Goal: Task Accomplishment & Management: Complete application form

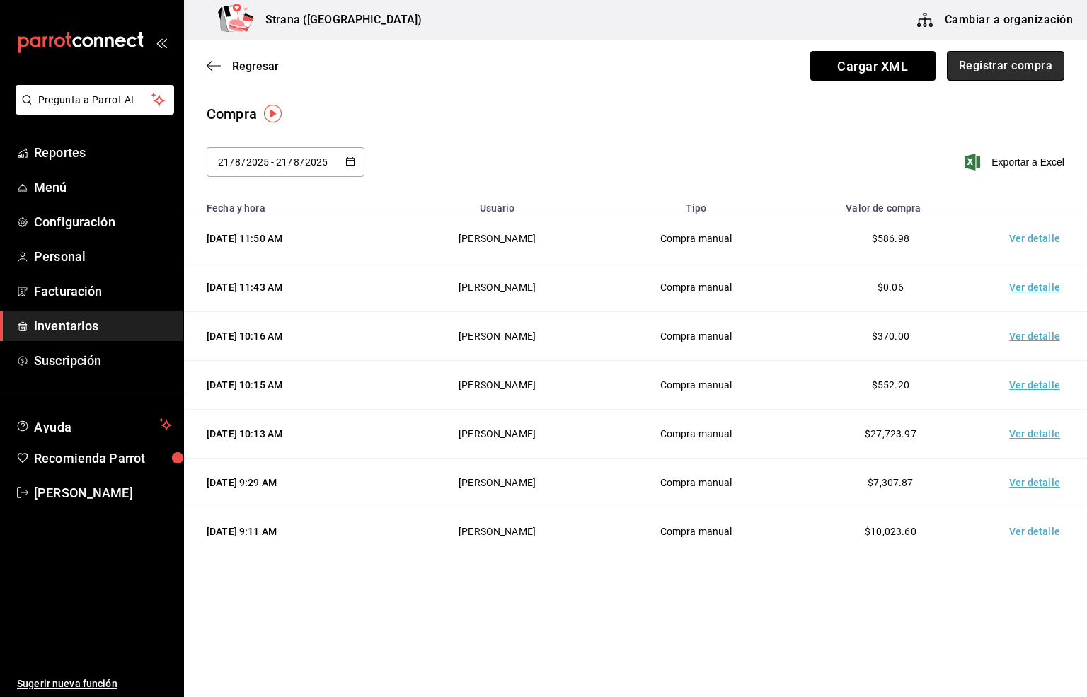
click at [990, 67] on button "Registrar compra" at bounding box center [1006, 66] width 118 height 30
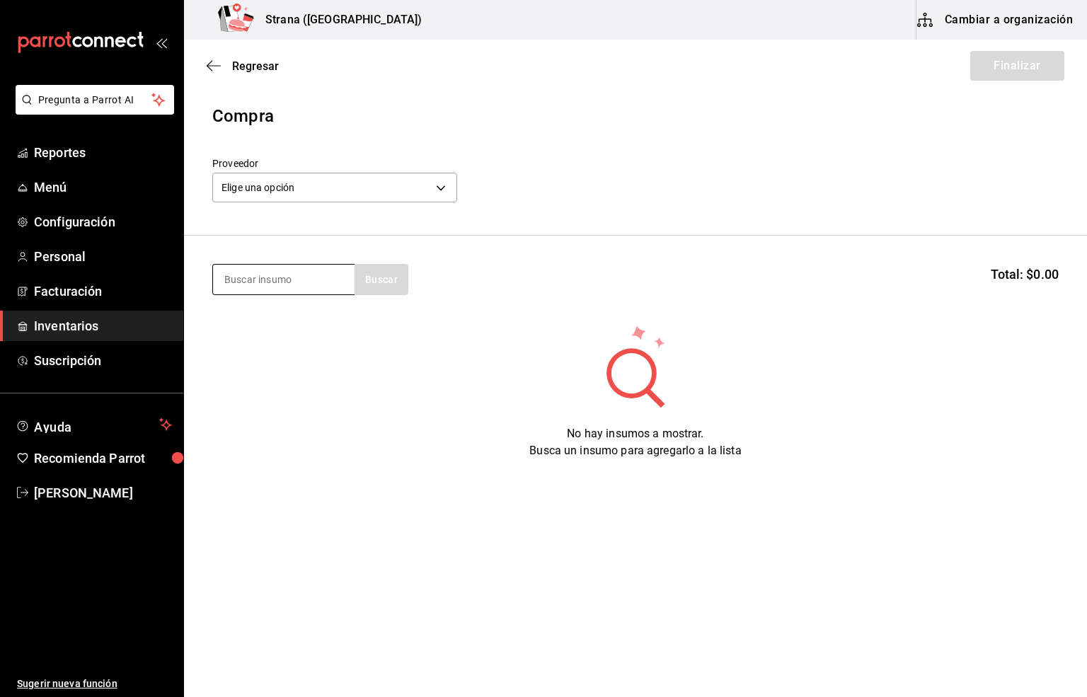
click at [265, 282] on input at bounding box center [284, 280] width 142 height 30
type input "CHAM"
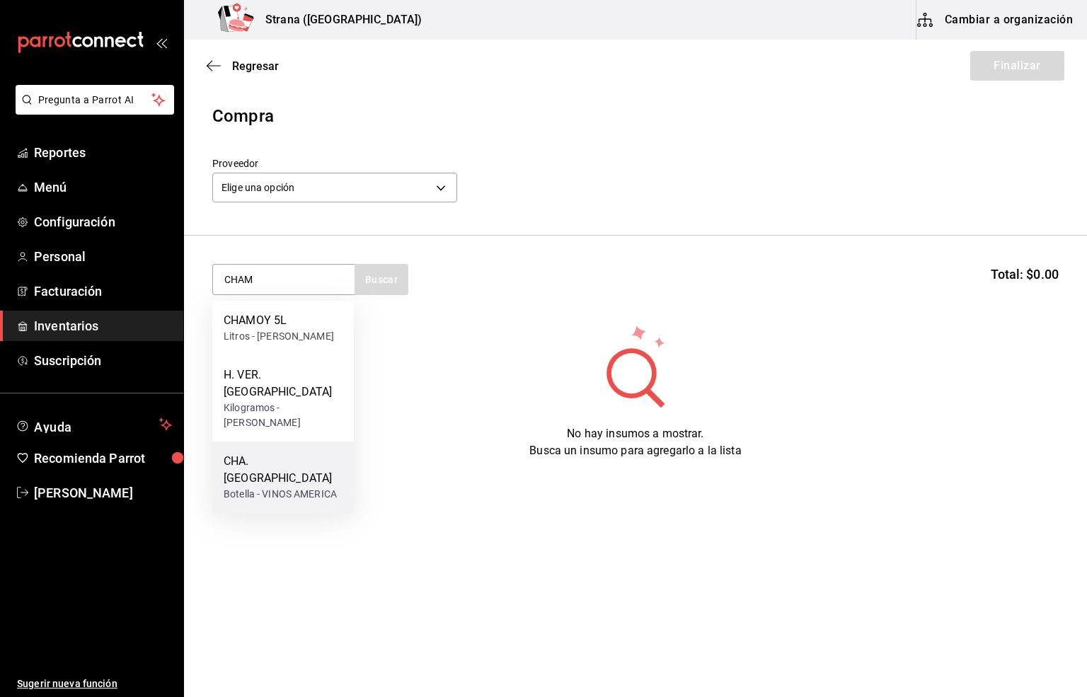
click at [289, 472] on div "CHA. [GEOGRAPHIC_DATA]" at bounding box center [283, 470] width 119 height 34
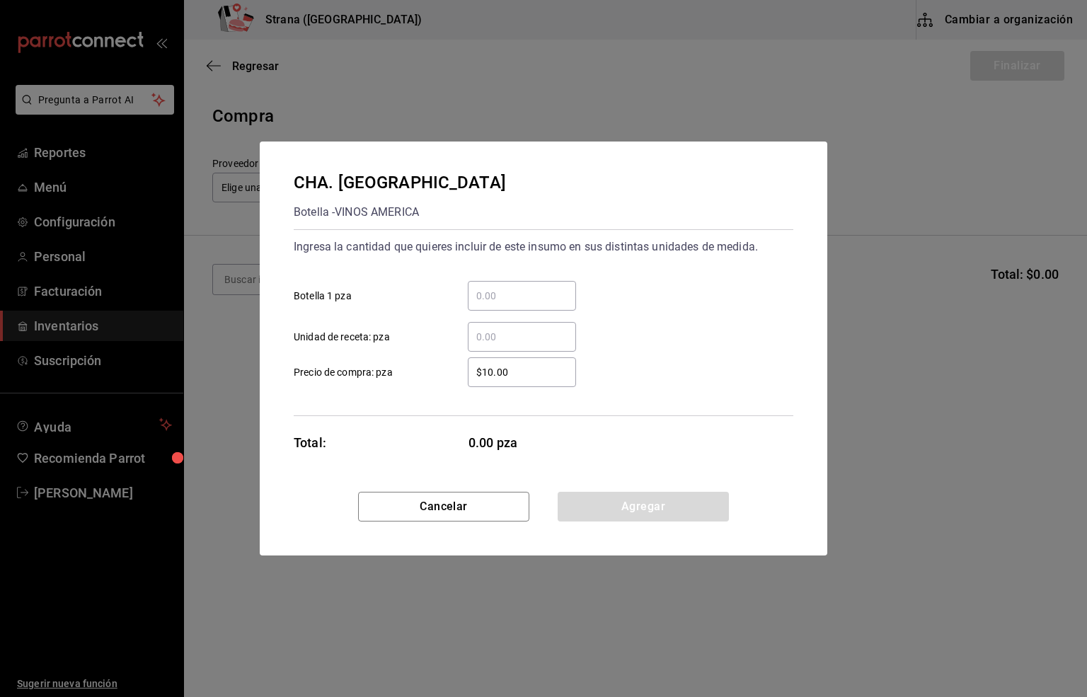
click at [476, 293] on input "​ Botella 1 pza" at bounding box center [522, 295] width 108 height 17
type input "8"
drag, startPoint x: 514, startPoint y: 361, endPoint x: 461, endPoint y: 376, distance: 55.1
click at [461, 376] on div "$10.00 ​" at bounding box center [510, 372] width 131 height 30
click at [468, 376] on input "$10.00" at bounding box center [522, 372] width 108 height 17
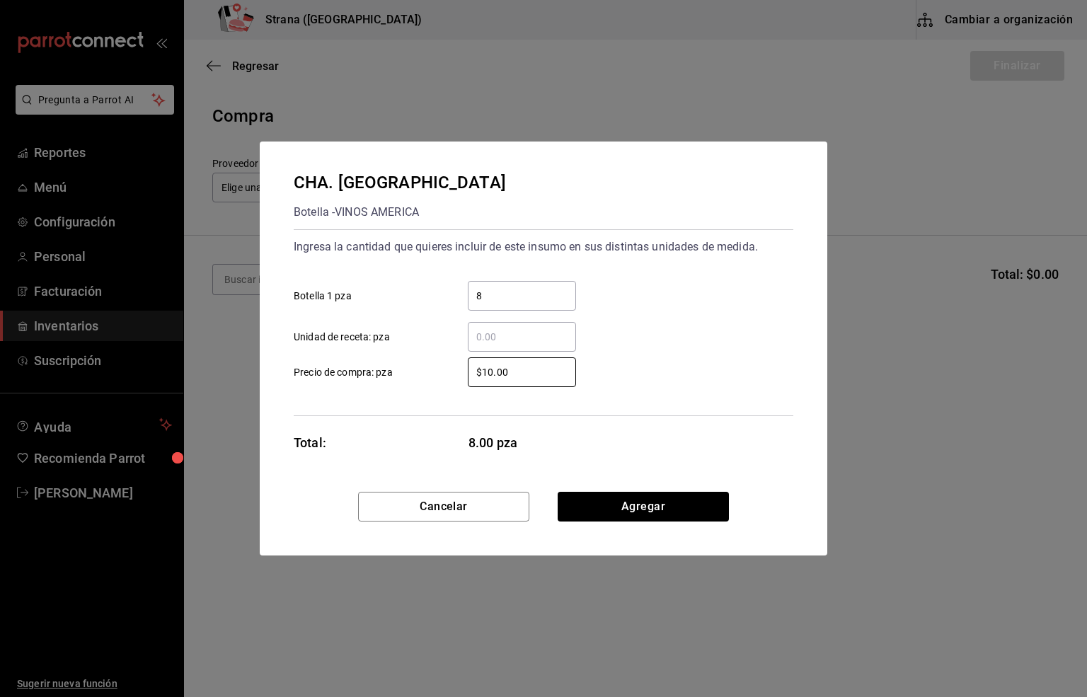
drag, startPoint x: 510, startPoint y: 374, endPoint x: 466, endPoint y: 374, distance: 44.6
click at [466, 374] on div "$10.00 ​" at bounding box center [510, 372] width 131 height 30
type input "$137.23"
click at [627, 508] on button "Agregar" at bounding box center [643, 507] width 171 height 30
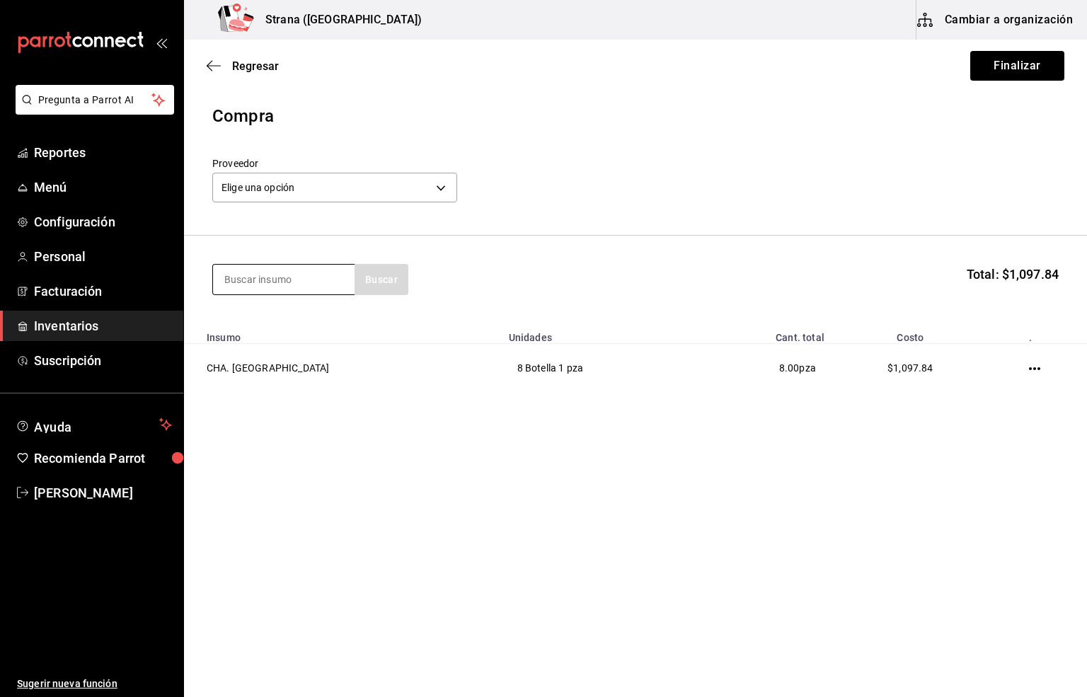
click at [263, 279] on input at bounding box center [284, 280] width 142 height 30
type input "MOET"
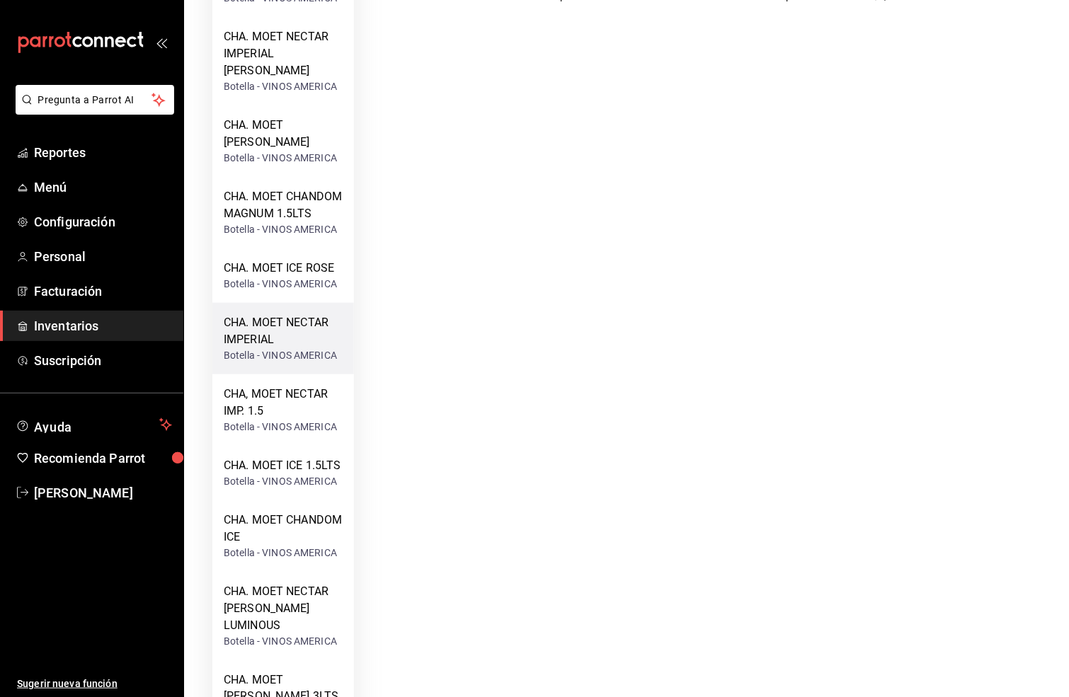
scroll to position [378, 0]
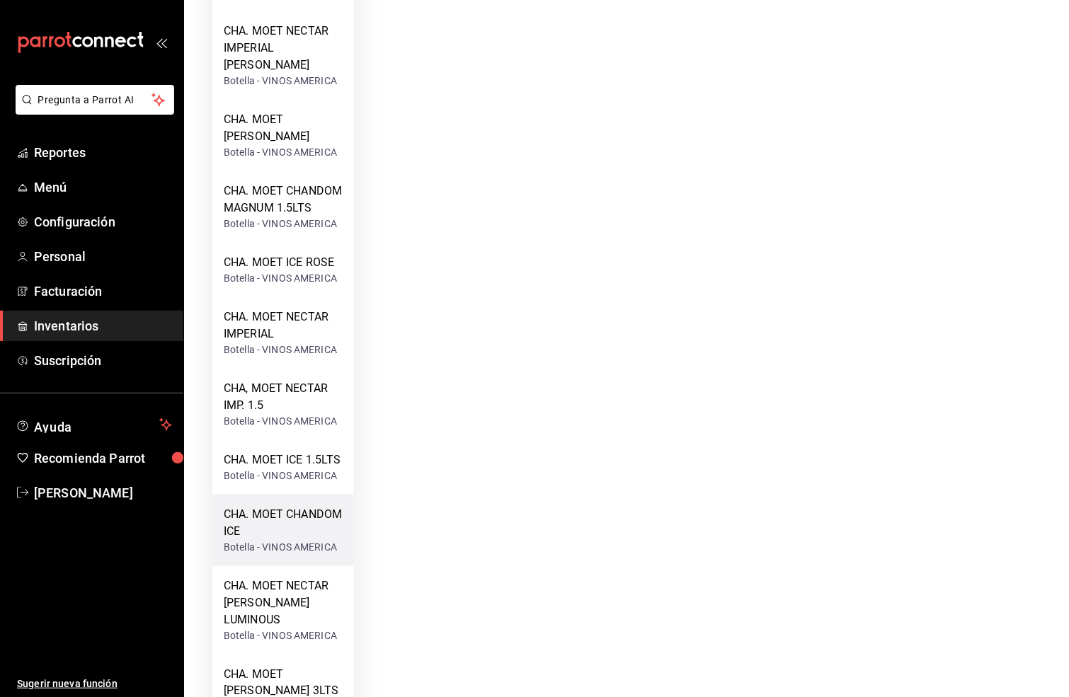
click at [272, 517] on div "CHA. MOET CHANDOM ICE" at bounding box center [283, 523] width 119 height 34
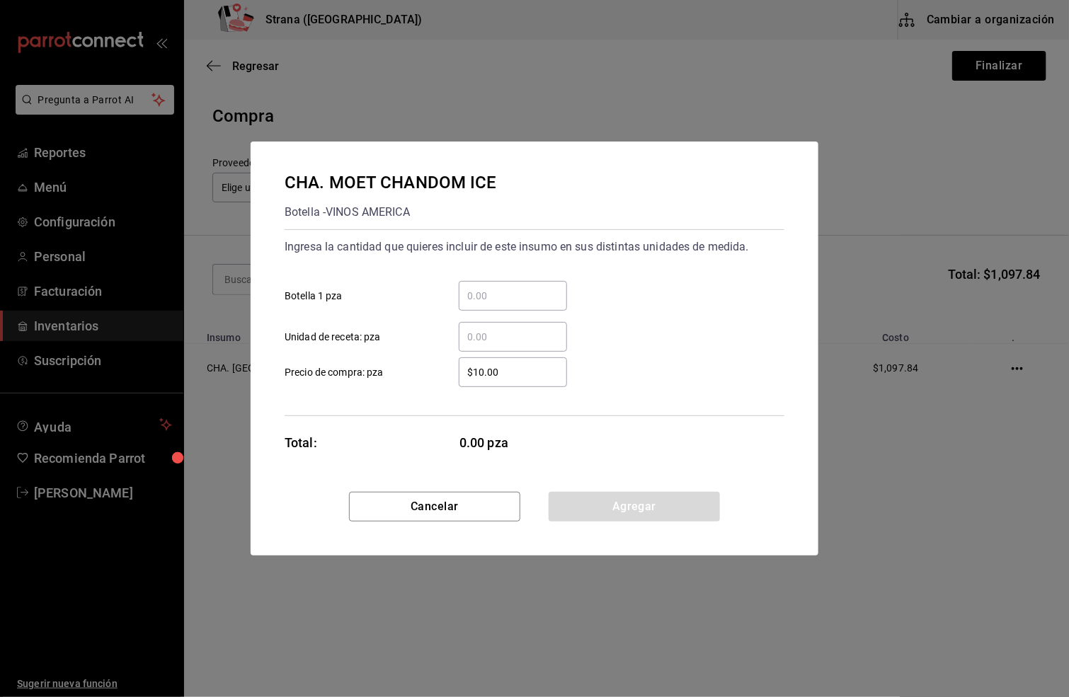
scroll to position [0, 0]
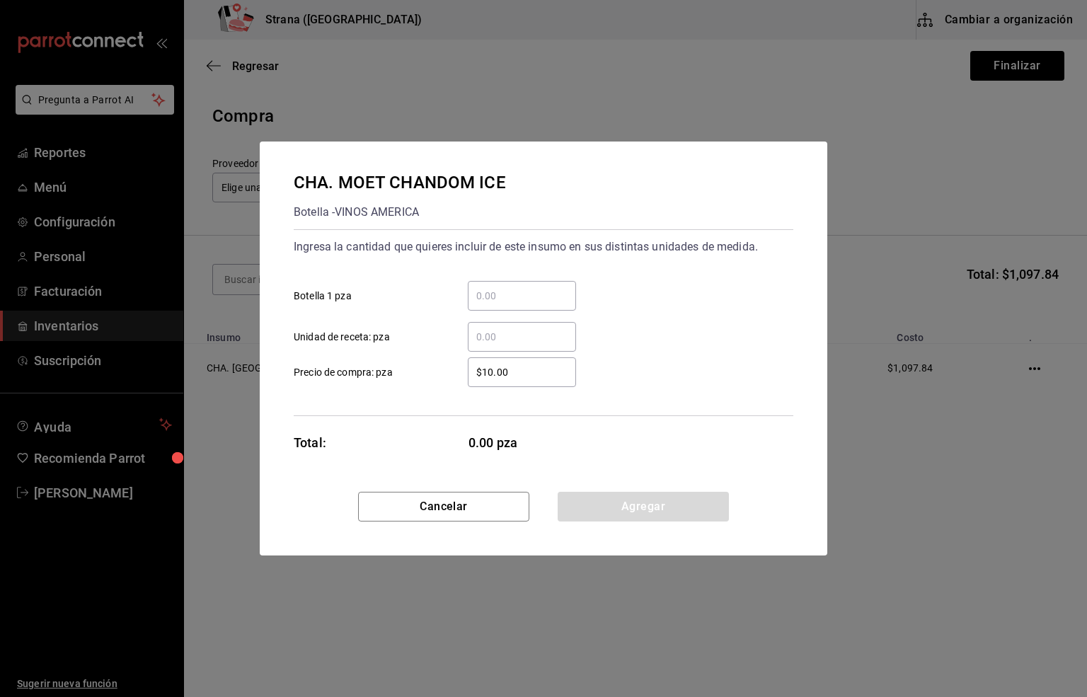
click at [488, 292] on input "​ Botella 1 pza" at bounding box center [522, 295] width 108 height 17
type input "6"
drag, startPoint x: 529, startPoint y: 379, endPoint x: 435, endPoint y: 377, distance: 93.5
click at [435, 377] on label "$10.00 ​ Precio de compra: pza" at bounding box center [435, 372] width 282 height 30
type input "$1,422.59"
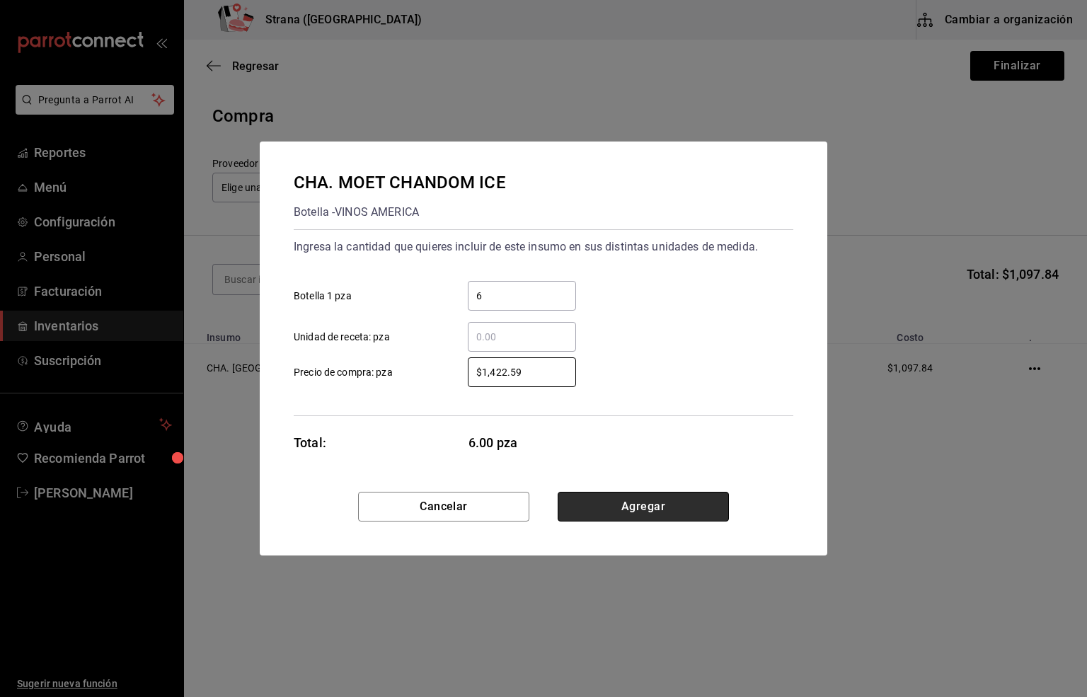
click at [621, 506] on button "Agregar" at bounding box center [643, 507] width 171 height 30
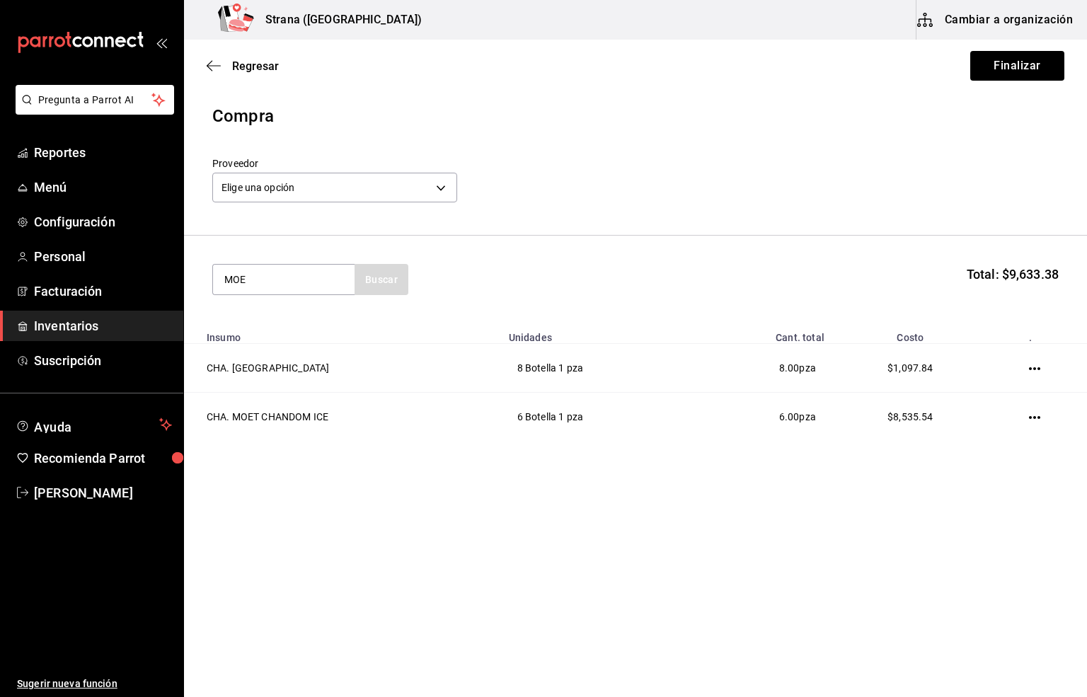
type input "MOET"
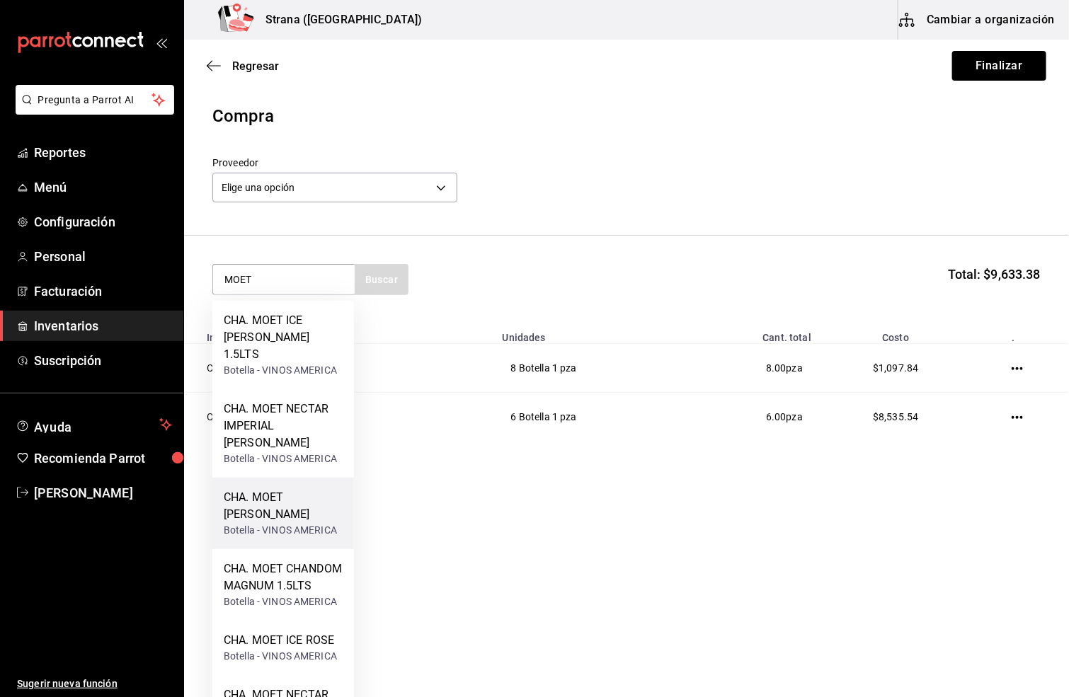
click at [266, 489] on div "CHA. MOET [PERSON_NAME]" at bounding box center [283, 506] width 119 height 34
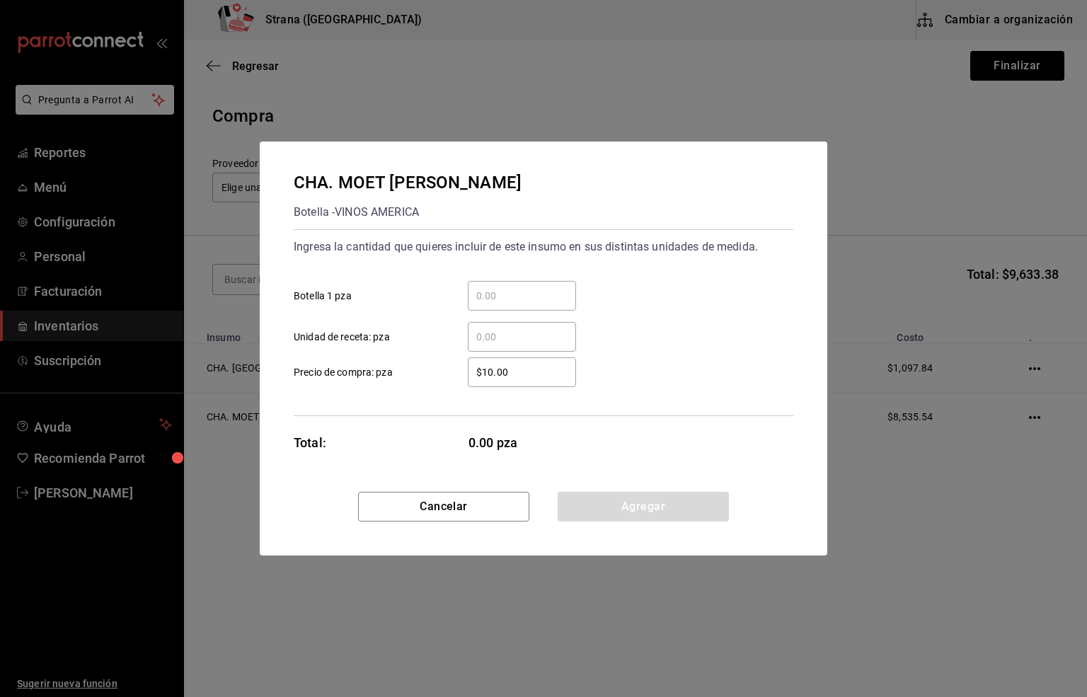
click at [497, 293] on input "​ Botella 1 pza" at bounding box center [522, 295] width 108 height 17
type input "1"
drag, startPoint x: 495, startPoint y: 374, endPoint x: 461, endPoint y: 374, distance: 34.0
click at [461, 374] on div "$10.00 ​" at bounding box center [510, 372] width 131 height 30
type input "$1,418.86"
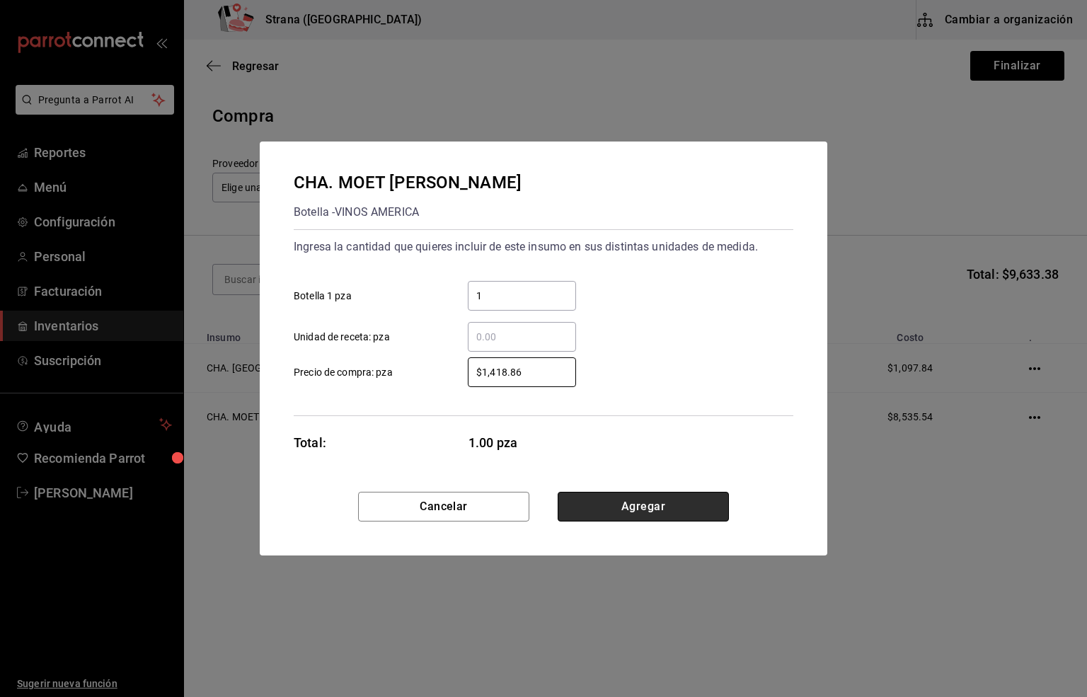
click at [640, 501] on button "Agregar" at bounding box center [643, 507] width 171 height 30
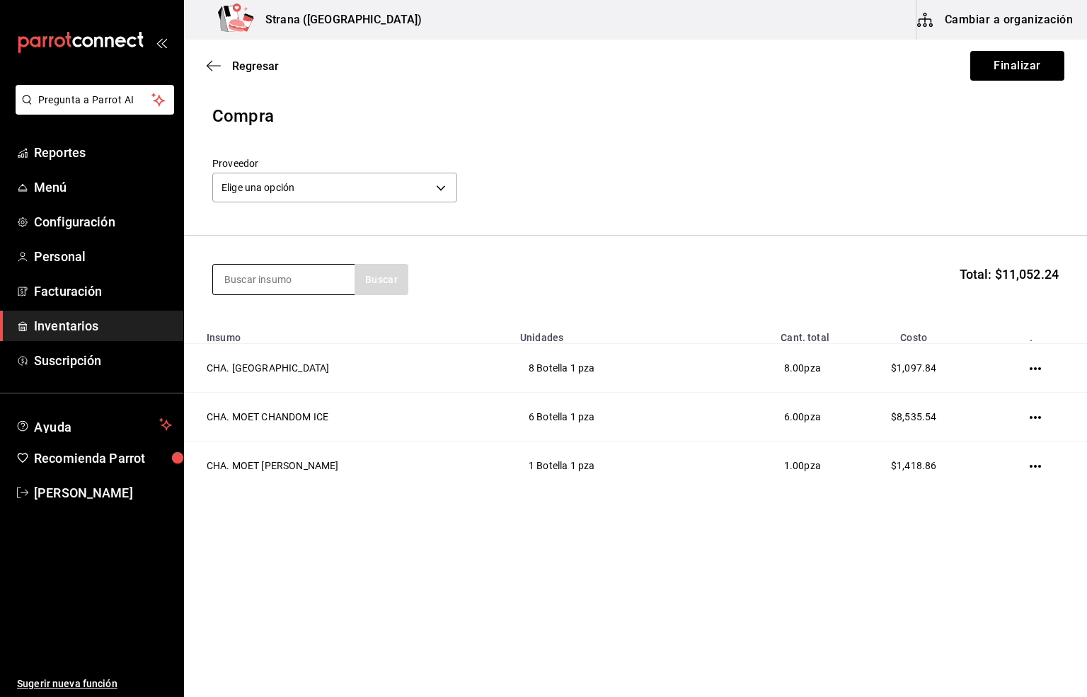
click at [248, 280] on input at bounding box center [284, 280] width 142 height 30
type input "MOET"
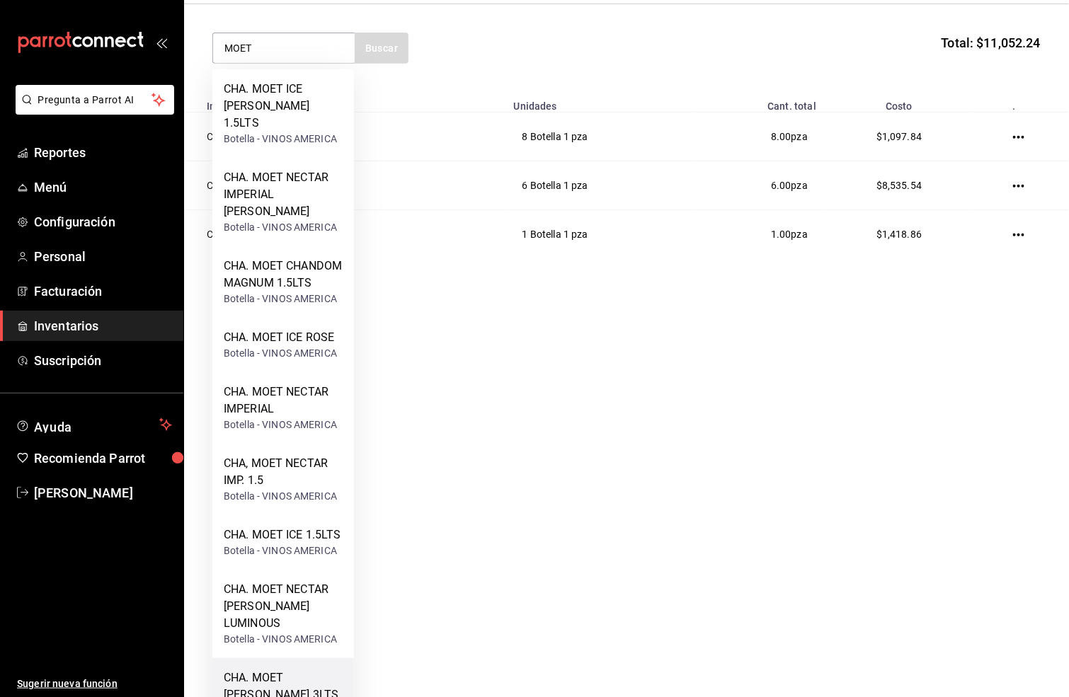
scroll to position [234, 0]
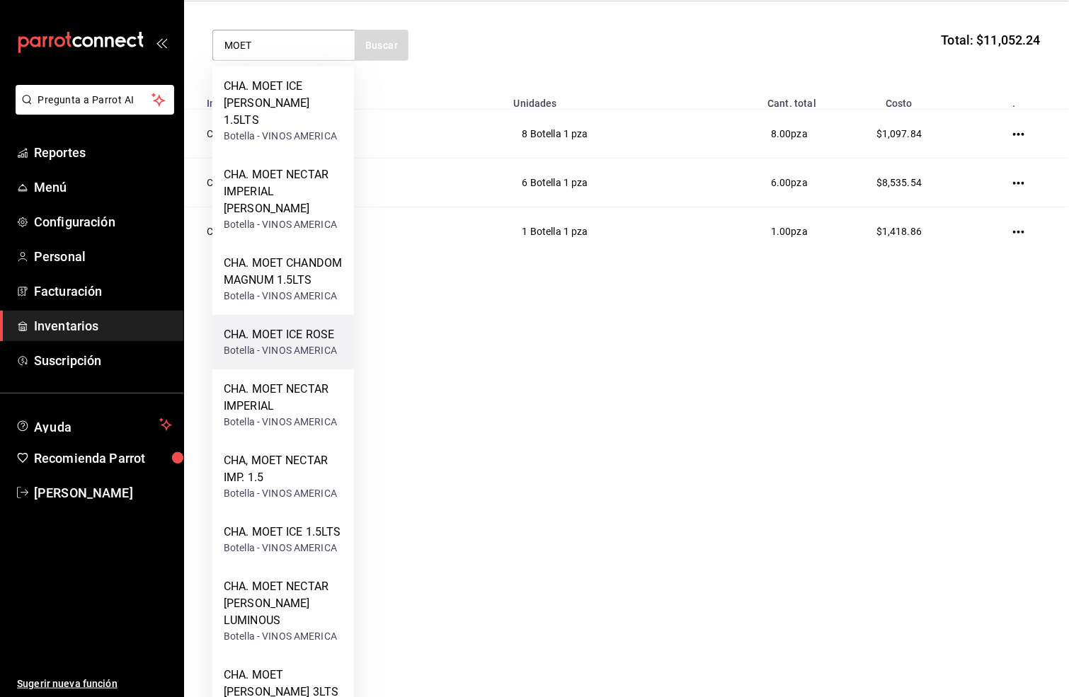
click at [292, 326] on div "CHA. MOET ICE ROSE" at bounding box center [280, 334] width 113 height 17
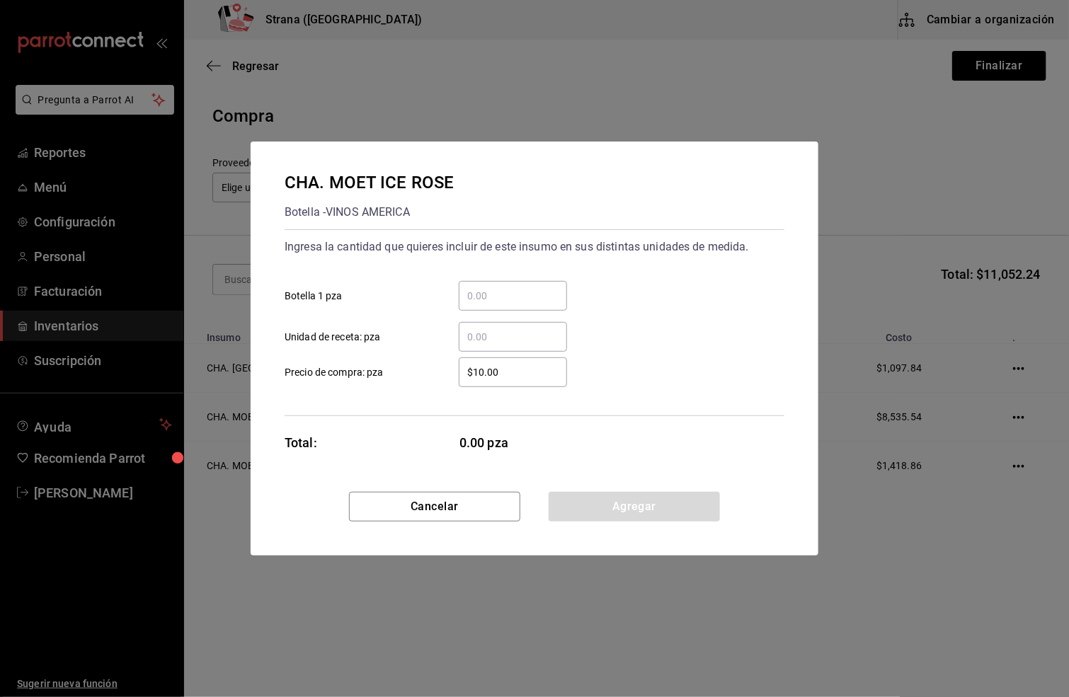
scroll to position [0, 0]
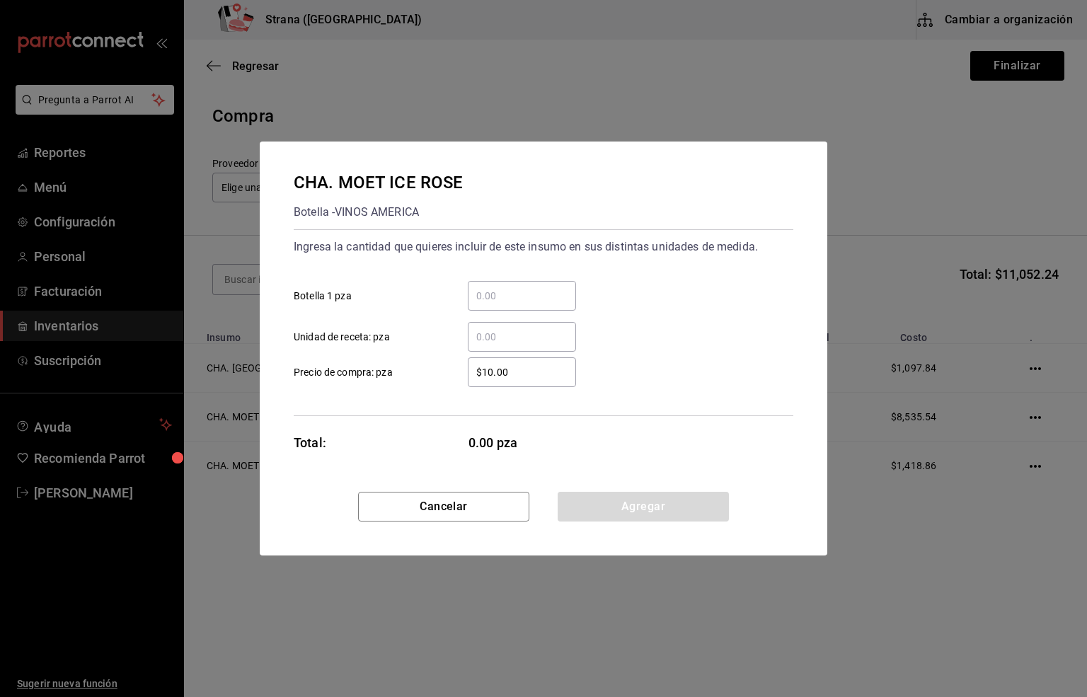
click at [488, 298] on input "​ Botella 1 pza" at bounding box center [522, 295] width 108 height 17
type input "6"
drag, startPoint x: 522, startPoint y: 366, endPoint x: 423, endPoint y: 372, distance: 100.0
click at [423, 372] on label "$10.00 ​ Precio de compra: pza" at bounding box center [435, 372] width 282 height 30
type input "$1,637.07"
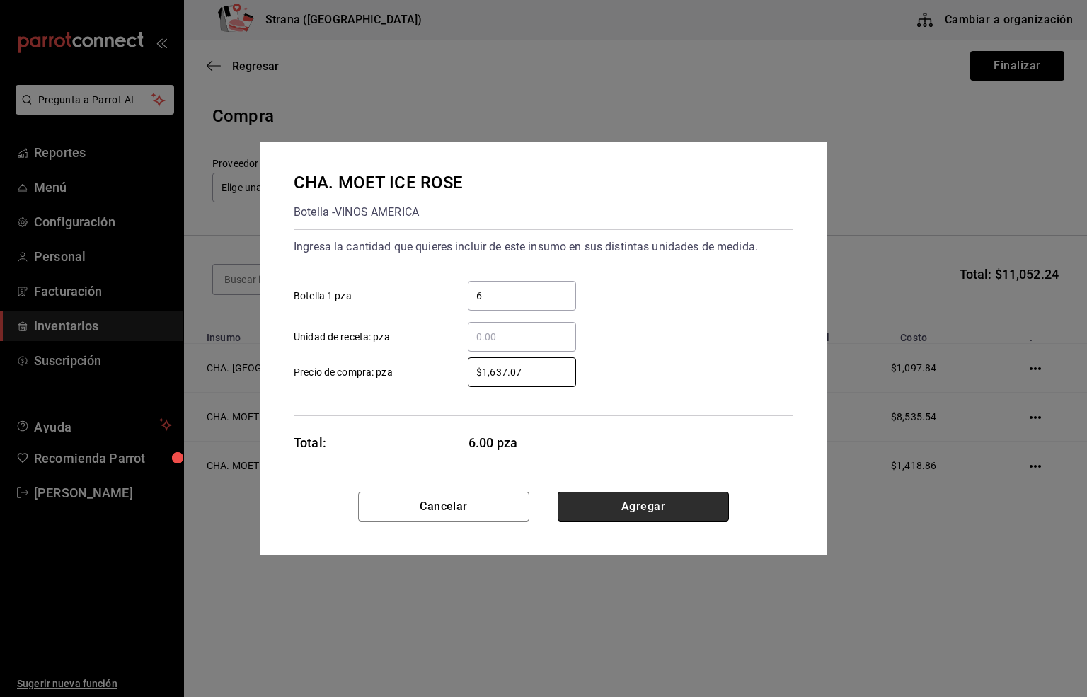
click at [629, 508] on button "Agregar" at bounding box center [643, 507] width 171 height 30
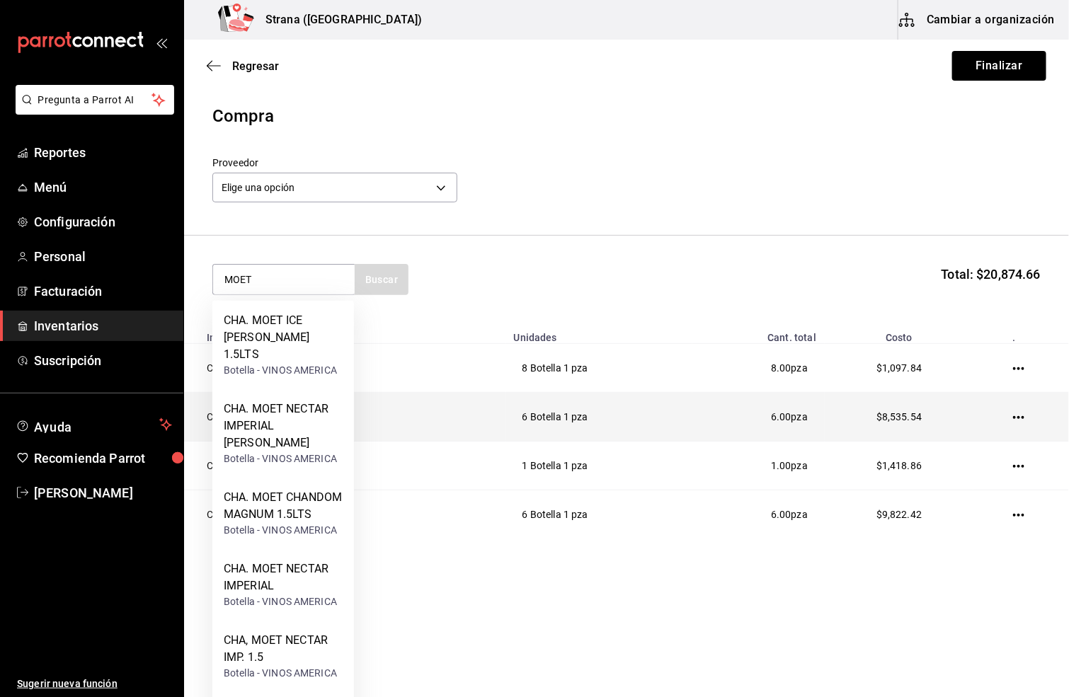
type input "MOET"
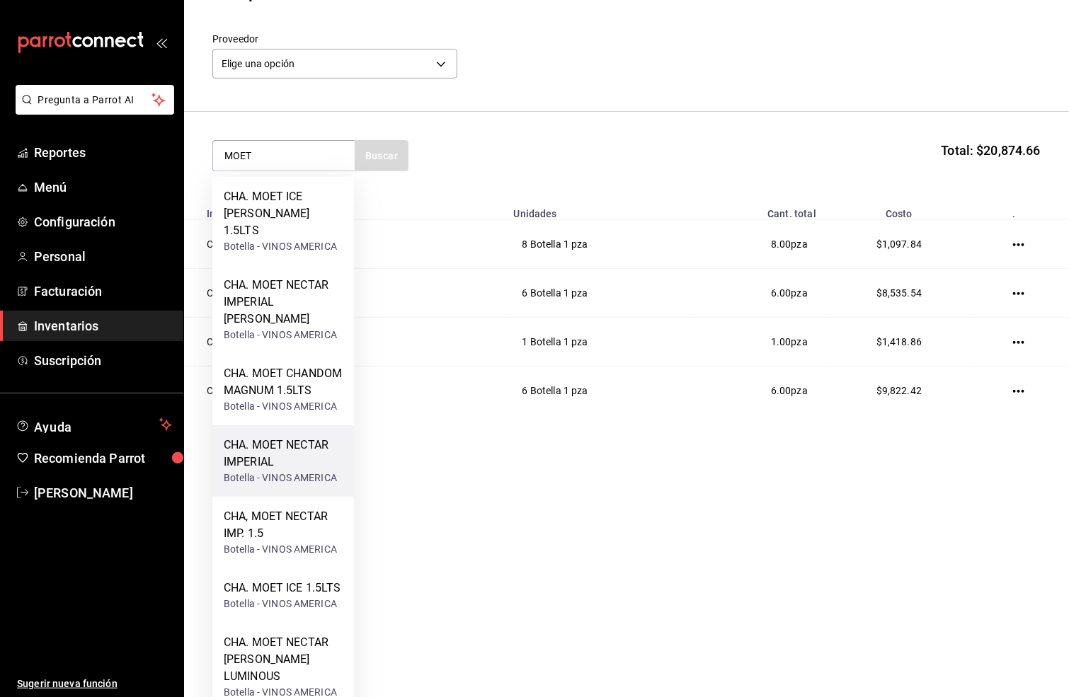
scroll to position [181, 0]
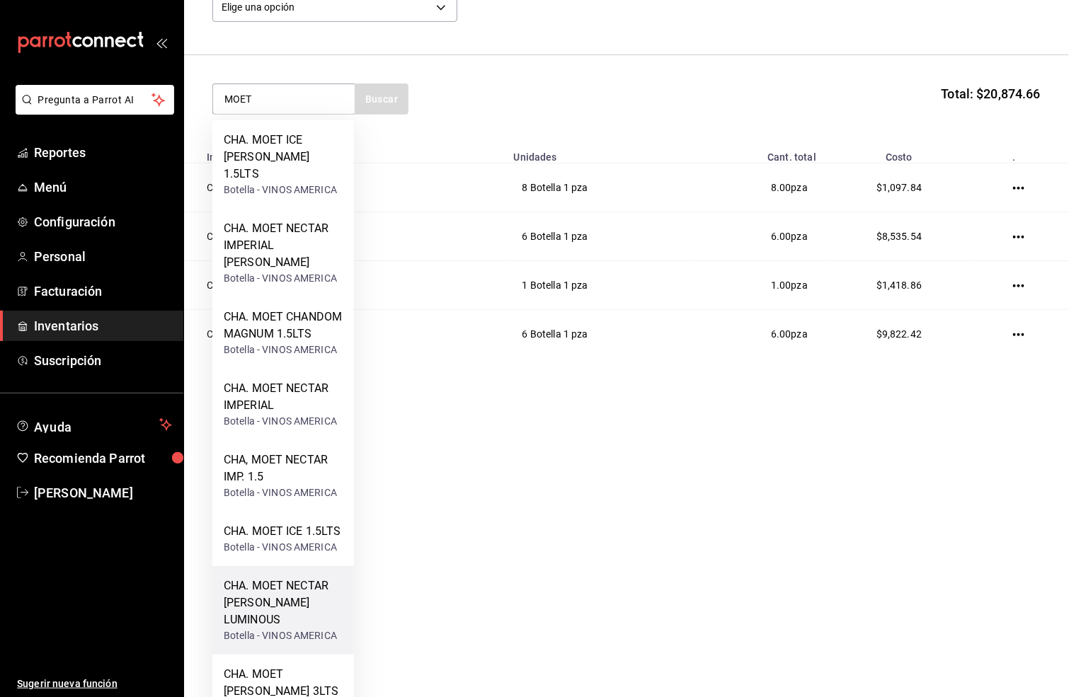
click at [275, 584] on div "CHA. MOET NECTAR [PERSON_NAME] LUMINOUS" at bounding box center [283, 603] width 119 height 51
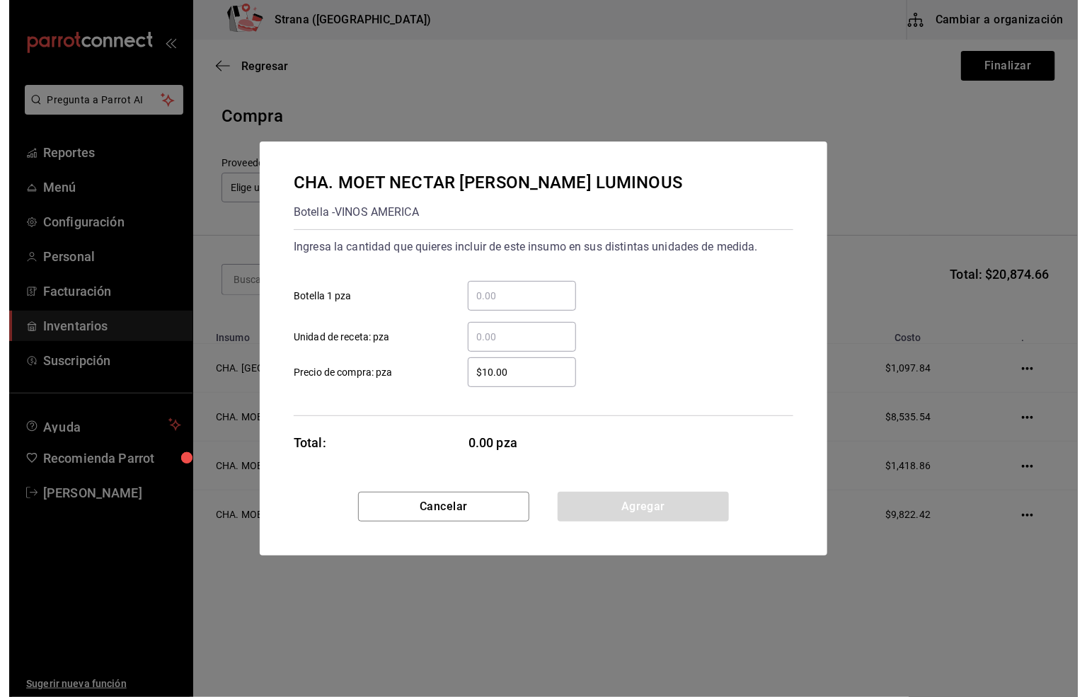
scroll to position [0, 0]
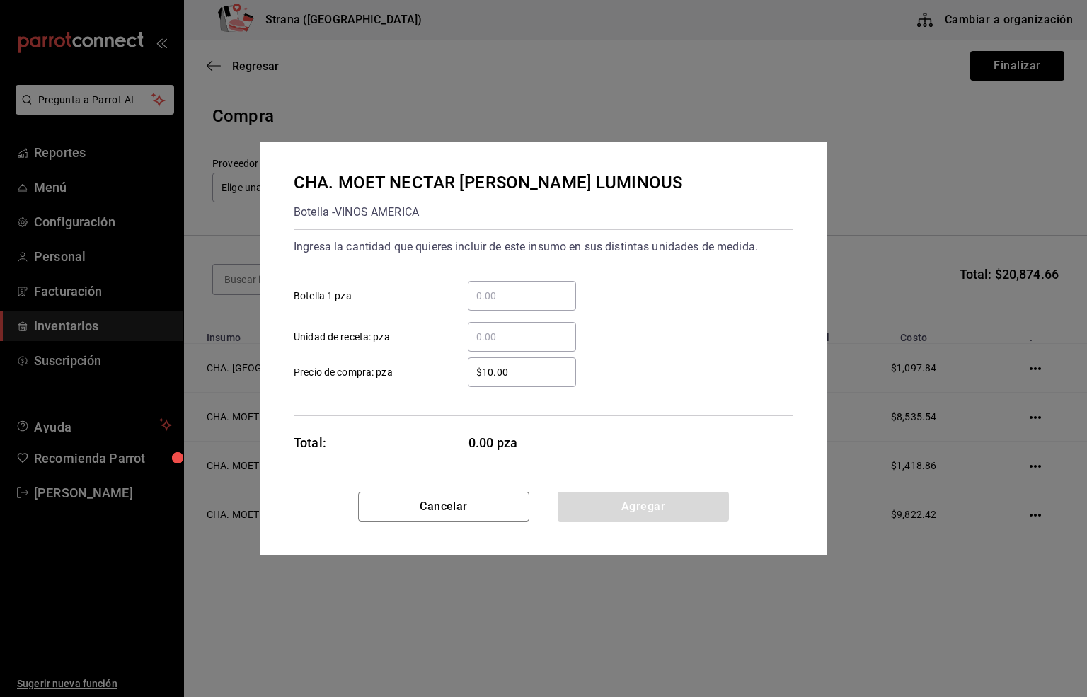
click at [486, 295] on input "​ Botella 1 pza" at bounding box center [522, 295] width 108 height 17
type input "3"
drag, startPoint x: 518, startPoint y: 374, endPoint x: 370, endPoint y: 383, distance: 148.2
click at [370, 383] on label "$10.00 ​ Precio de compra: pza" at bounding box center [435, 372] width 282 height 30
type input "$1,579.07"
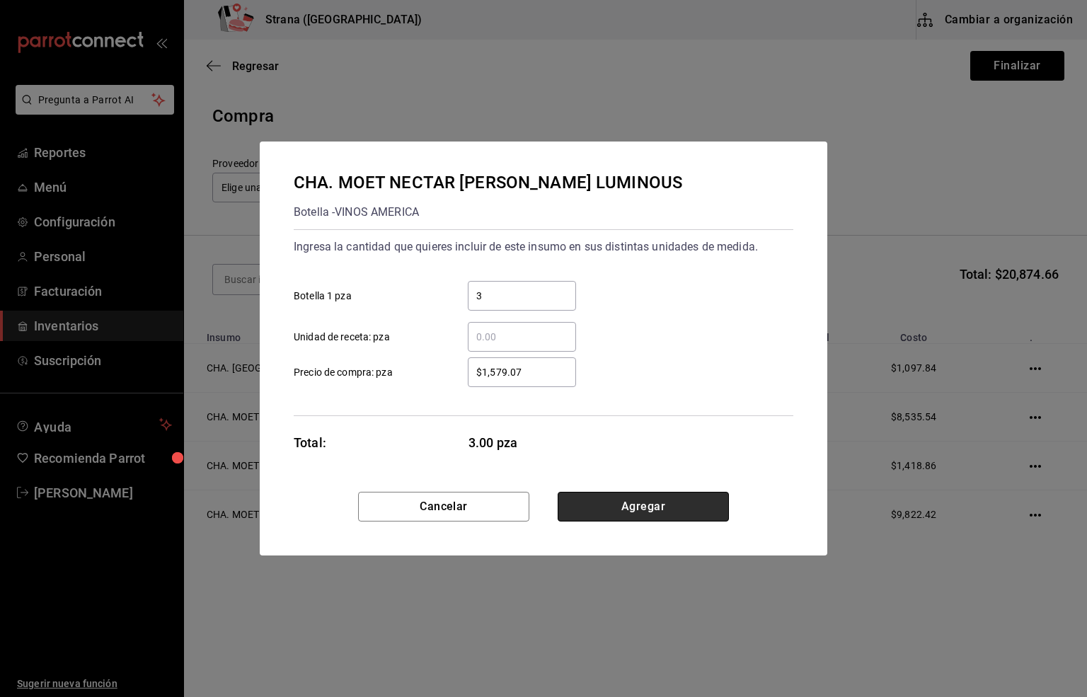
click at [636, 510] on button "Agregar" at bounding box center [643, 507] width 171 height 30
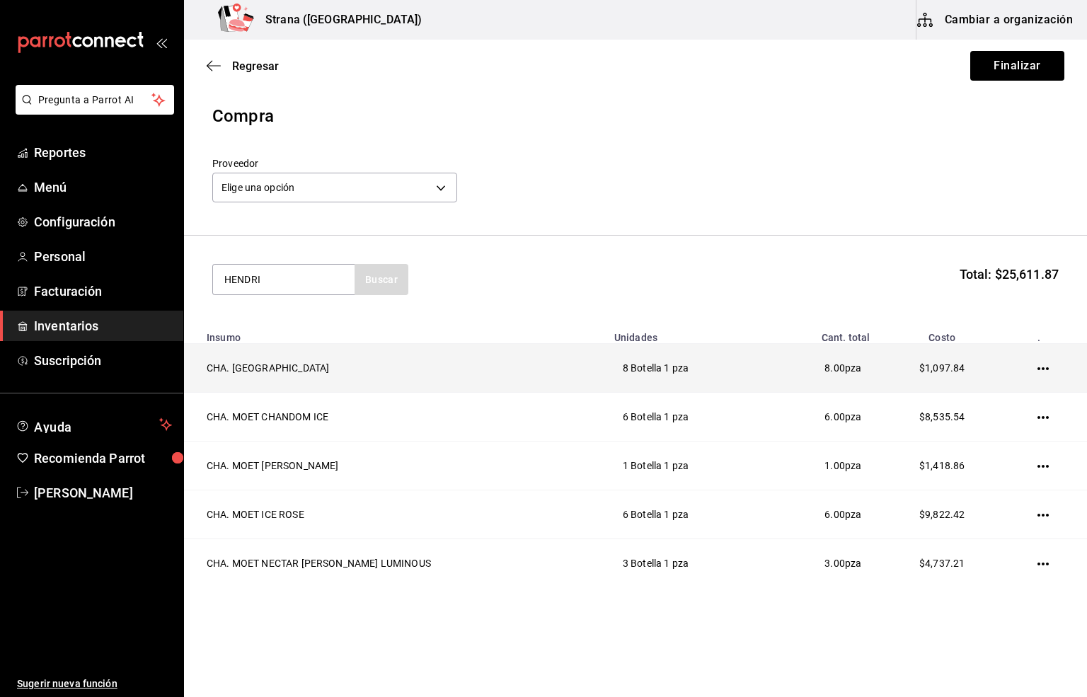
type input "HENDRI"
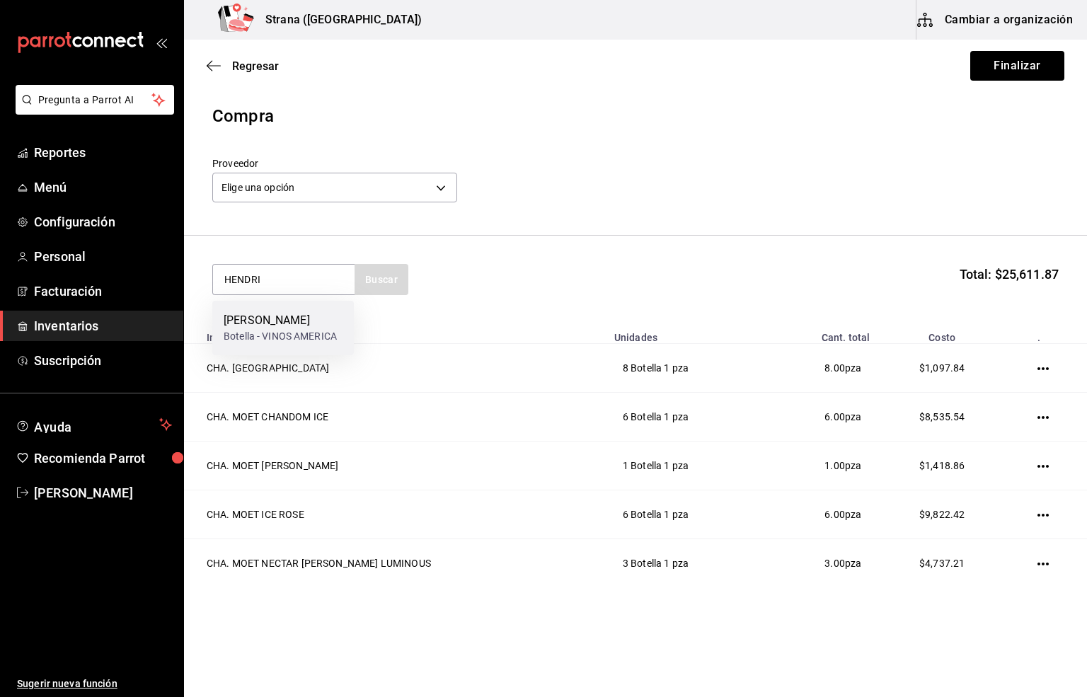
click at [268, 329] on div "Botella - VINOS AMERICA" at bounding box center [280, 336] width 113 height 15
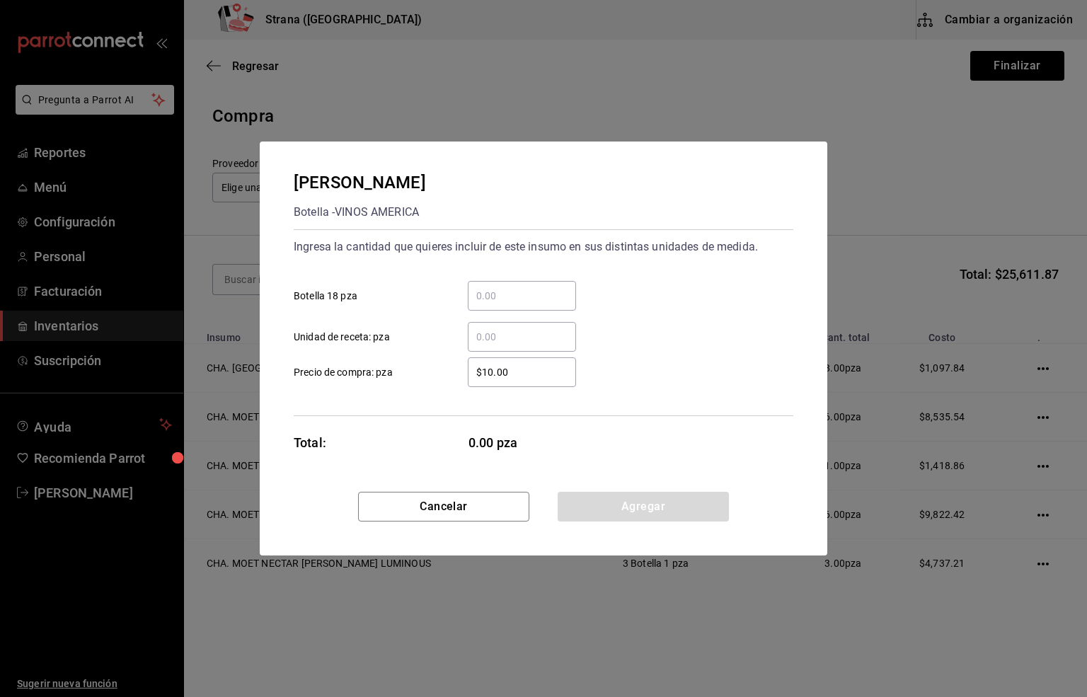
click at [485, 296] on input "​ Botella 18 pza" at bounding box center [522, 295] width 108 height 17
type input "2"
drag, startPoint x: 519, startPoint y: 372, endPoint x: 438, endPoint y: 374, distance: 80.7
click at [438, 374] on label "$10.00 ​ Precio de compra: pza" at bounding box center [435, 372] width 282 height 30
type input "$652.10"
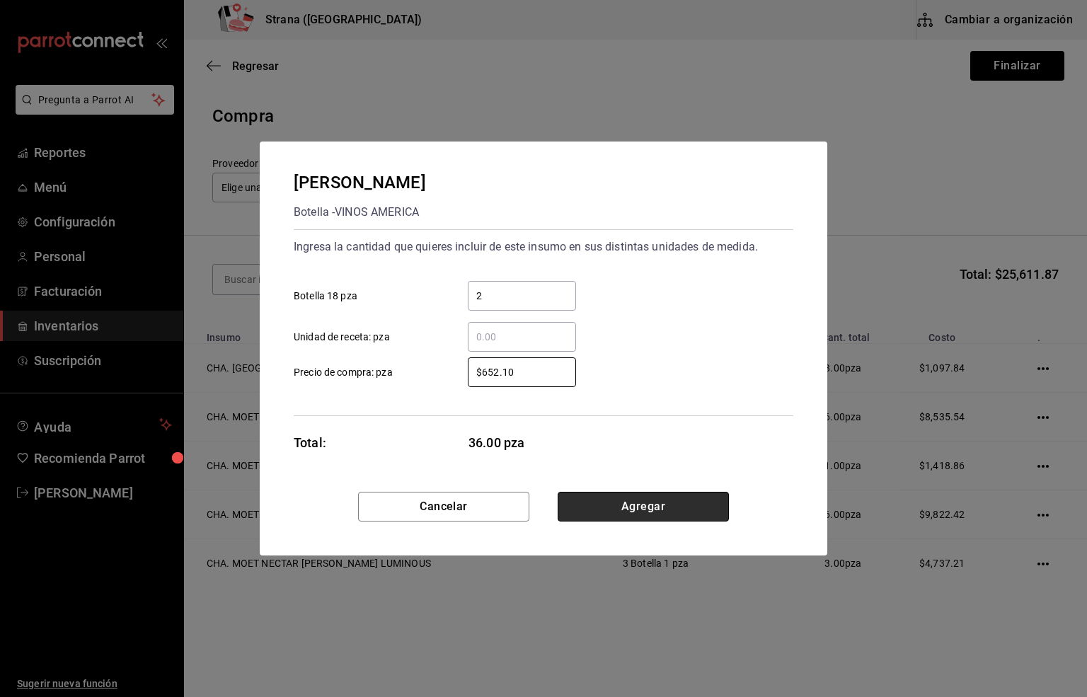
click at [612, 508] on button "Agregar" at bounding box center [643, 507] width 171 height 30
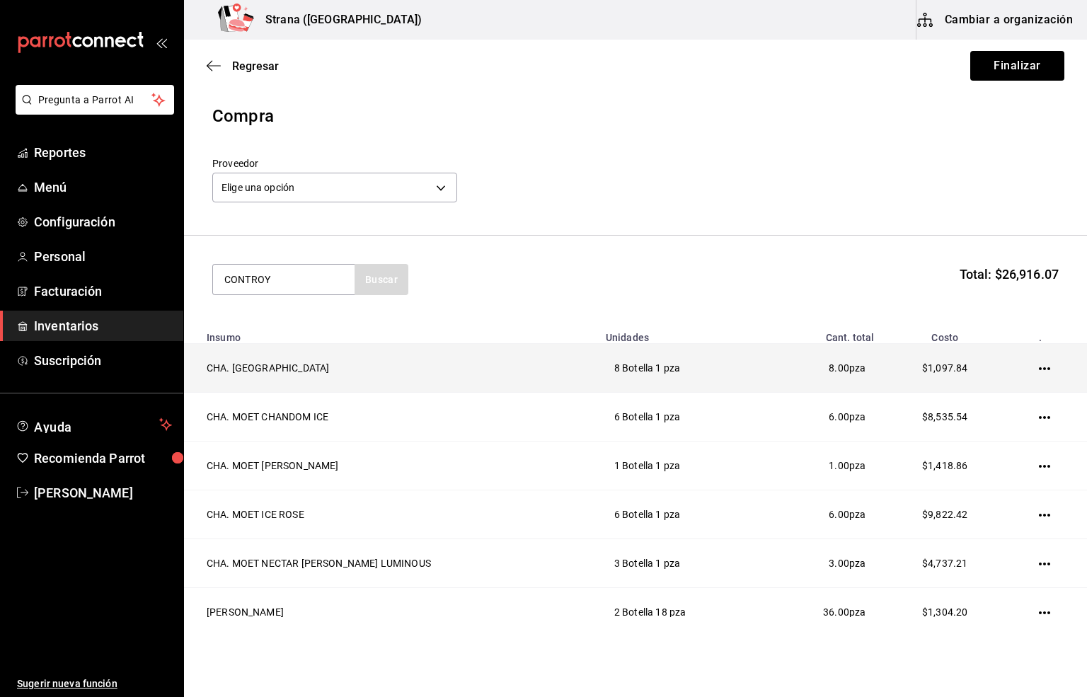
type input "CONTROY"
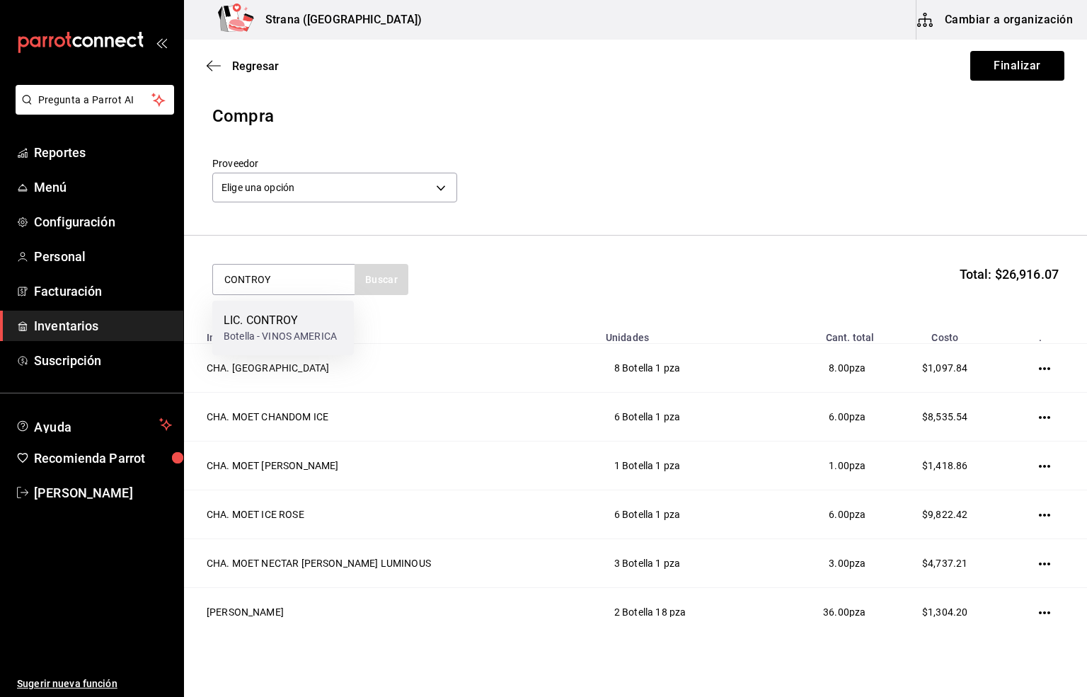
click at [281, 326] on div "LIC. CONTROY" at bounding box center [280, 320] width 113 height 17
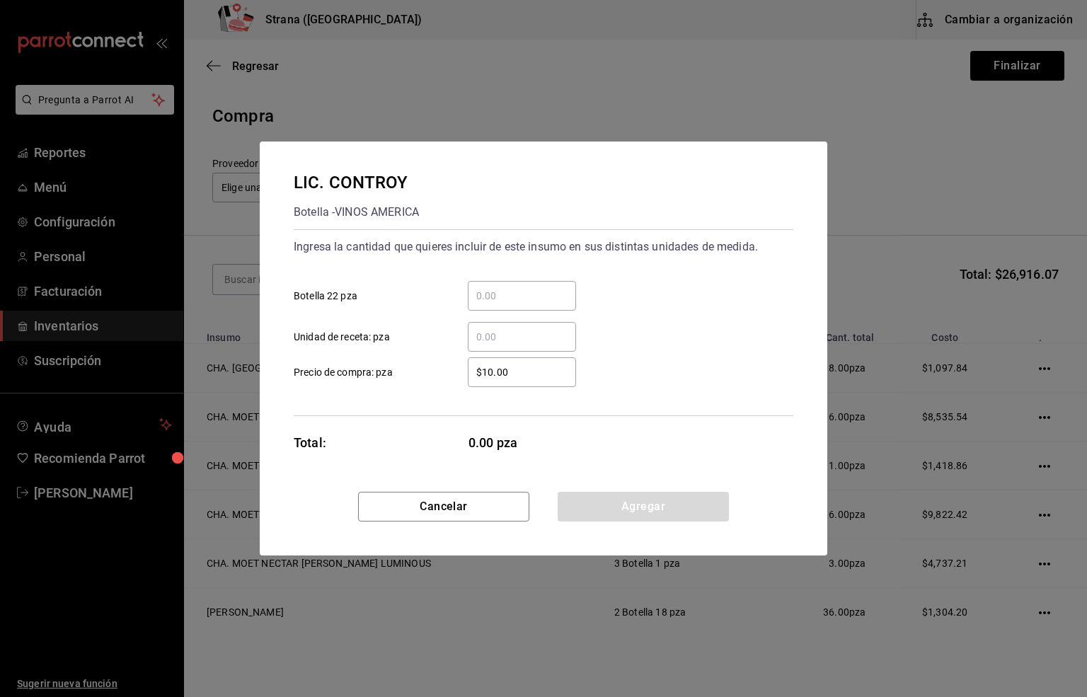
click at [491, 295] on input "​ Botella 22 pza" at bounding box center [522, 295] width 108 height 17
type input "2"
drag, startPoint x: 513, startPoint y: 363, endPoint x: 428, endPoint y: 363, distance: 84.9
click at [428, 363] on label "$10.00 ​ Precio de compra: pza" at bounding box center [435, 372] width 282 height 30
type input "$167.98"
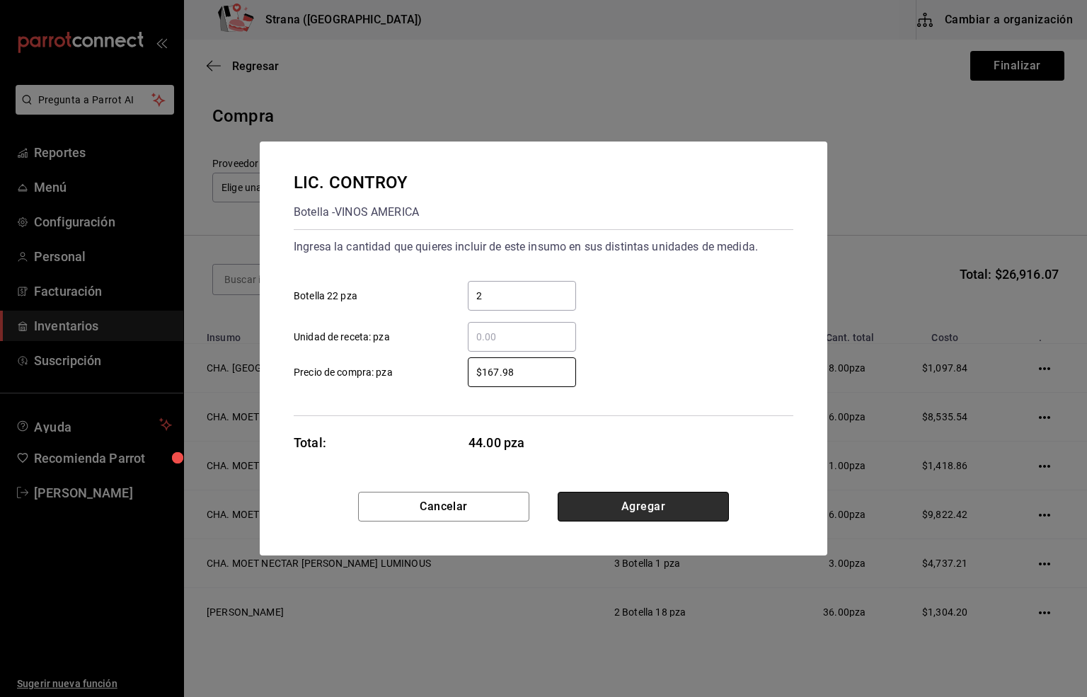
click at [619, 505] on button "Agregar" at bounding box center [643, 507] width 171 height 30
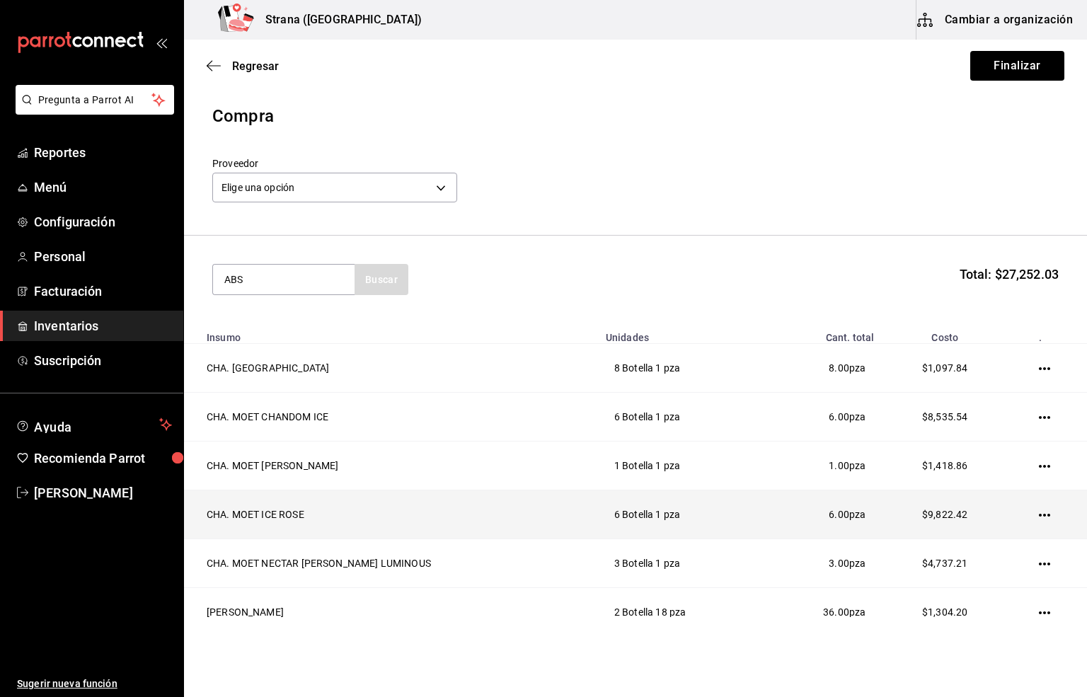
type input "ABS"
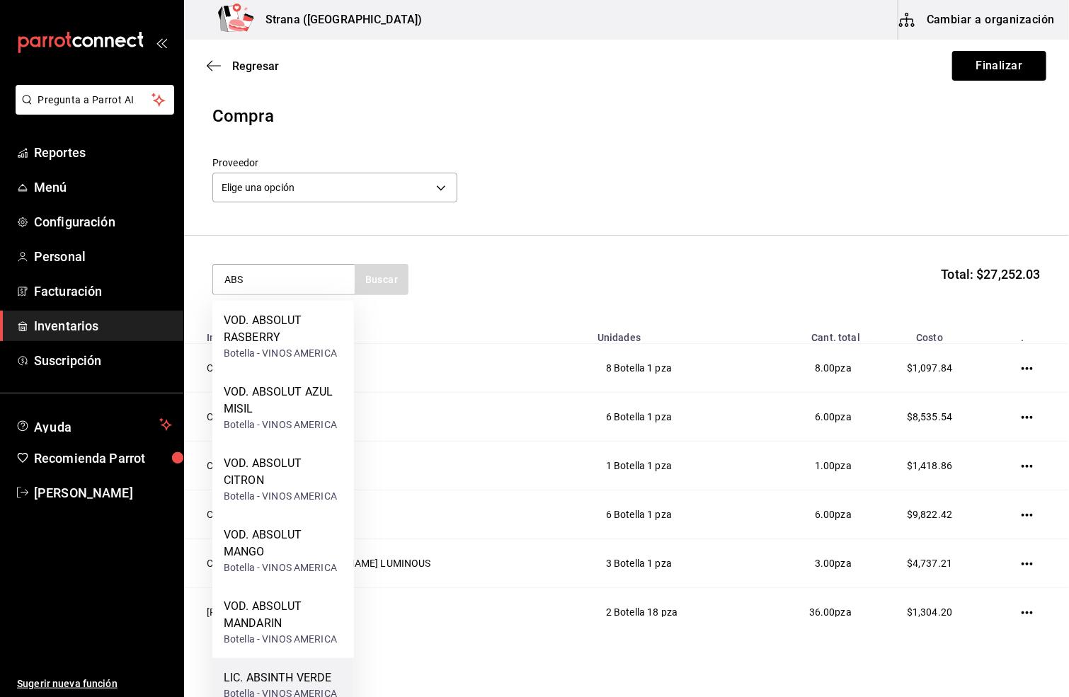
click at [297, 636] on div "LIC. ABSINTH VERDE" at bounding box center [280, 678] width 113 height 17
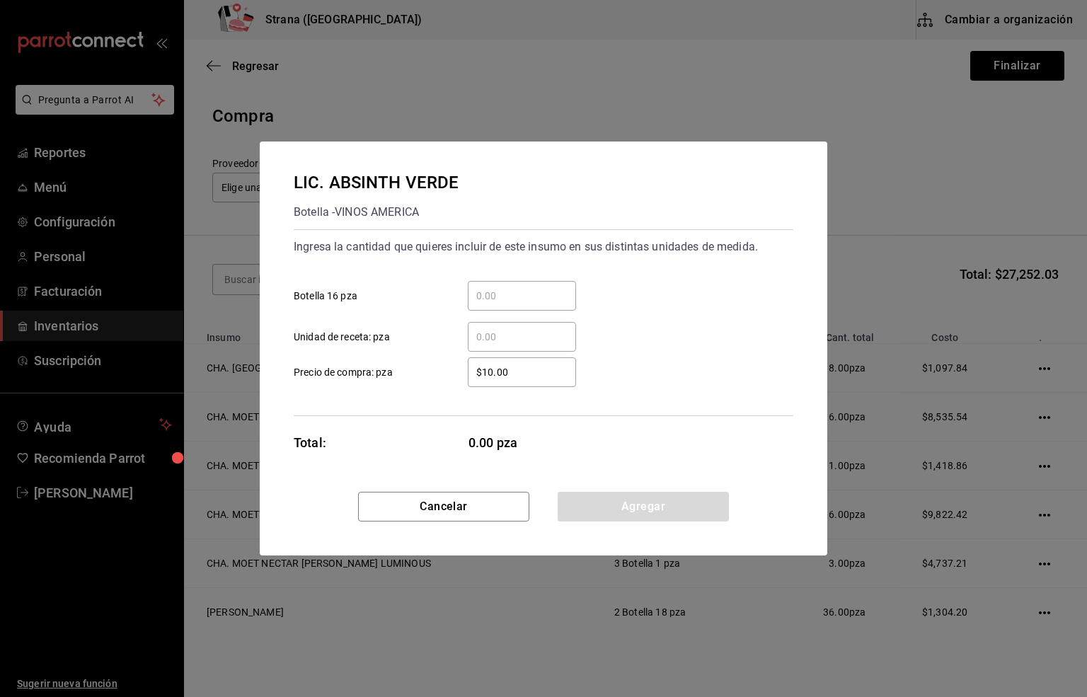
click at [485, 281] on div "​" at bounding box center [522, 296] width 108 height 30
click at [485, 287] on input "​ Botella 16 pza" at bounding box center [522, 295] width 108 height 17
click at [427, 510] on button "Cancelar" at bounding box center [443, 507] width 171 height 30
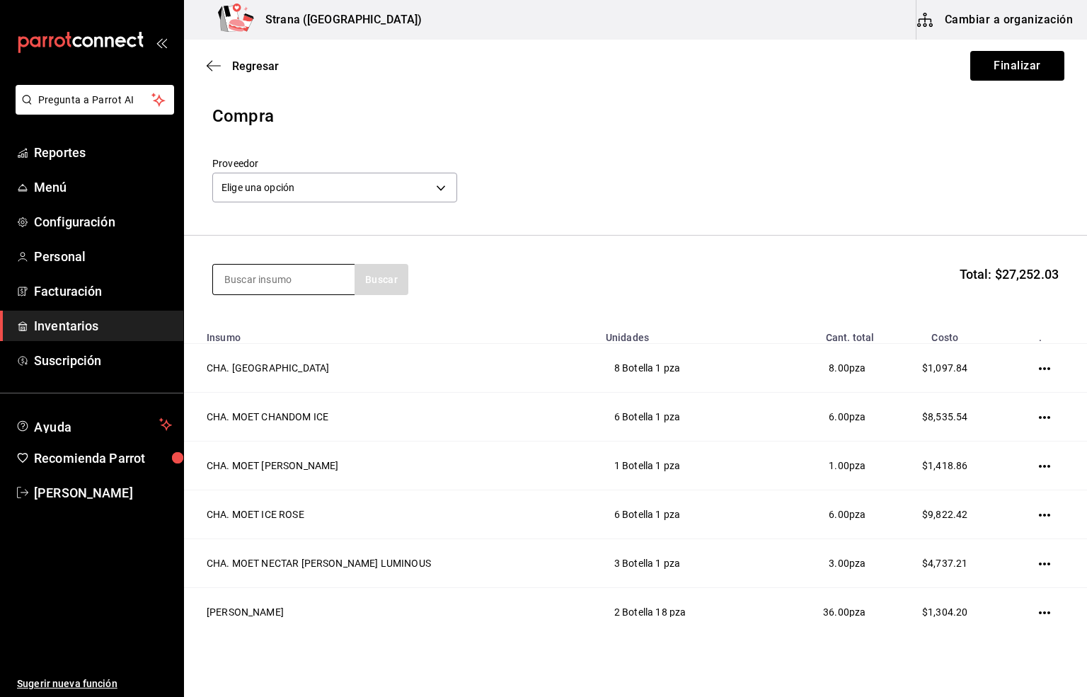
click at [260, 277] on input at bounding box center [284, 280] width 142 height 30
type input "JAGG"
click at [285, 315] on div "LIC. JAGGERMEISTER" at bounding box center [280, 320] width 113 height 17
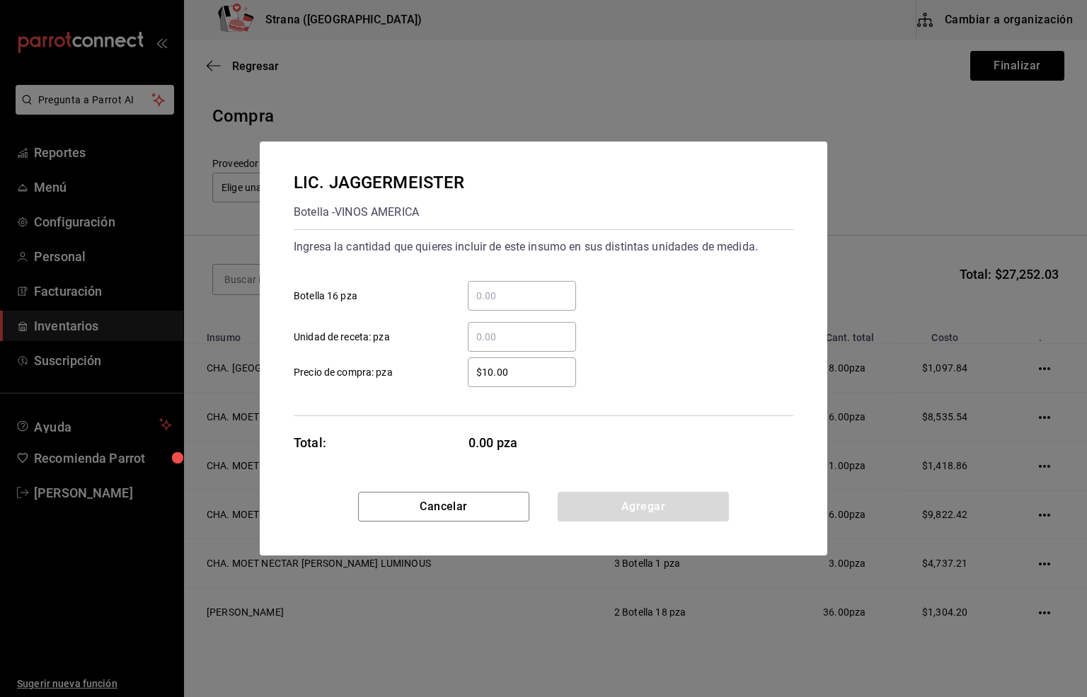
click at [493, 298] on input "​ Botella 16 pza" at bounding box center [522, 295] width 108 height 17
type input "6"
drag, startPoint x: 519, startPoint y: 374, endPoint x: 444, endPoint y: 394, distance: 77.4
click at [444, 394] on div "Ingresa la cantidad que quieres incluir de este insumo en sus distintas unidade…" at bounding box center [544, 322] width 500 height 187
type input "$301.72"
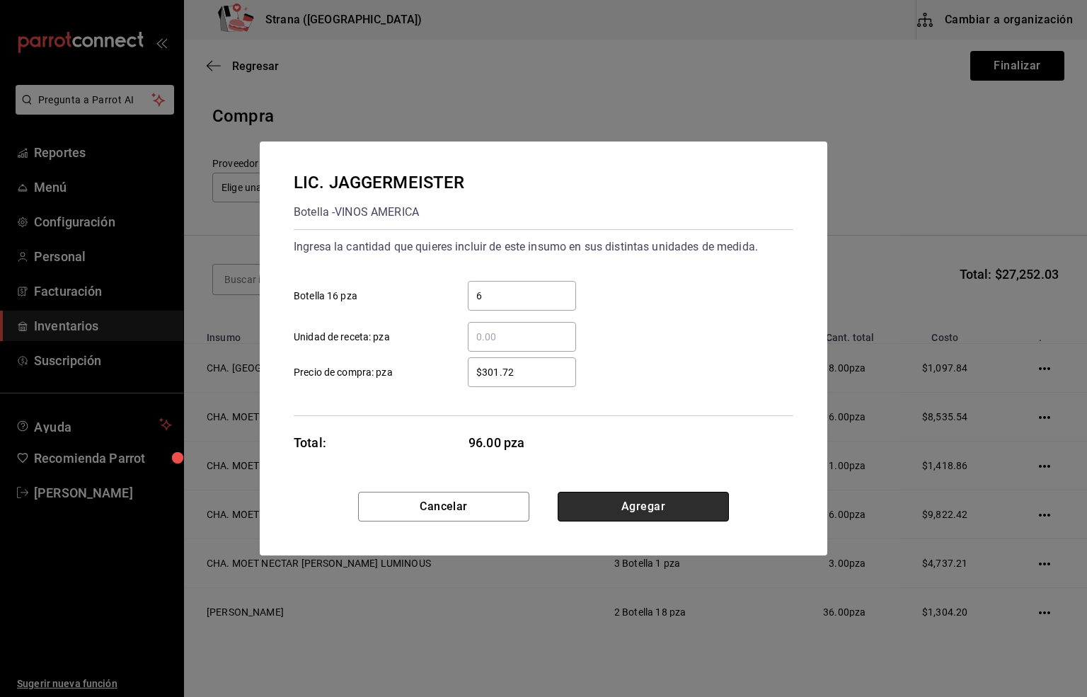
click at [648, 503] on button "Agregar" at bounding box center [643, 507] width 171 height 30
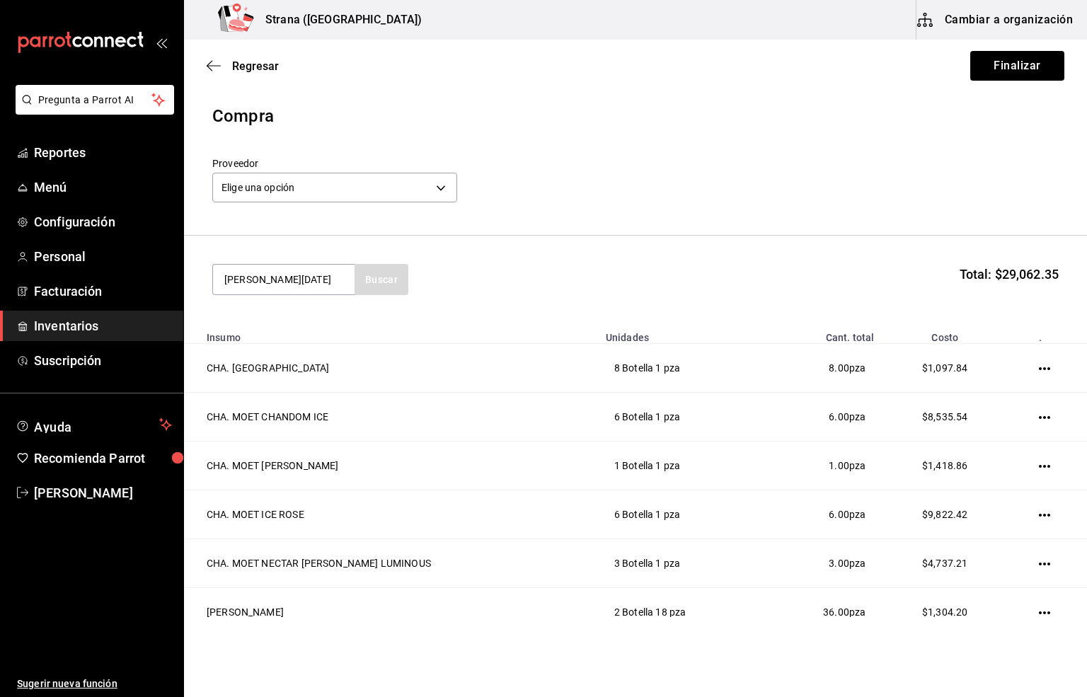
type input "[PERSON_NAME][DATE]"
click at [270, 338] on div "Botella - VINOTECA [GEOGRAPHIC_DATA]" at bounding box center [283, 344] width 119 height 30
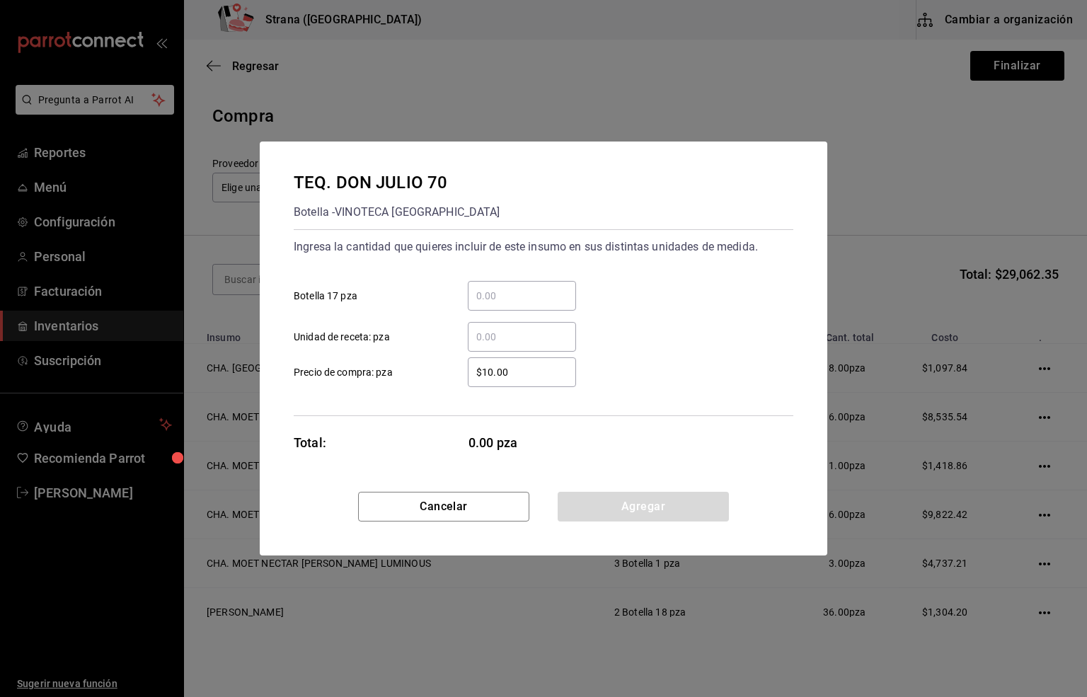
click at [522, 296] on input "​ Botella 17 pza" at bounding box center [522, 295] width 108 height 17
type input "59"
drag, startPoint x: 527, startPoint y: 374, endPoint x: 360, endPoint y: 393, distance: 168.2
click at [360, 393] on div "Ingresa la cantidad que quieres incluir de este insumo en sus distintas unidade…" at bounding box center [544, 322] width 500 height 187
type input "$666.38"
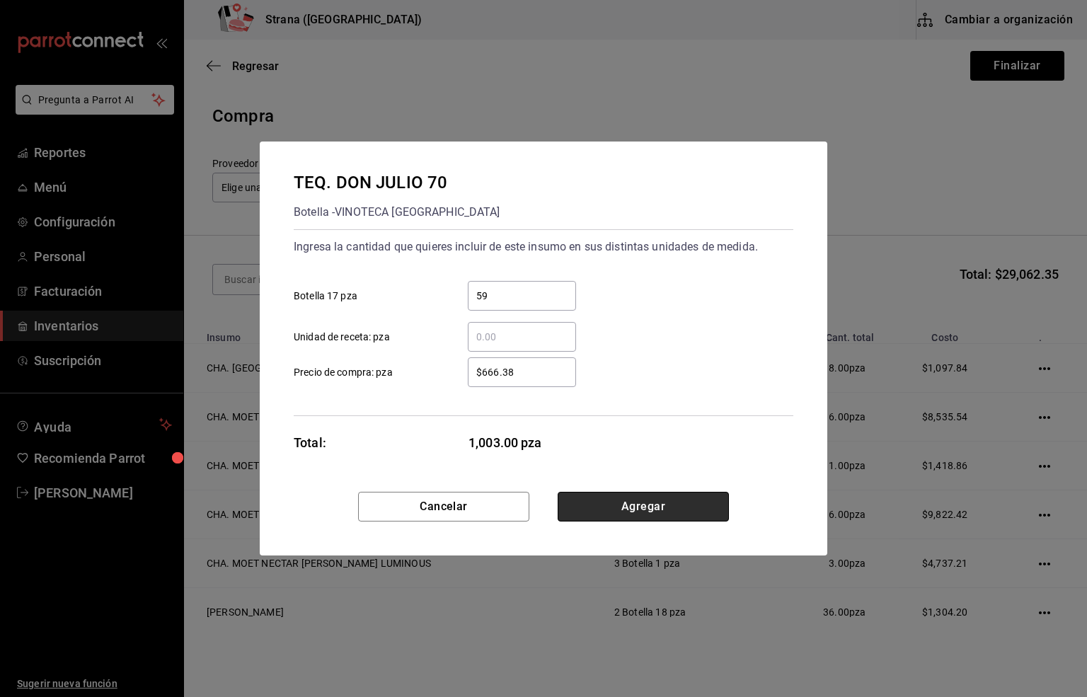
click at [629, 501] on button "Agregar" at bounding box center [643, 507] width 171 height 30
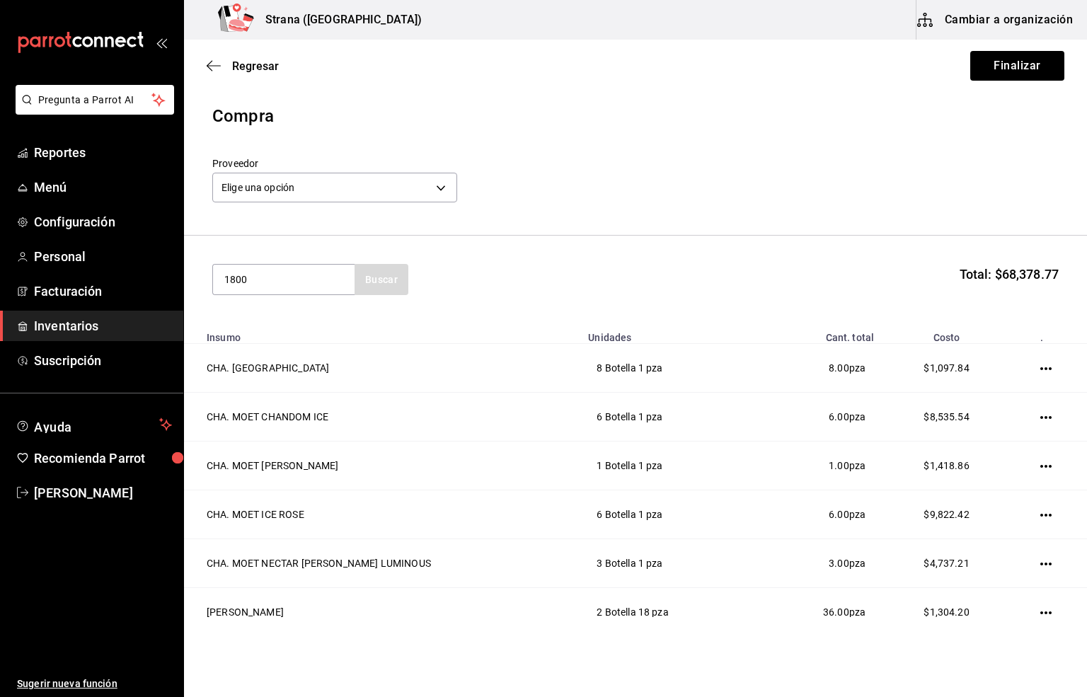
type input "1800"
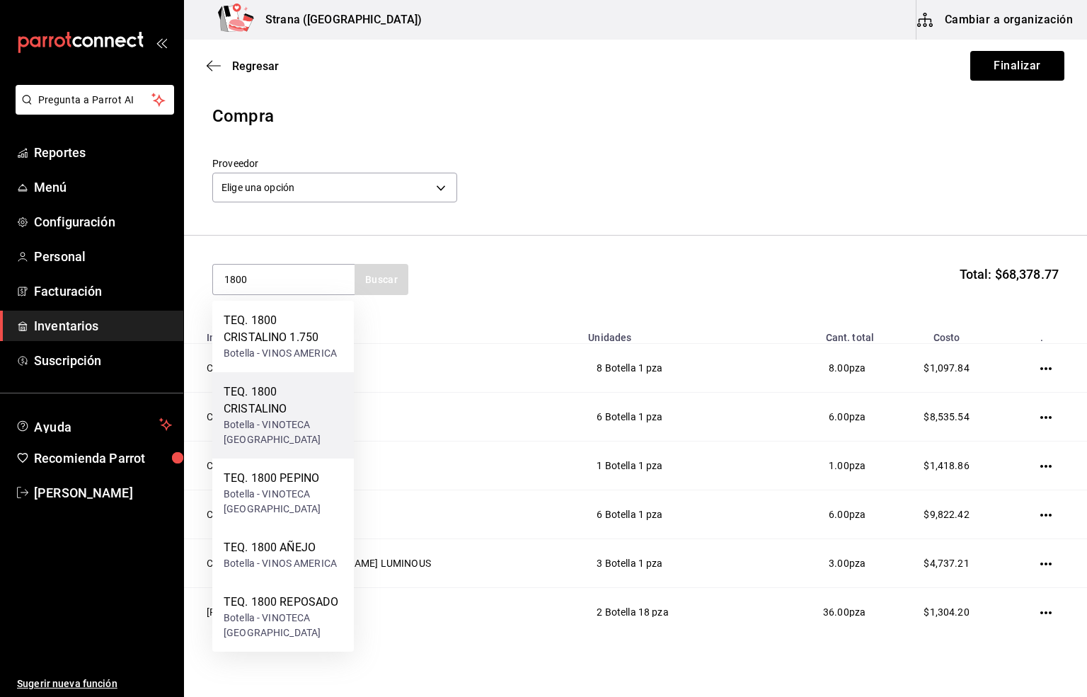
click at [275, 404] on div "TEQ. 1800 CRISTALINO" at bounding box center [283, 401] width 119 height 34
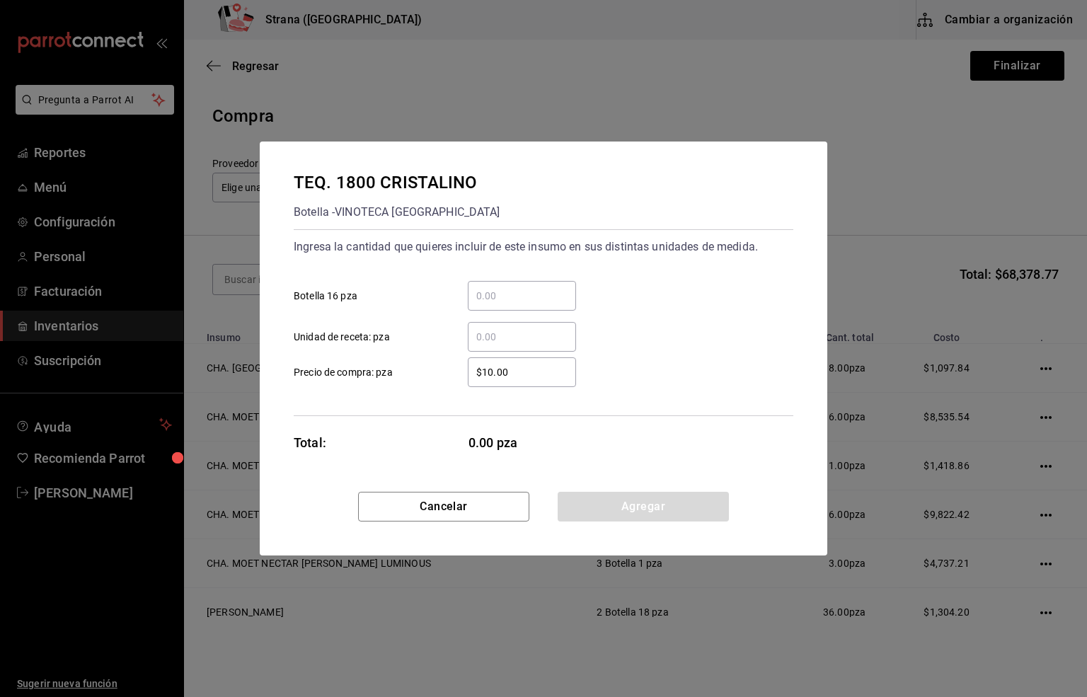
click at [510, 297] on input "​ Botella 16 pza" at bounding box center [522, 295] width 108 height 17
type input "12"
drag, startPoint x: 527, startPoint y: 365, endPoint x: 415, endPoint y: 372, distance: 112.0
click at [415, 372] on label "$10.00 ​ Precio de compra: pza" at bounding box center [435, 372] width 282 height 30
type input "$560.57"
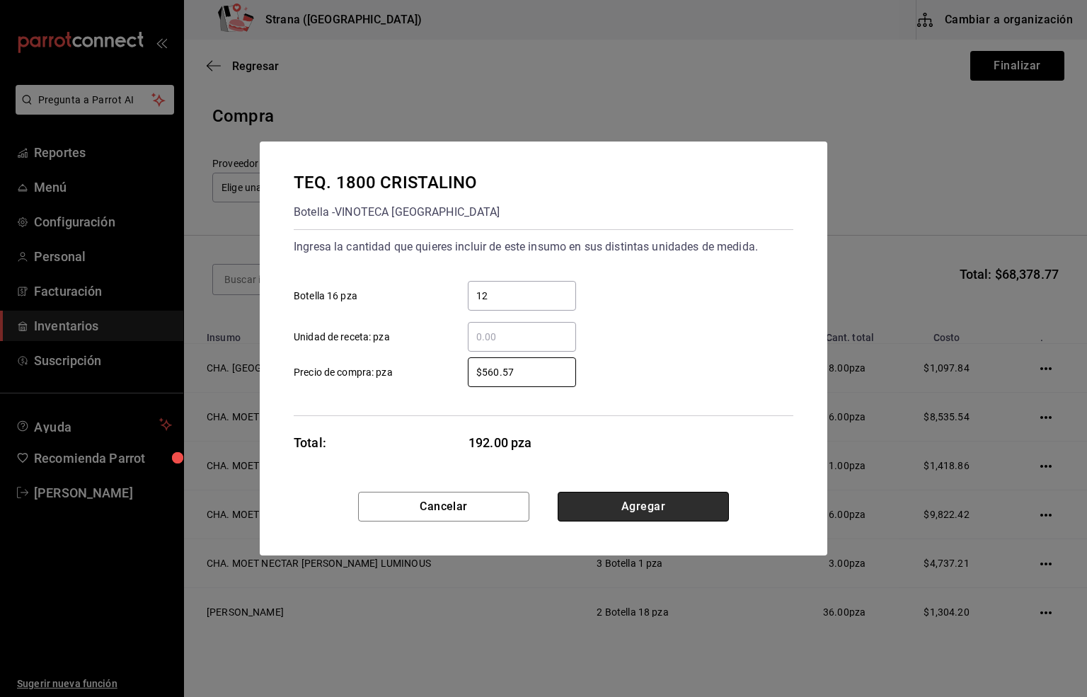
click at [658, 508] on button "Agregar" at bounding box center [643, 507] width 171 height 30
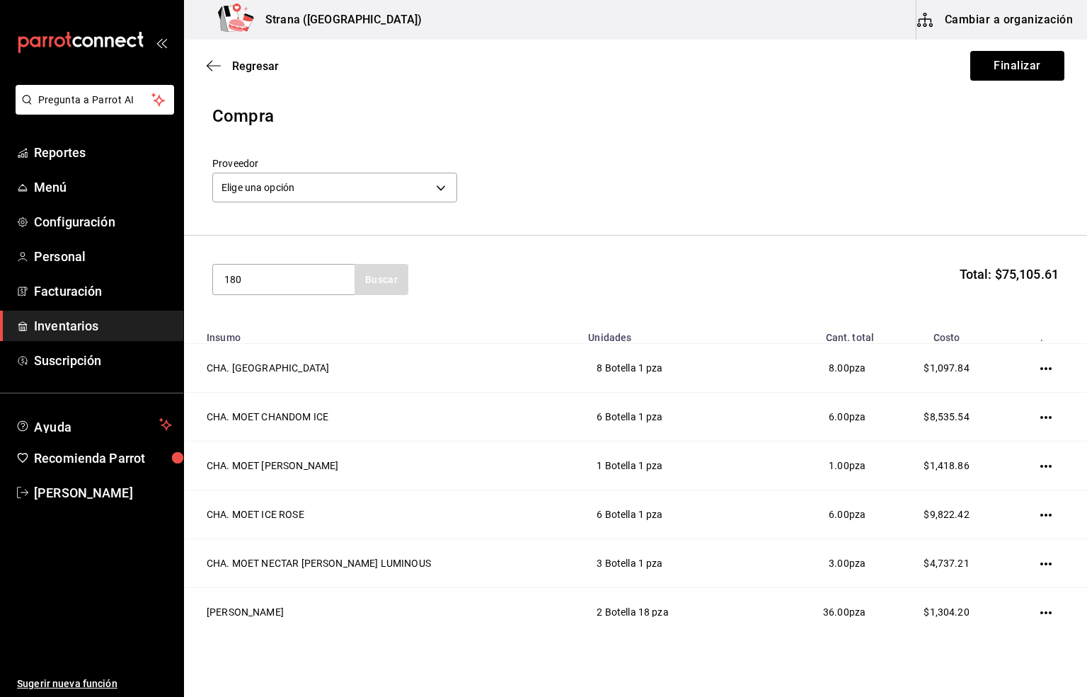
type input "1800"
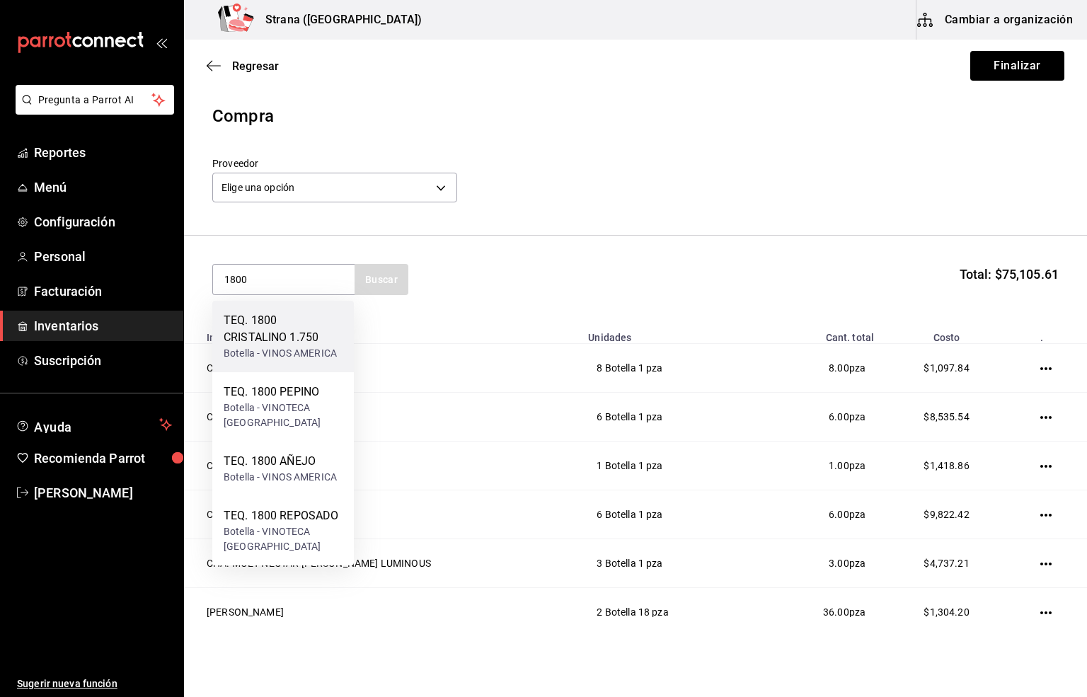
click at [283, 334] on div "TEQ. 1800 CRISTALINO 1.750" at bounding box center [283, 329] width 119 height 34
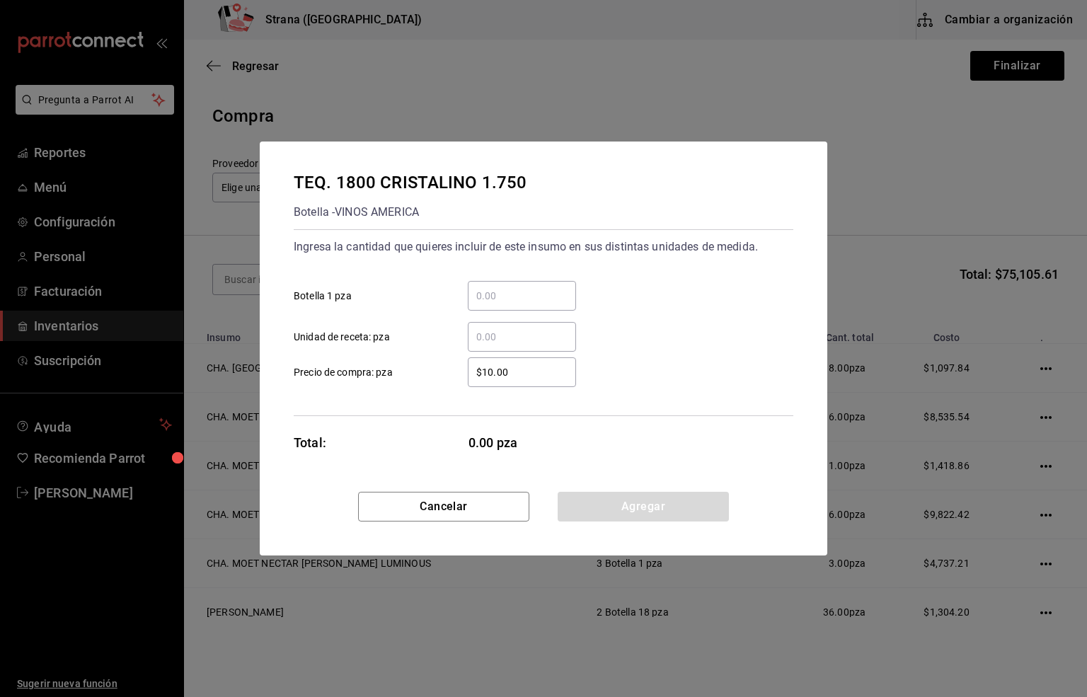
click at [500, 287] on input "​ Botella 1 pza" at bounding box center [522, 295] width 108 height 17
type input "4"
drag, startPoint x: 521, startPoint y: 376, endPoint x: 432, endPoint y: 374, distance: 89.2
click at [432, 374] on label "$10.00 ​ Precio de compra: pza" at bounding box center [435, 372] width 282 height 30
type input "$1,311.6"
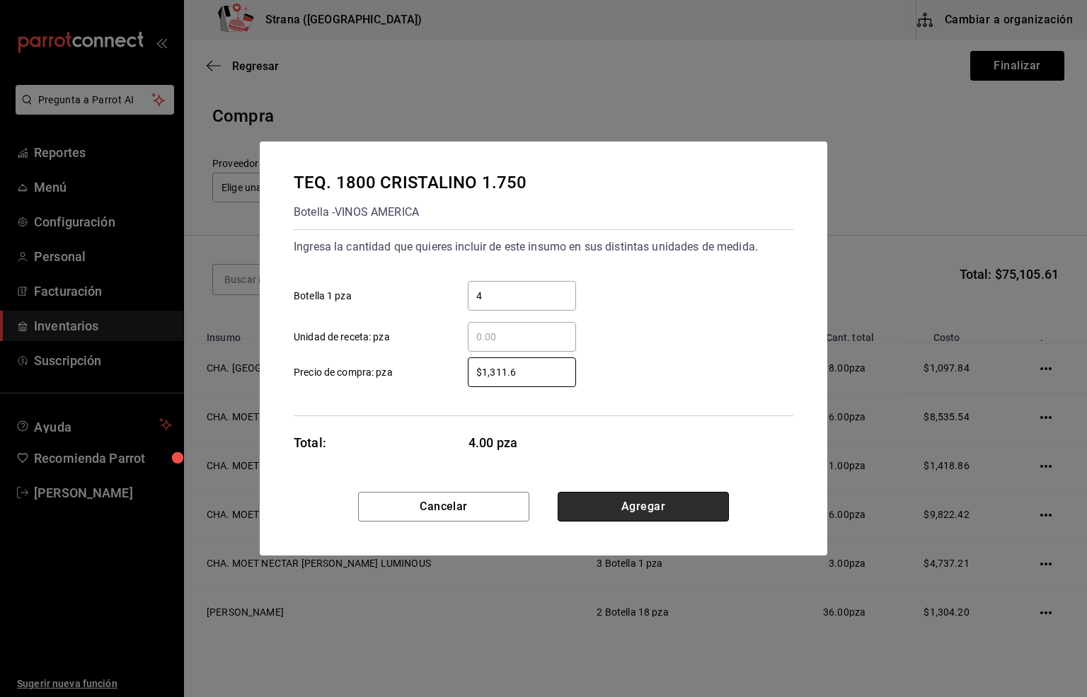
click at [604, 512] on button "Agregar" at bounding box center [643, 507] width 171 height 30
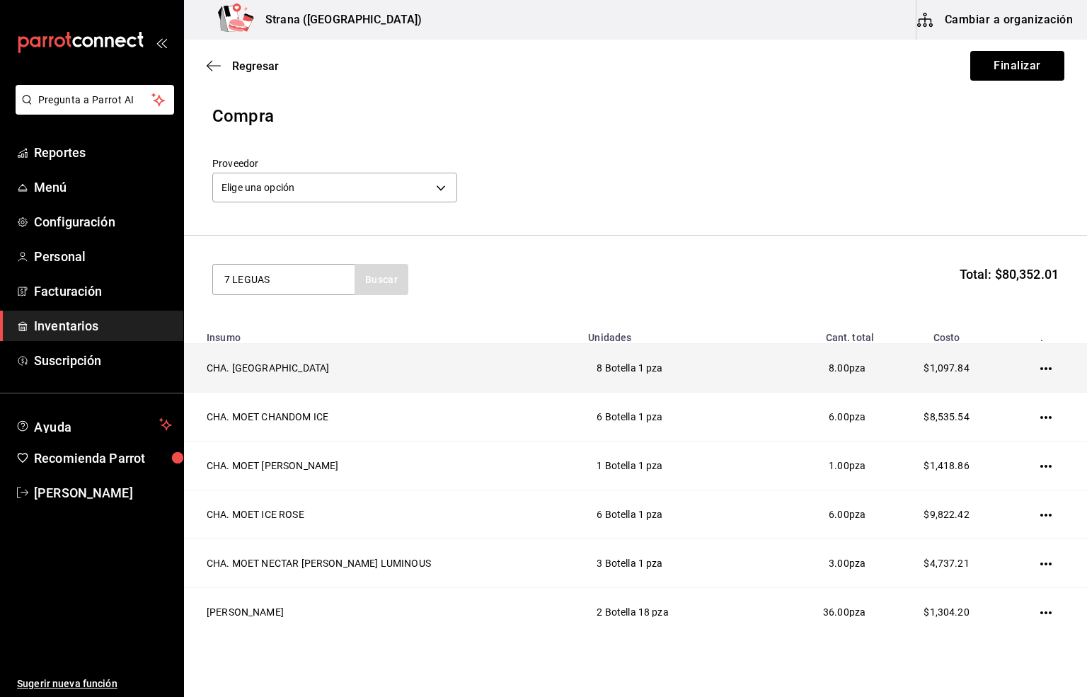
type input "7 LEGUAS"
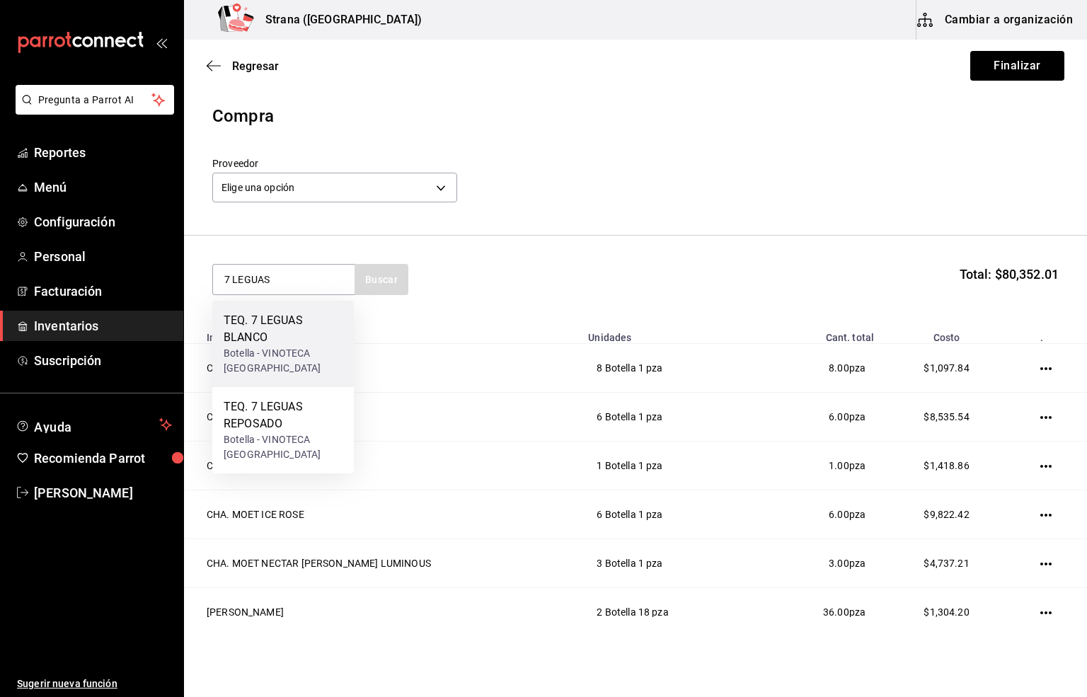
click at [276, 343] on div "TEQ. 7 LEGUAS BLANCO" at bounding box center [283, 329] width 119 height 34
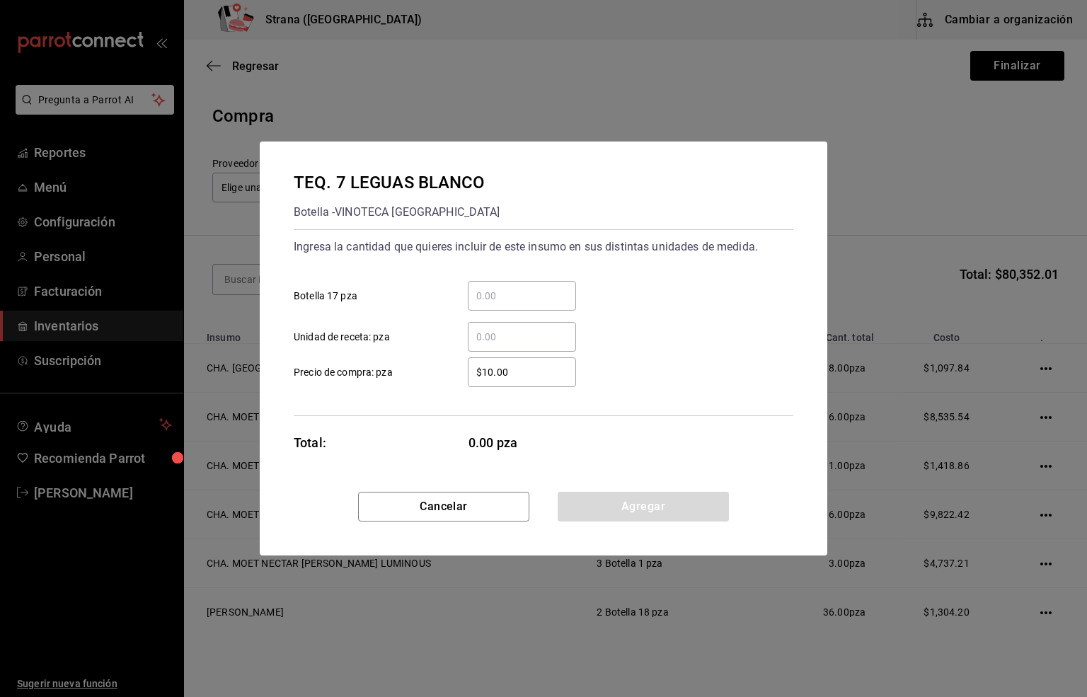
click at [508, 294] on input "​ Botella 17 pza" at bounding box center [522, 295] width 108 height 17
type input "2"
drag, startPoint x: 521, startPoint y: 372, endPoint x: 440, endPoint y: 372, distance: 81.4
click at [440, 372] on label "$10.00 ​ Precio de compra: pza" at bounding box center [435, 372] width 282 height 30
type input "$469.44"
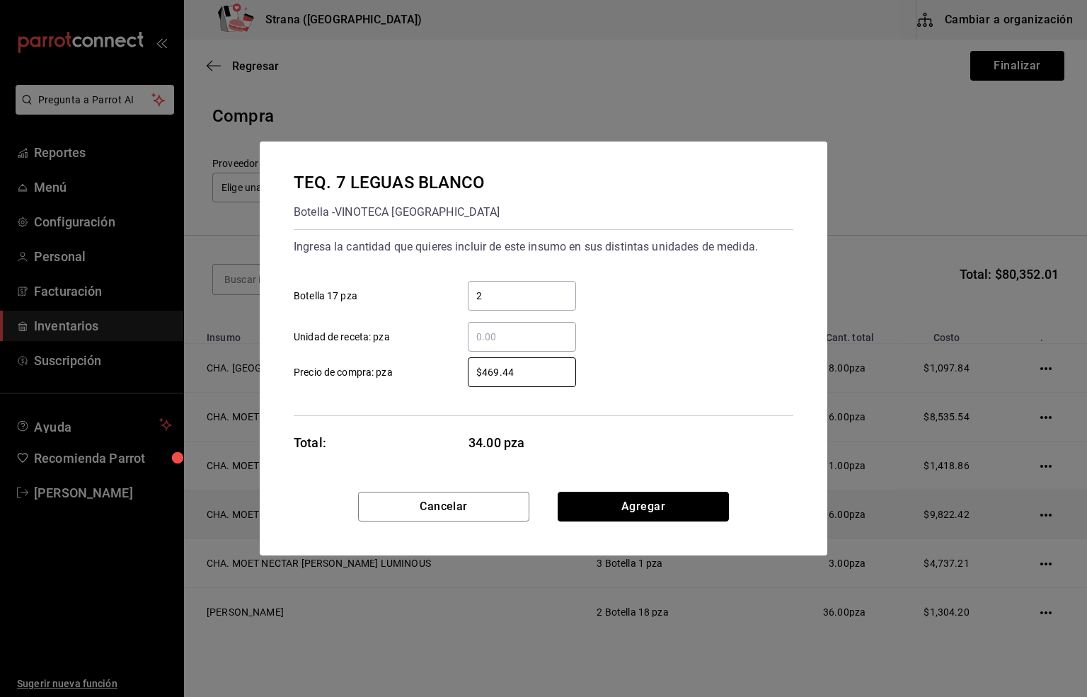
click at [619, 501] on button "Agregar" at bounding box center [643, 507] width 171 height 30
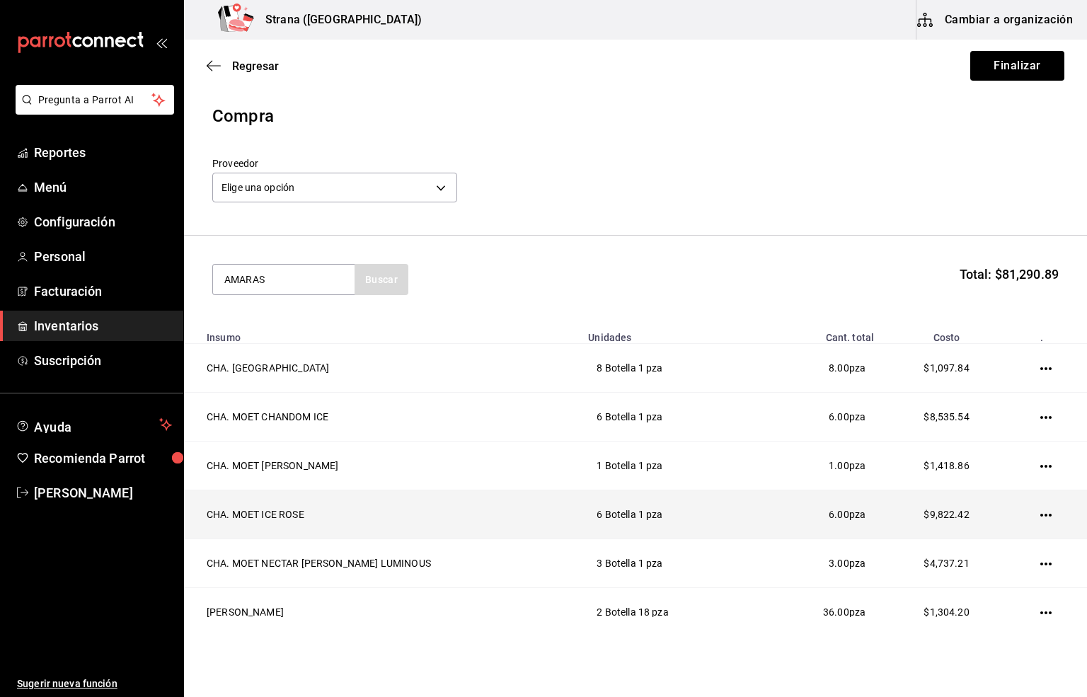
type input "AMARAS"
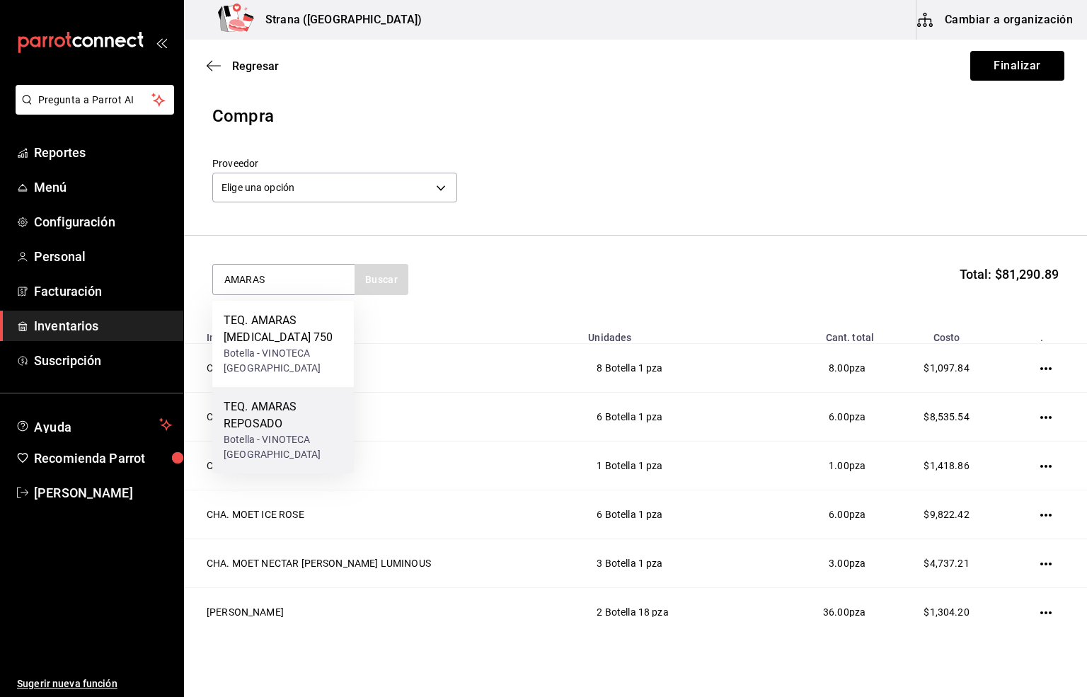
click at [283, 417] on div "TEQ. AMARAS REPOSADO" at bounding box center [283, 416] width 119 height 34
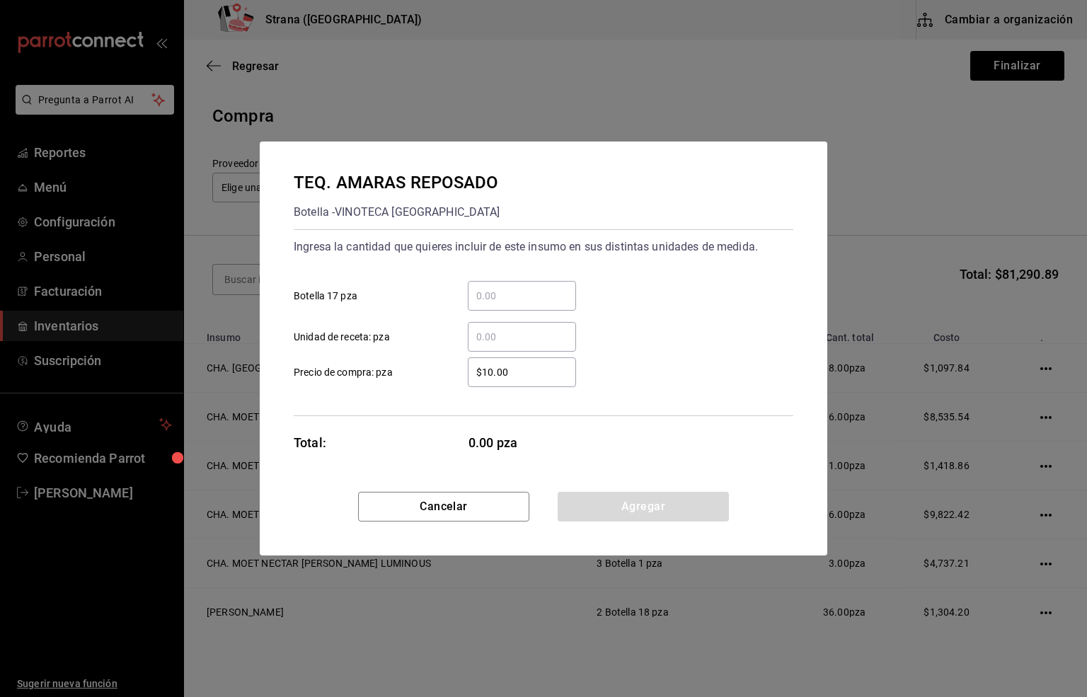
click at [484, 291] on input "​ Botella 17 pza" at bounding box center [522, 295] width 108 height 17
type input "1"
drag, startPoint x: 512, startPoint y: 367, endPoint x: 442, endPoint y: 365, distance: 70.1
click at [442, 365] on label "$10.00 ​ Precio de compra: pza" at bounding box center [435, 372] width 282 height 30
type input "$444.10"
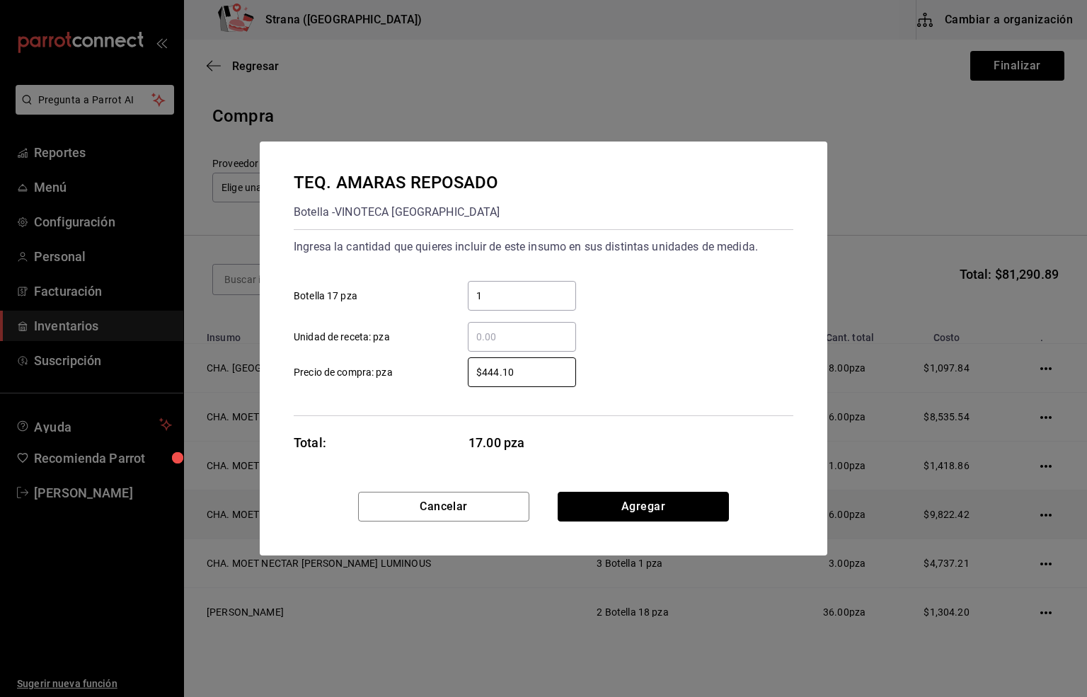
click at [646, 503] on button "Agregar" at bounding box center [643, 507] width 171 height 30
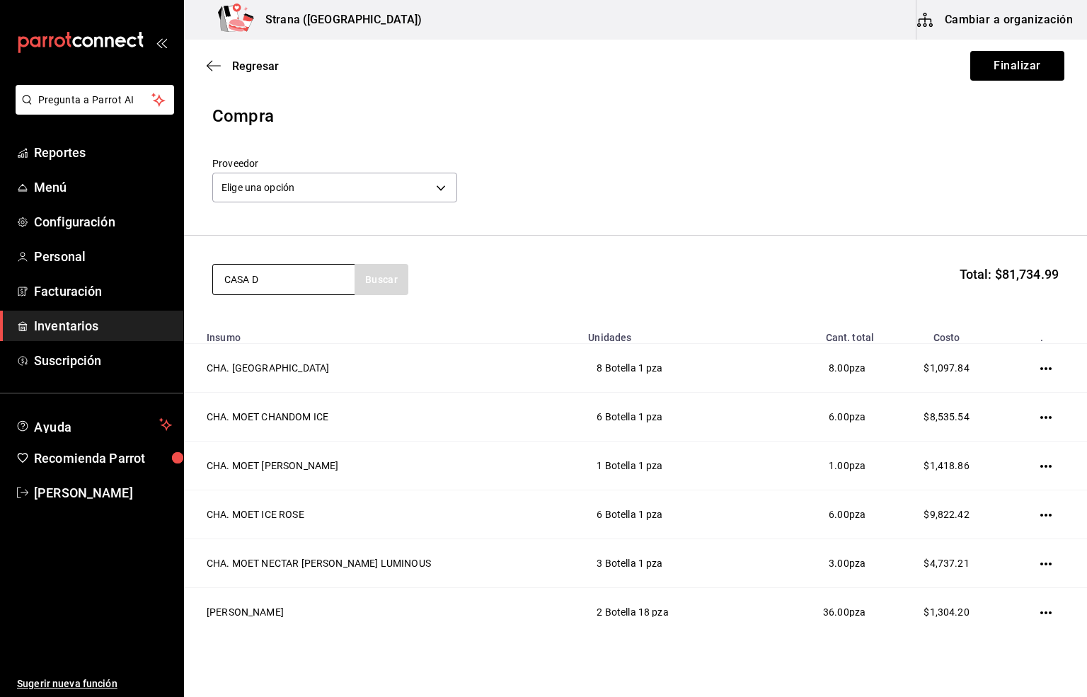
type input "CASA D"
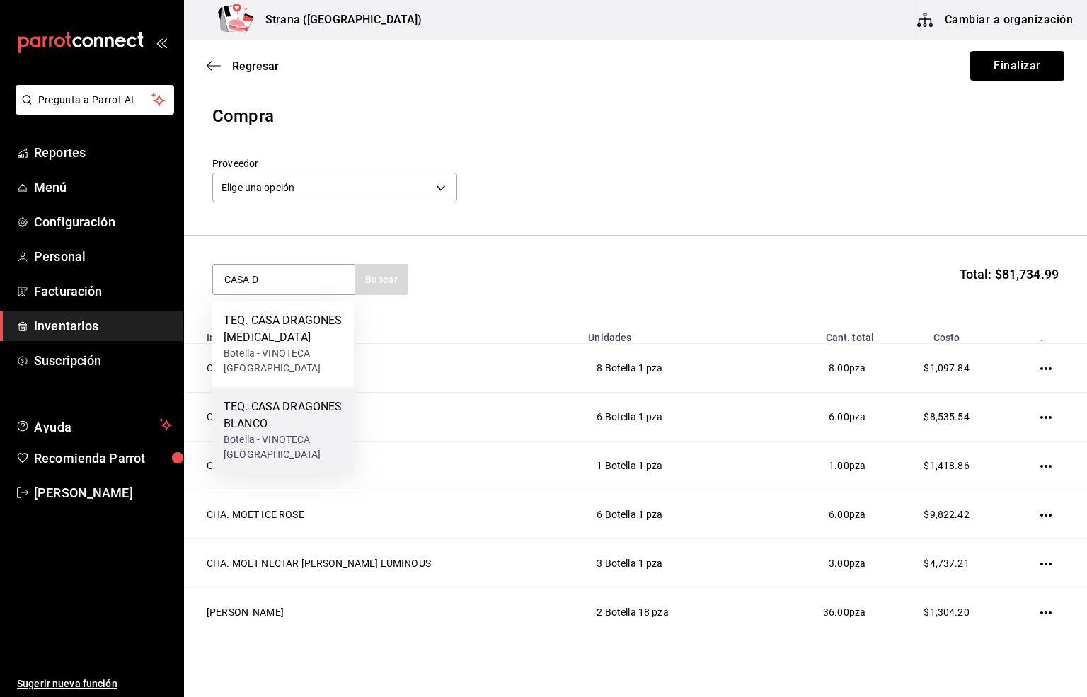
click at [260, 408] on div "TEQ. CASA DRAGONES BLANCO" at bounding box center [283, 416] width 119 height 34
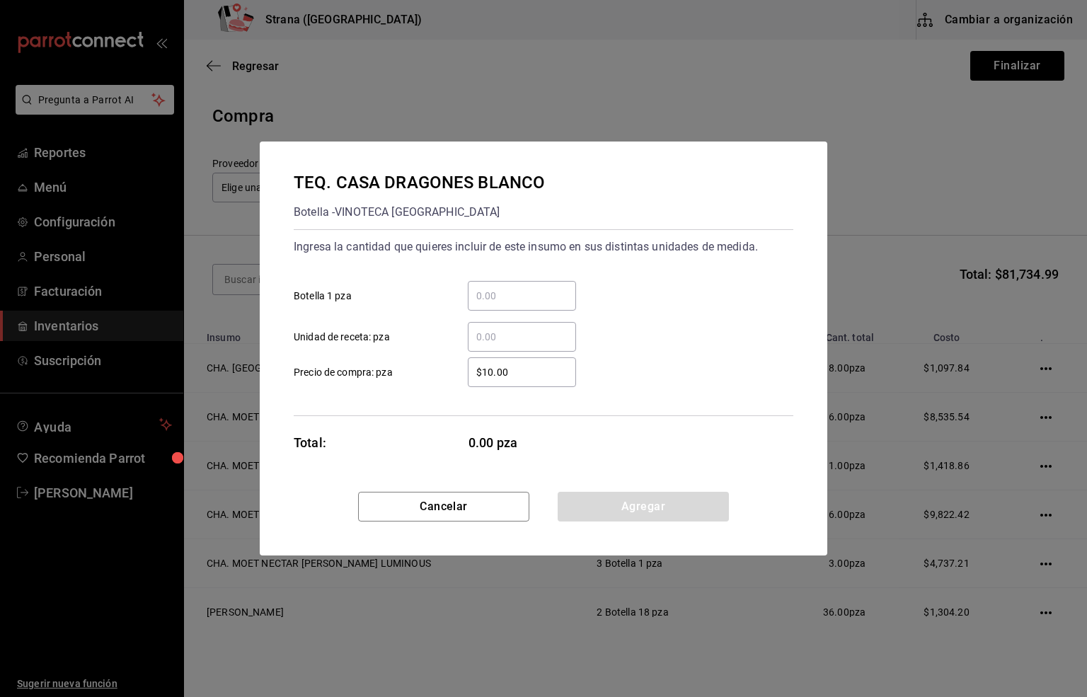
click at [481, 295] on input "​ Botella 1 pza" at bounding box center [522, 295] width 108 height 17
type input "1"
click at [400, 384] on label "$10.00 ​ Precio de compra: pza" at bounding box center [435, 372] width 282 height 30
type input "$1,211.21"
click at [636, 510] on button "Agregar" at bounding box center [643, 507] width 171 height 30
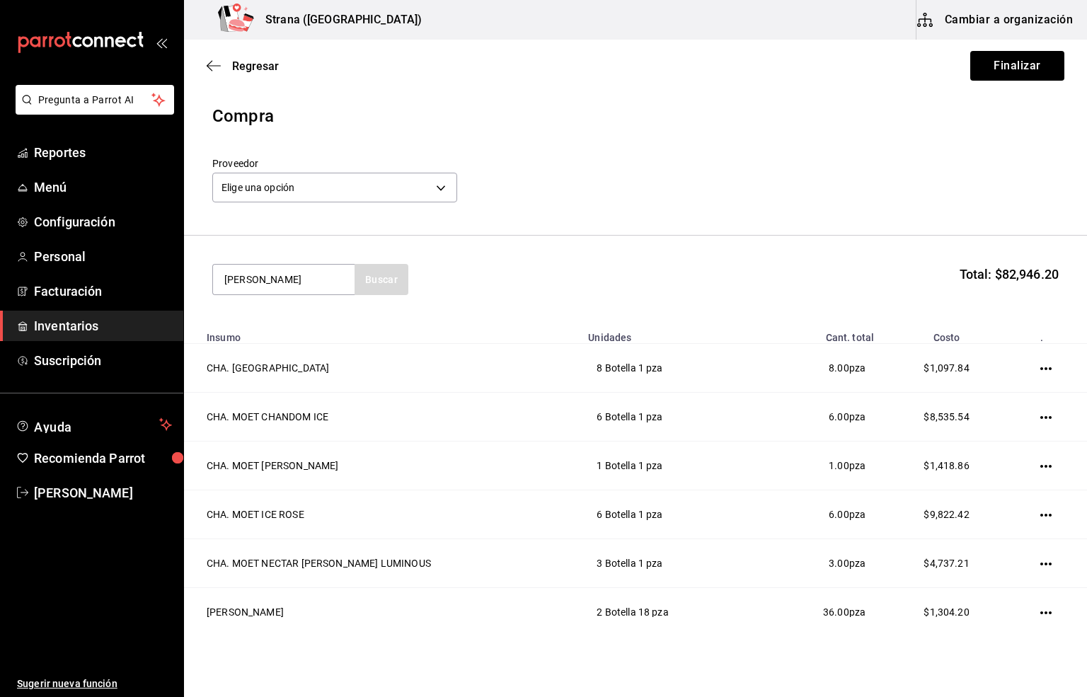
type input "[PERSON_NAME]"
click at [292, 329] on div "TEQ. [PERSON_NAME]" at bounding box center [283, 320] width 119 height 17
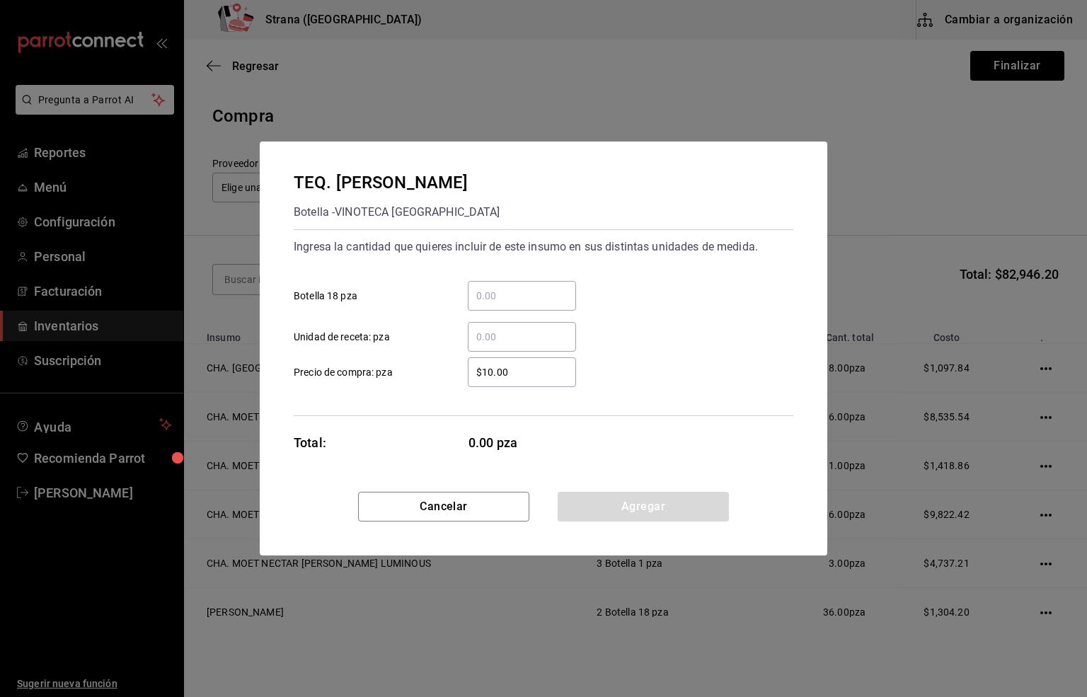
click at [510, 291] on input "​ Botella 18 pza" at bounding box center [522, 295] width 108 height 17
type input "2"
drag, startPoint x: 537, startPoint y: 366, endPoint x: 440, endPoint y: 374, distance: 97.4
click at [440, 374] on label "$10.00 ​ Precio de compra: pza" at bounding box center [435, 372] width 282 height 30
type input "$403.45"
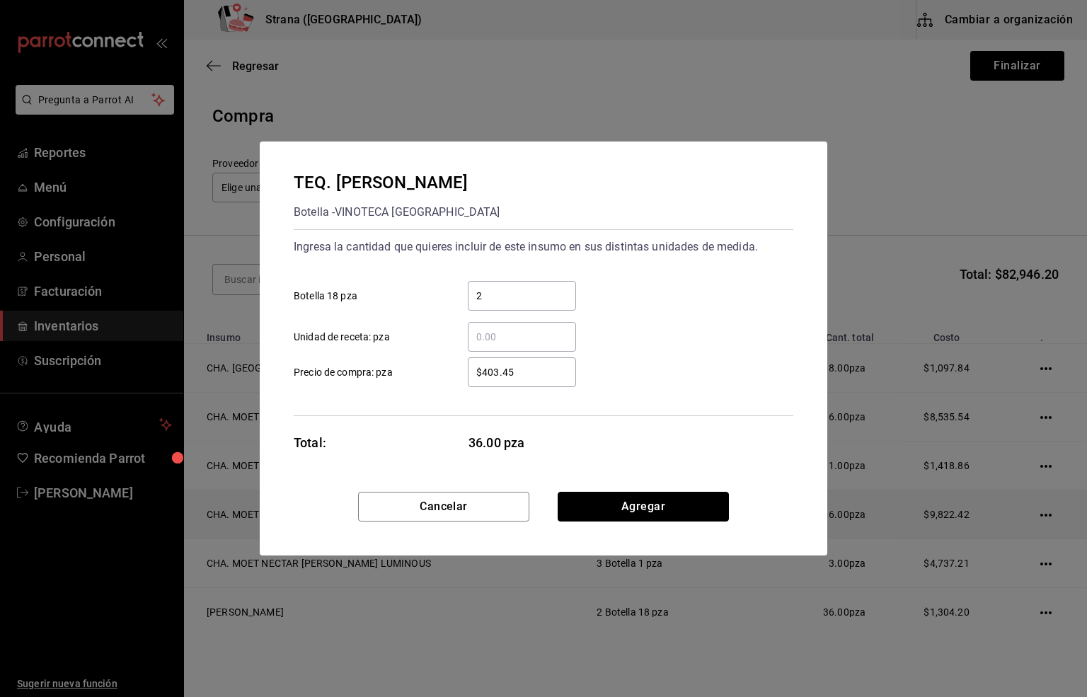
click at [618, 510] on button "Agregar" at bounding box center [643, 507] width 171 height 30
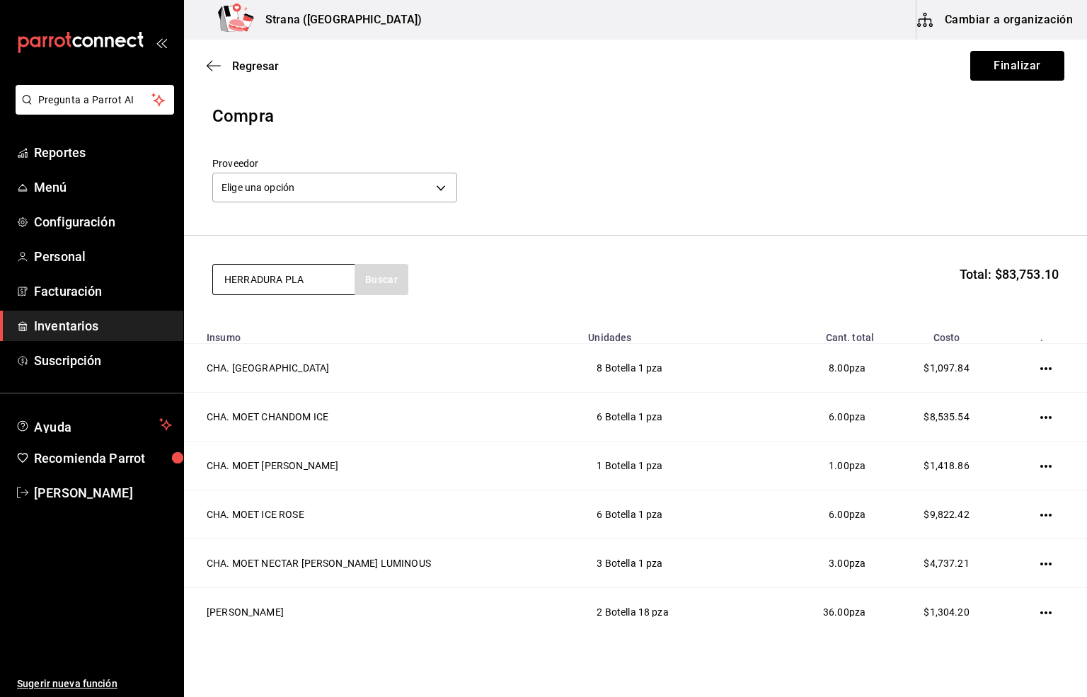
type input "HERRADURA PLA"
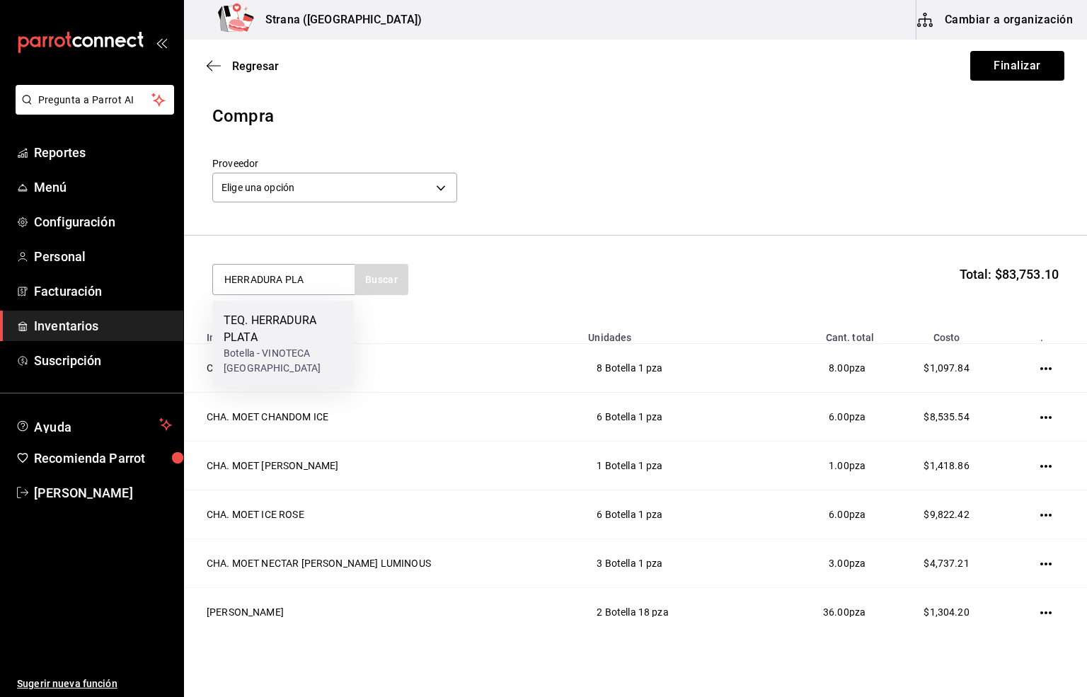
click at [285, 351] on div "Botella - VINOTECA [GEOGRAPHIC_DATA]" at bounding box center [283, 361] width 119 height 30
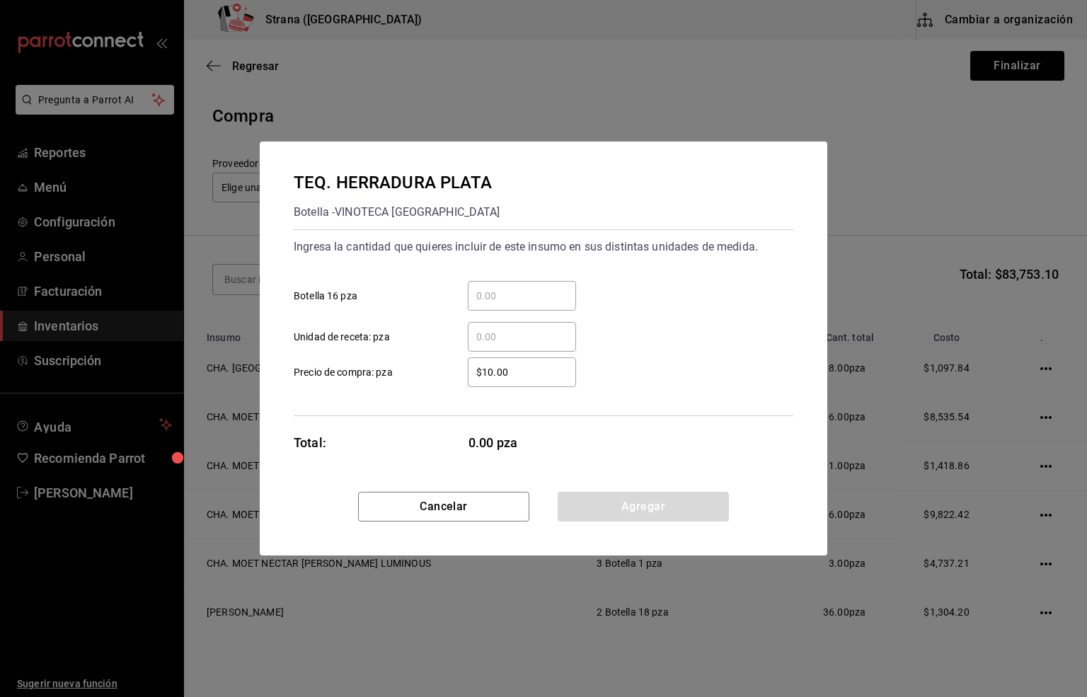
click at [522, 293] on input "​ Botella 16 pza" at bounding box center [522, 295] width 108 height 17
type input "2"
drag, startPoint x: 436, startPoint y: 374, endPoint x: 408, endPoint y: 377, distance: 27.7
click at [408, 377] on label "$10.00 ​ Precio de compra: pza" at bounding box center [435, 372] width 282 height 30
type input "$379.31"
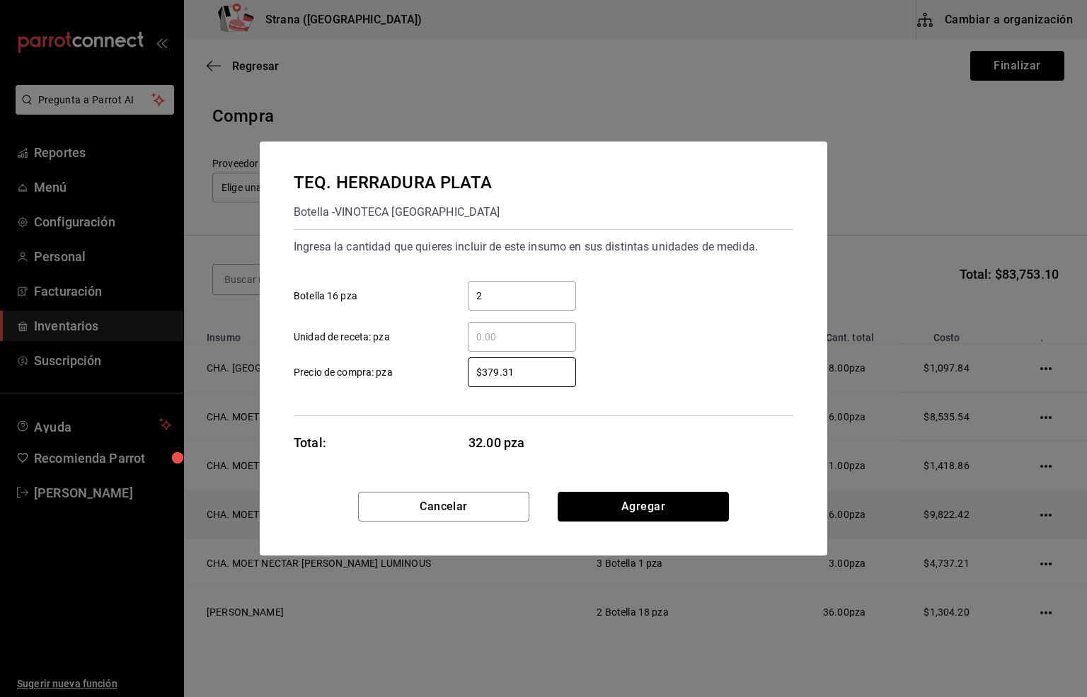
click at [631, 500] on button "Agregar" at bounding box center [643, 507] width 171 height 30
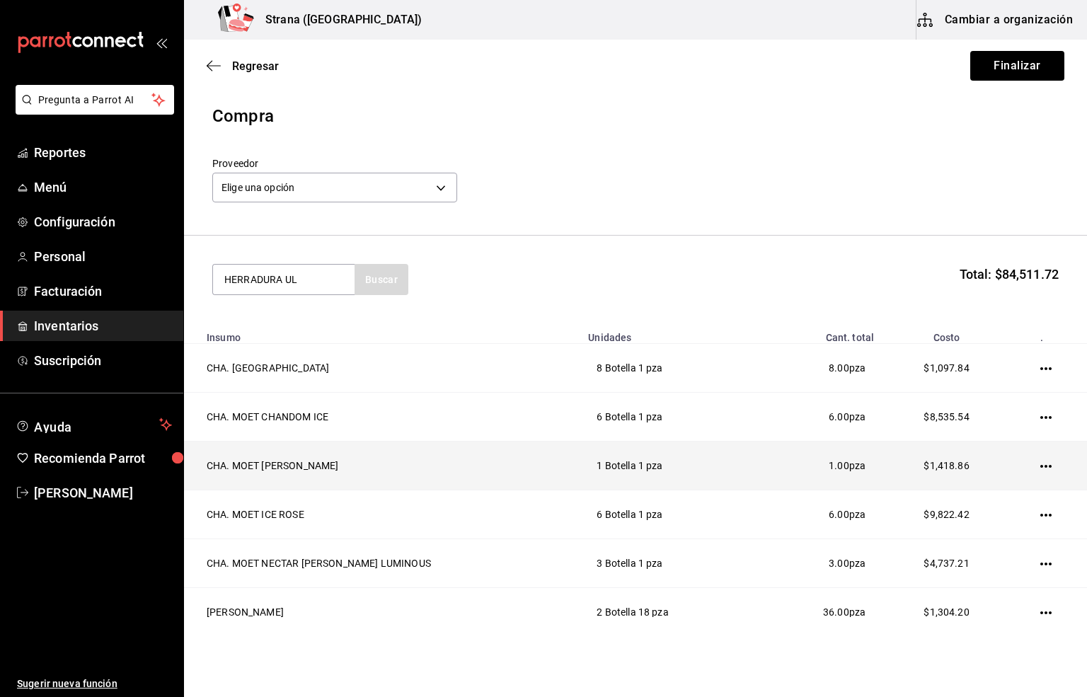
type input "HERRADURA UL"
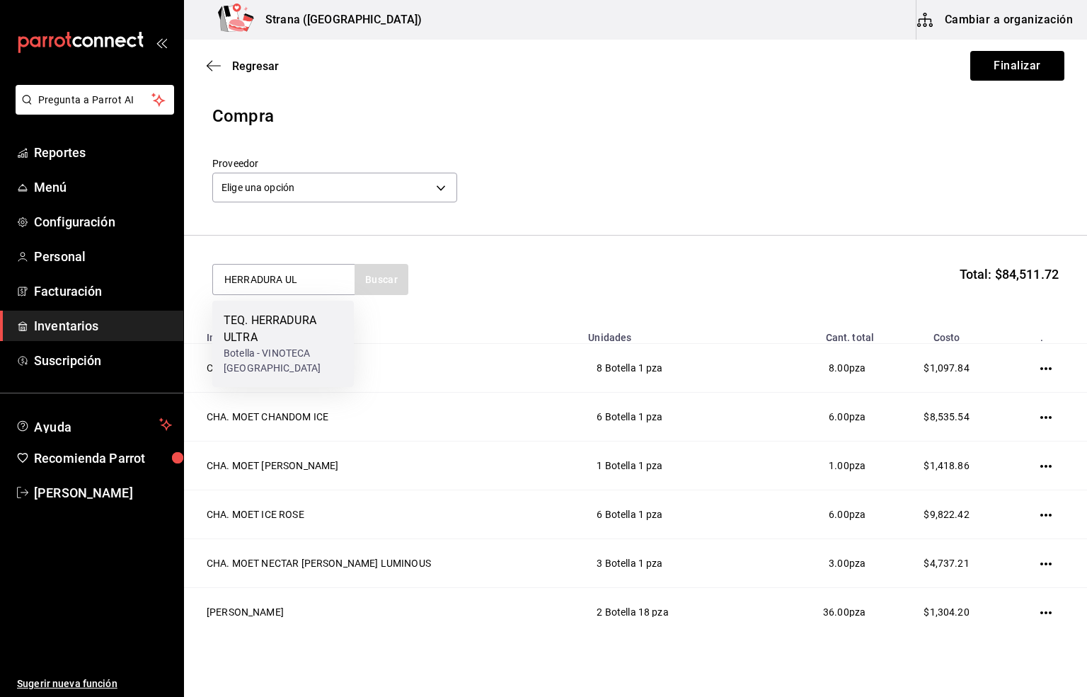
click at [251, 312] on div "TEQ. HERRADURA ULTRA" at bounding box center [283, 329] width 119 height 34
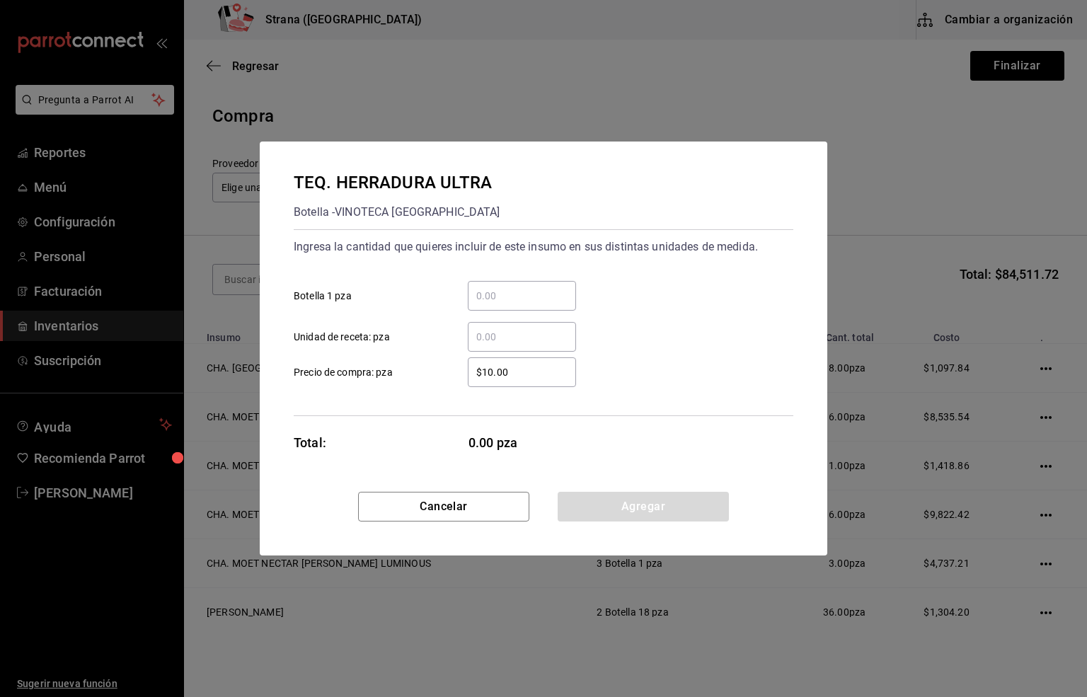
click at [527, 292] on input "​ Botella 1 pza" at bounding box center [522, 295] width 108 height 17
type input "10"
drag, startPoint x: 529, startPoint y: 374, endPoint x: 430, endPoint y: 372, distance: 99.1
click at [423, 372] on label "$10.00 ​ Precio de compra: pza" at bounding box center [435, 372] width 282 height 30
type input "$542.24"
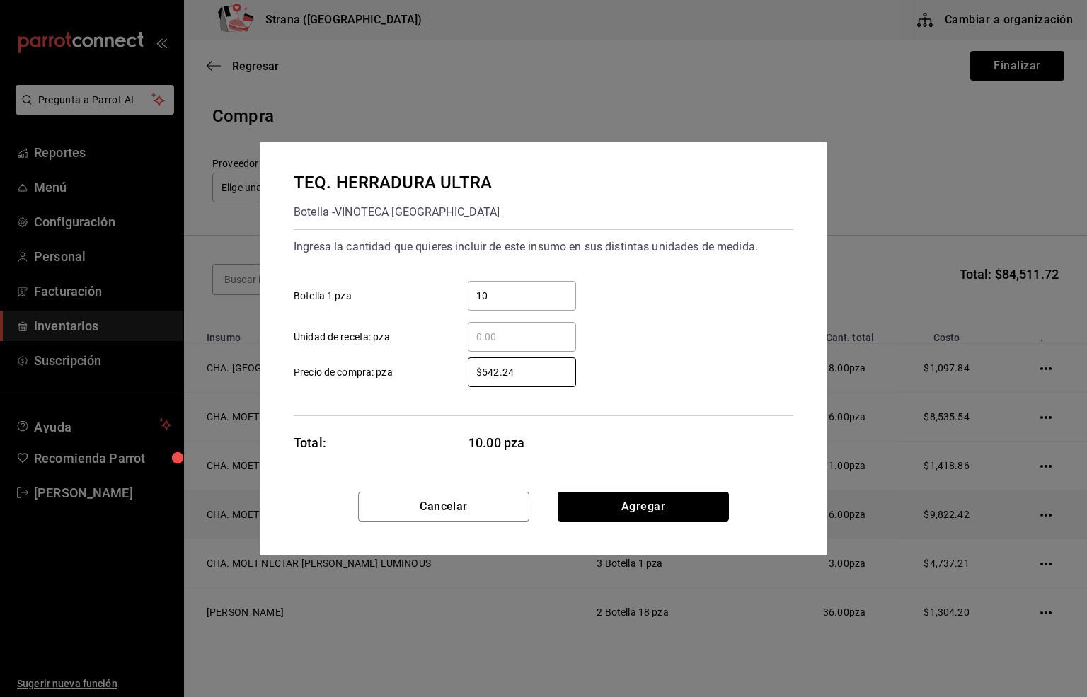
click at [660, 499] on button "Agregar" at bounding box center [643, 507] width 171 height 30
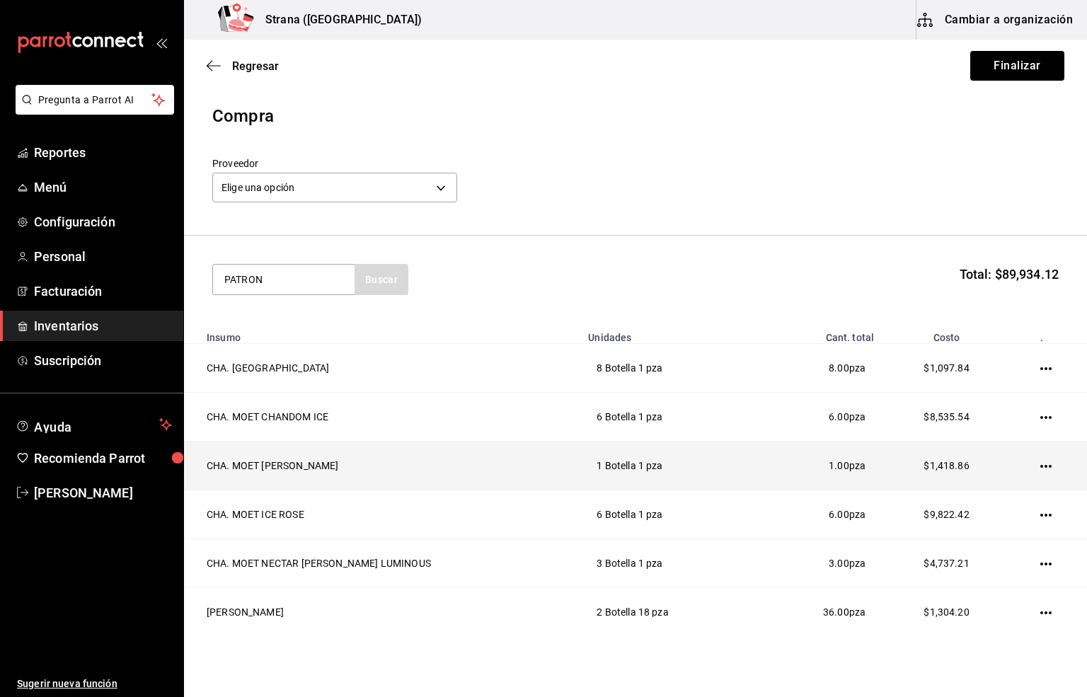
type input "PATRON"
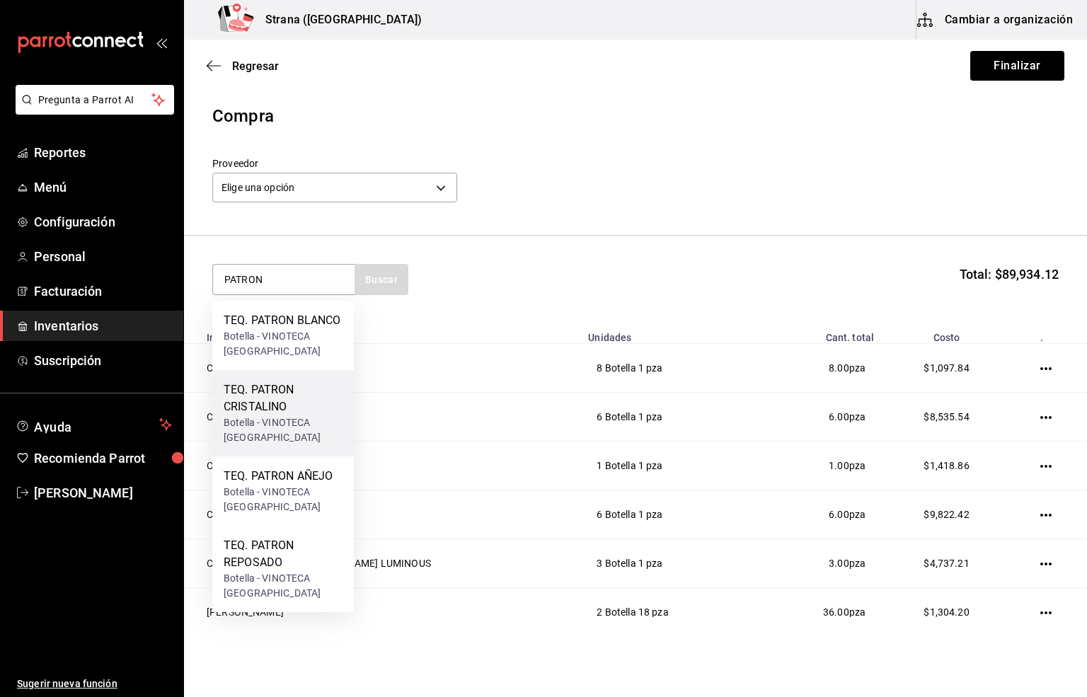
click at [282, 419] on div "Botella - VINOTECA [GEOGRAPHIC_DATA]" at bounding box center [283, 431] width 119 height 30
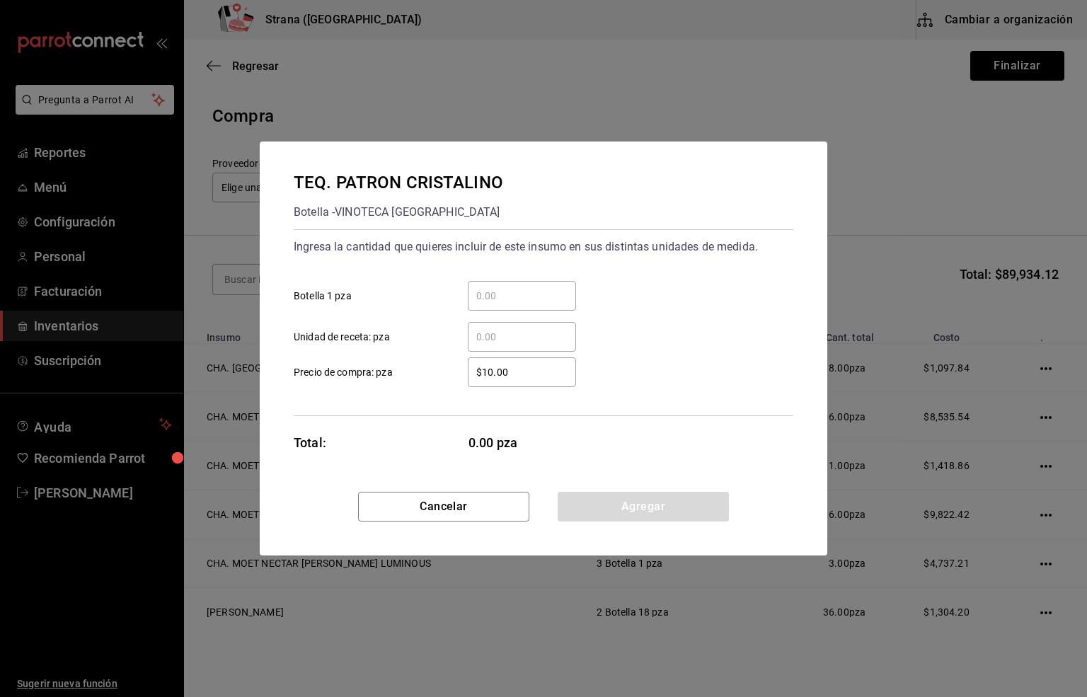
click at [501, 297] on input "​ Botella 1 pza" at bounding box center [522, 295] width 108 height 17
type input "3"
drag, startPoint x: 454, startPoint y: 385, endPoint x: 411, endPoint y: 394, distance: 44.7
click at [411, 394] on div "Ingresa la cantidad que quieres incluir de este insumo en sus distintas unidade…" at bounding box center [544, 322] width 500 height 187
type input "$495.69"
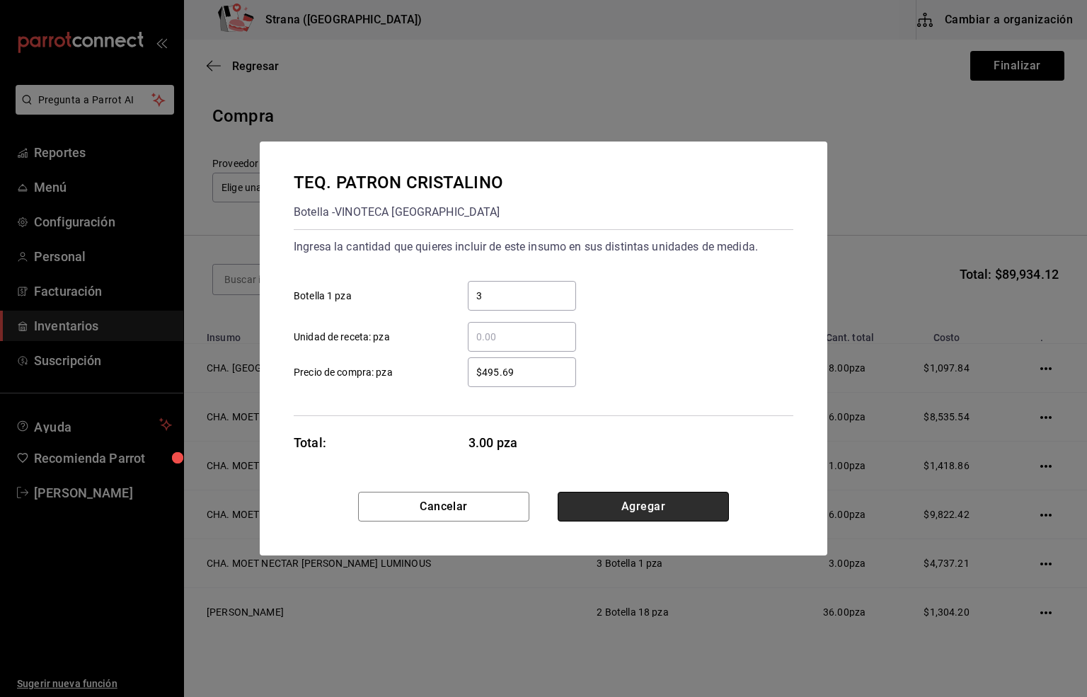
click at [671, 503] on button "Agregar" at bounding box center [643, 507] width 171 height 30
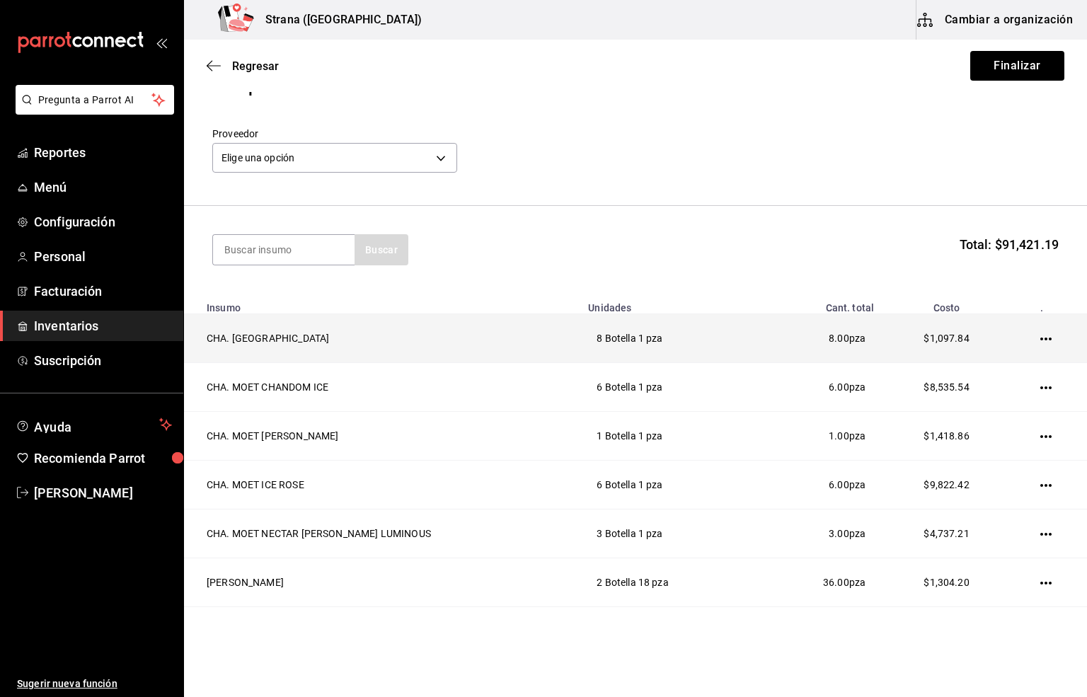
scroll to position [106, 0]
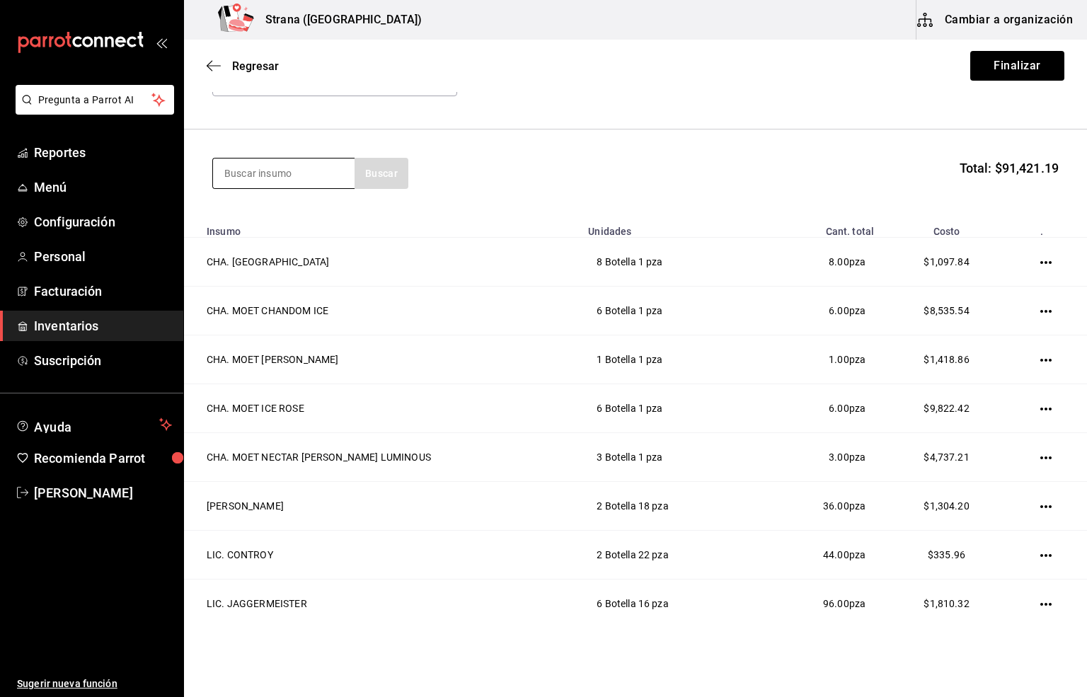
click at [219, 177] on input at bounding box center [284, 174] width 142 height 30
type input "HPN"
click at [270, 217] on div "VOD. HPNOTIQ" at bounding box center [280, 214] width 113 height 17
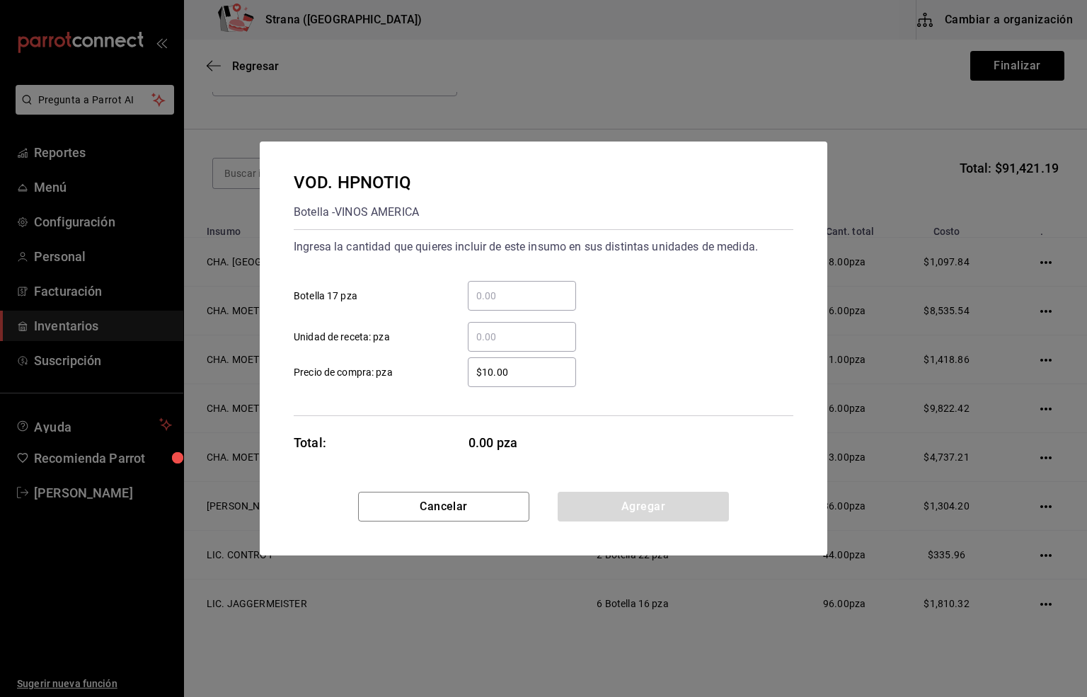
click at [484, 290] on input "​ Botella 17 pza" at bounding box center [522, 295] width 108 height 17
type input "9"
drag, startPoint x: 519, startPoint y: 368, endPoint x: 415, endPoint y: 374, distance: 104.2
click at [415, 374] on label "$10.00 ​ Precio de compra: pza" at bounding box center [435, 372] width 282 height 30
type input "$465.52"
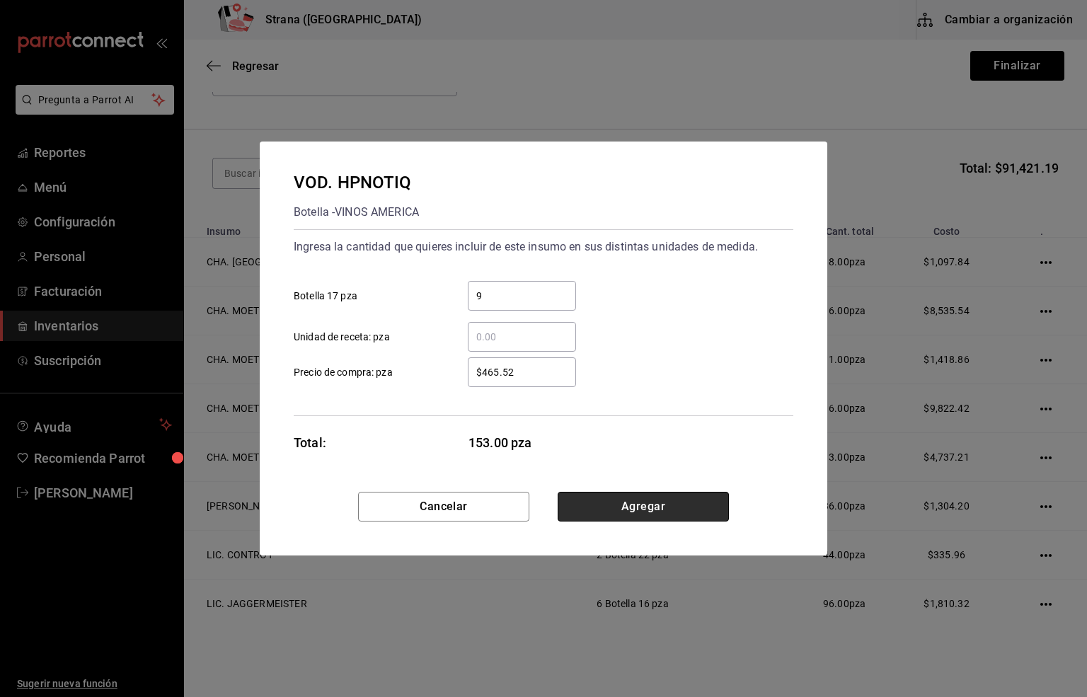
click at [634, 504] on button "Agregar" at bounding box center [643, 507] width 171 height 30
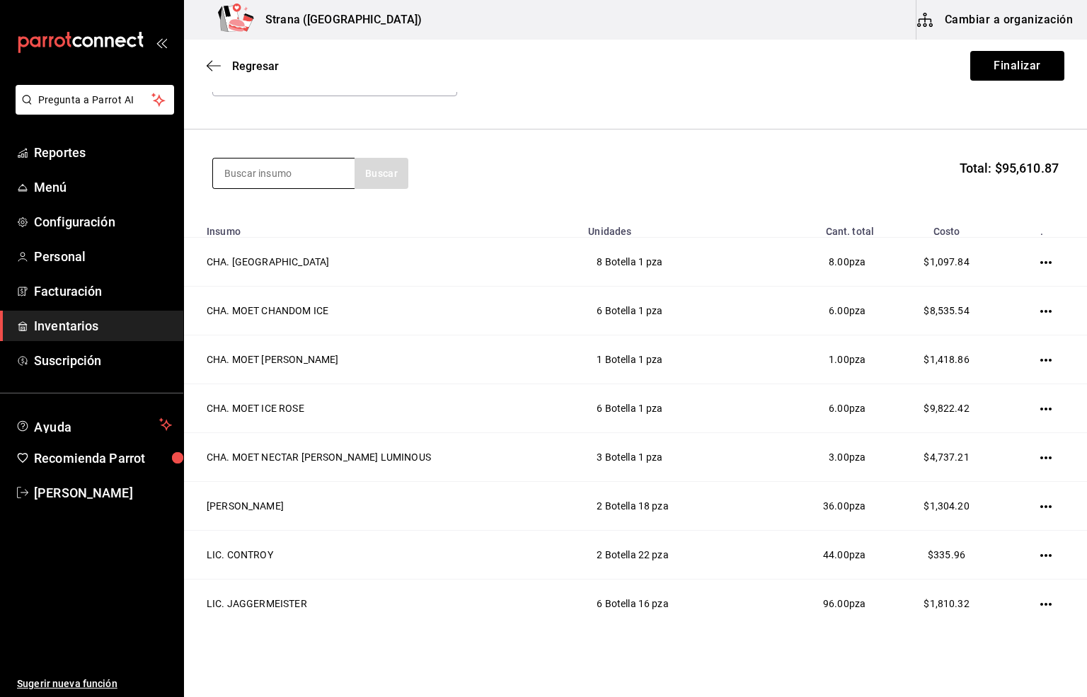
click at [261, 179] on input at bounding box center [284, 174] width 142 height 30
type input "[PERSON_NAME]"
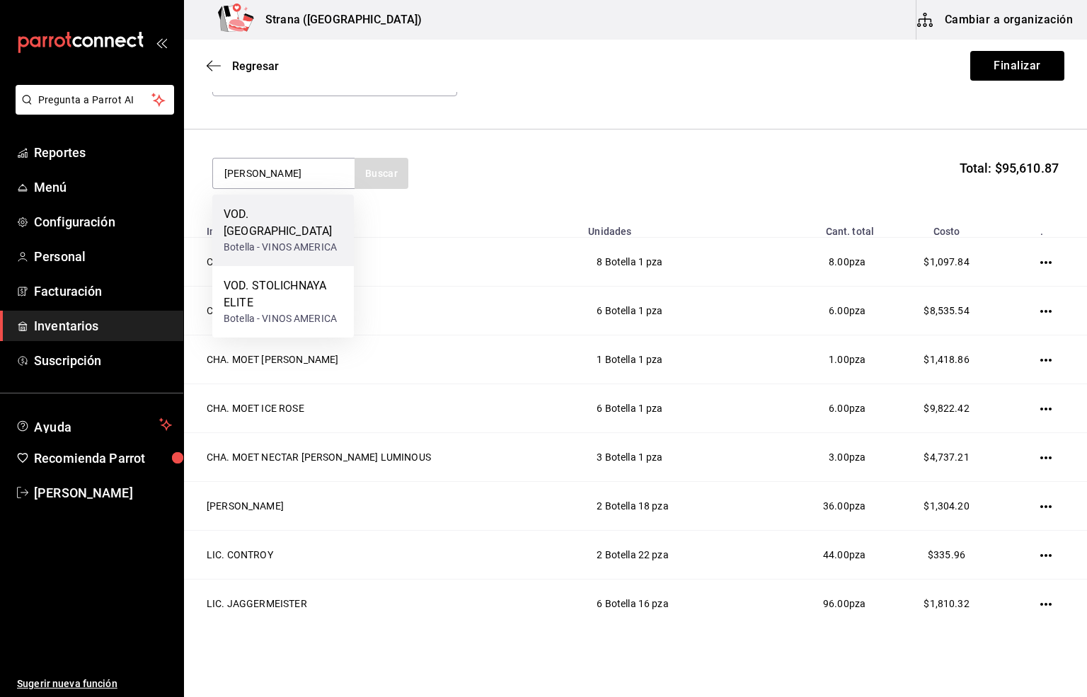
click at [282, 240] on div "Botella - VINOS AMERICA" at bounding box center [283, 247] width 119 height 15
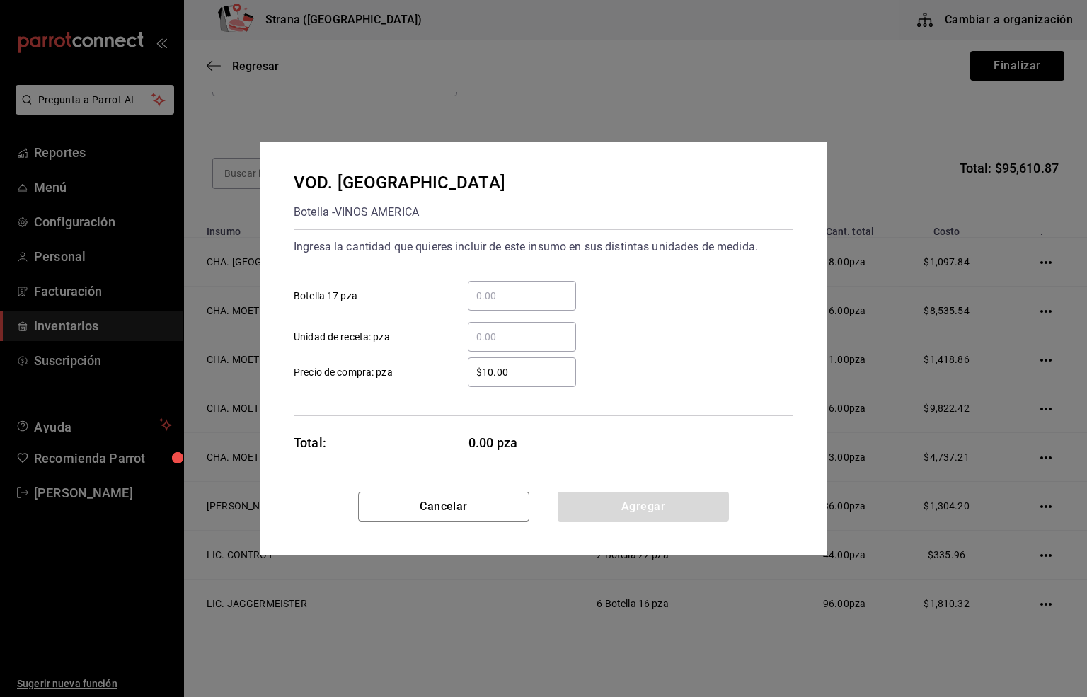
click at [503, 293] on input "​ Botella 17 pza" at bounding box center [522, 295] width 108 height 17
type input "3"
drag, startPoint x: 521, startPoint y: 372, endPoint x: 372, endPoint y: 359, distance: 149.3
click at [372, 359] on label "$10.00 ​ Precio de compra: pza" at bounding box center [435, 372] width 282 height 30
type input "$209.48"
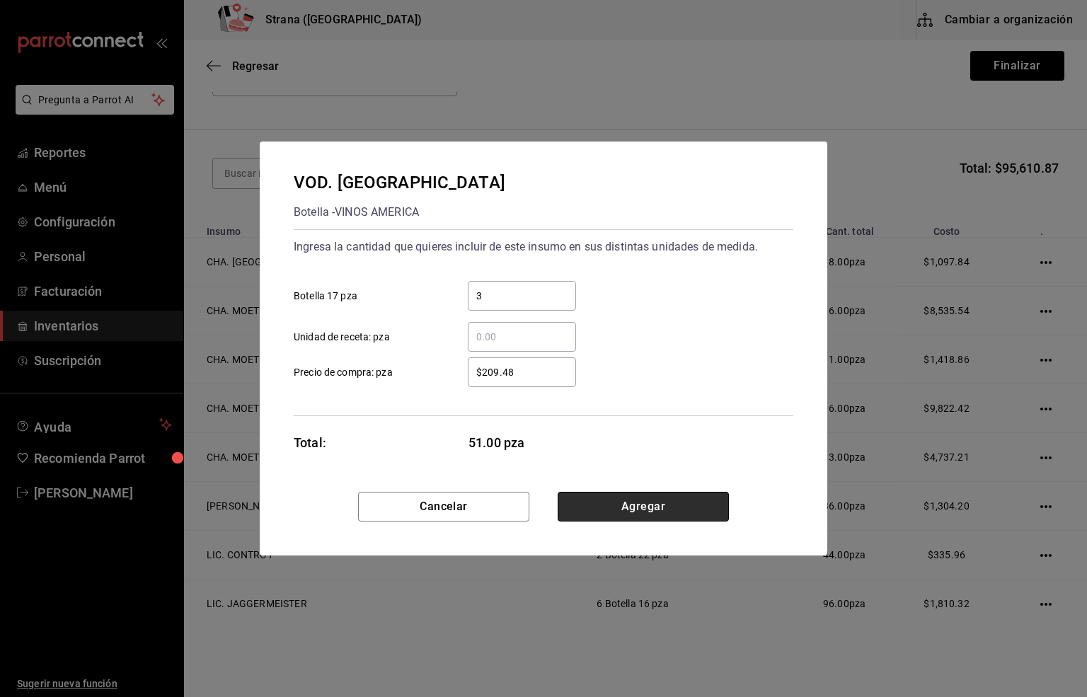
click at [620, 504] on button "Agregar" at bounding box center [643, 507] width 171 height 30
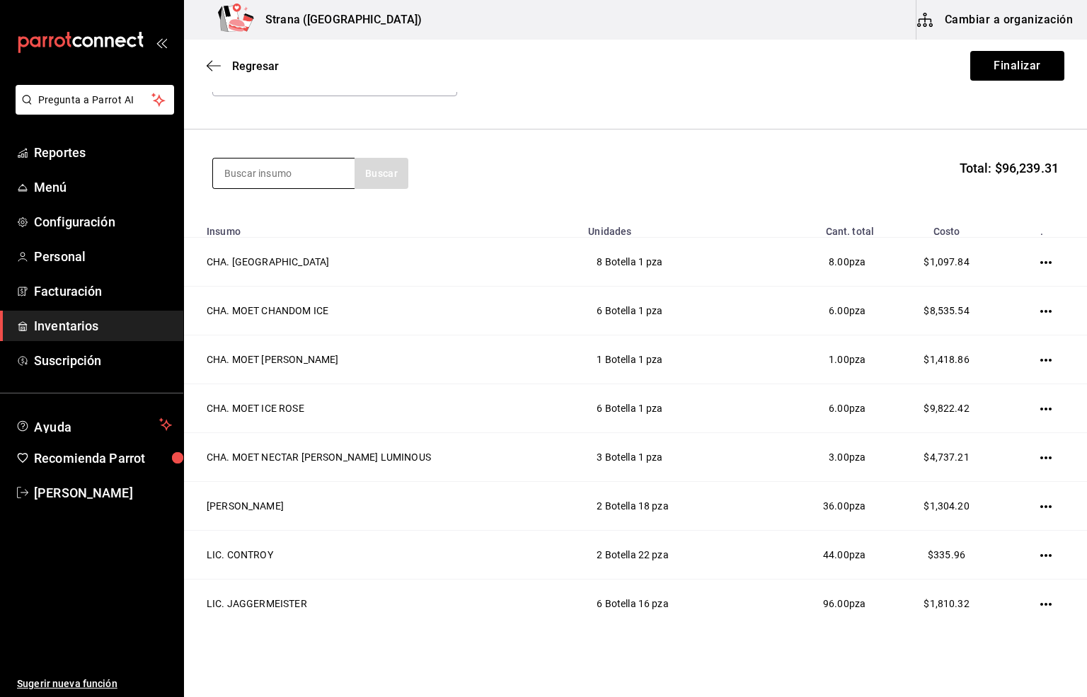
click at [244, 172] on input at bounding box center [284, 174] width 142 height 30
drag, startPoint x: 290, startPoint y: 178, endPoint x: 175, endPoint y: 190, distance: 115.2
click at [175, 190] on div "Pregunta a Parrot AI Reportes Menú Configuración Personal Facturación Inventari…" at bounding box center [543, 308] width 1087 height 617
type input "ETIQUETA VE"
click at [276, 217] on div "WHI. ETIQUETA VERDE" at bounding box center [282, 214] width 117 height 17
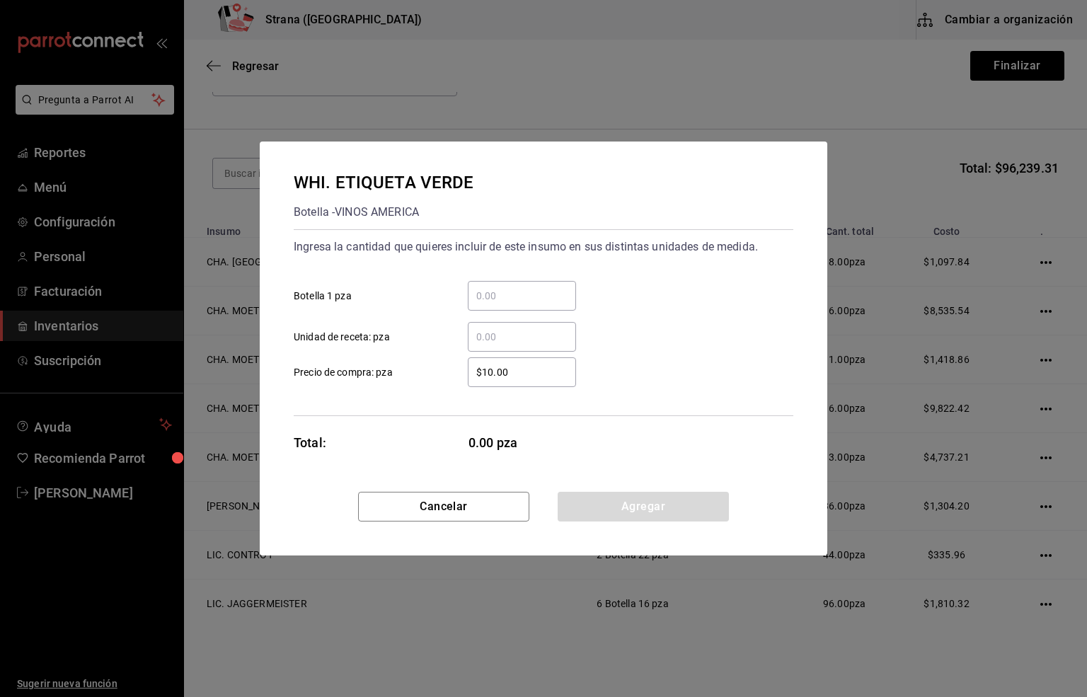
click at [489, 298] on input "​ Botella 1 pza" at bounding box center [522, 295] width 108 height 17
type input "2"
drag, startPoint x: 517, startPoint y: 374, endPoint x: 440, endPoint y: 381, distance: 77.5
click at [440, 381] on label "$10.00 ​ Precio de compra: pza" at bounding box center [435, 372] width 282 height 30
type input "$1,519.75"
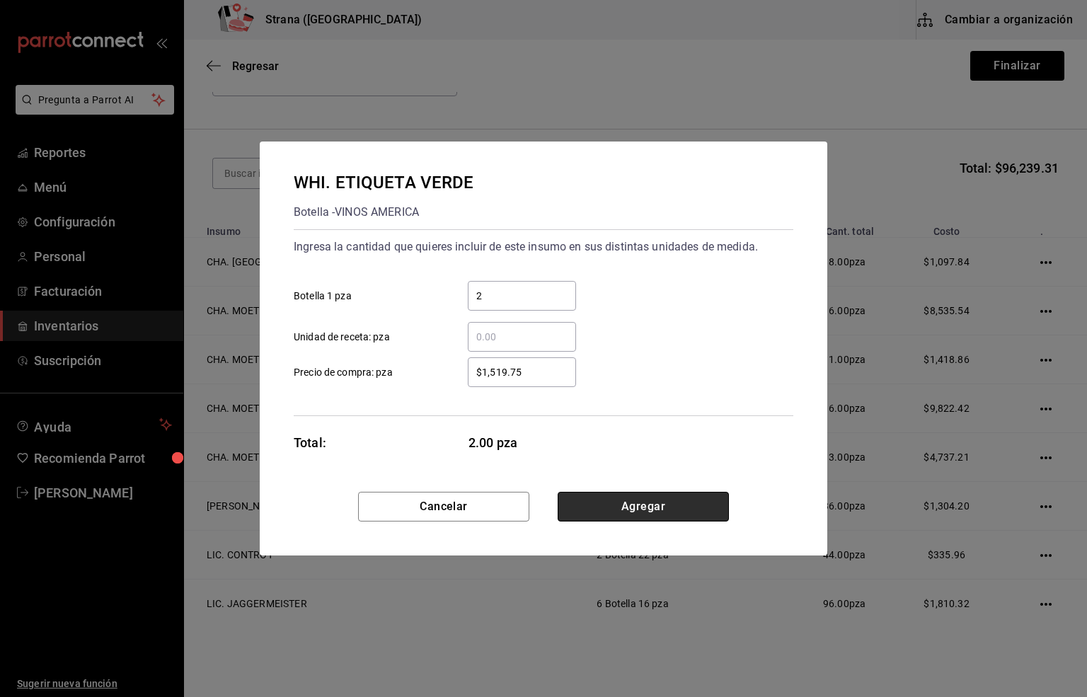
click at [674, 505] on button "Agregar" at bounding box center [643, 507] width 171 height 30
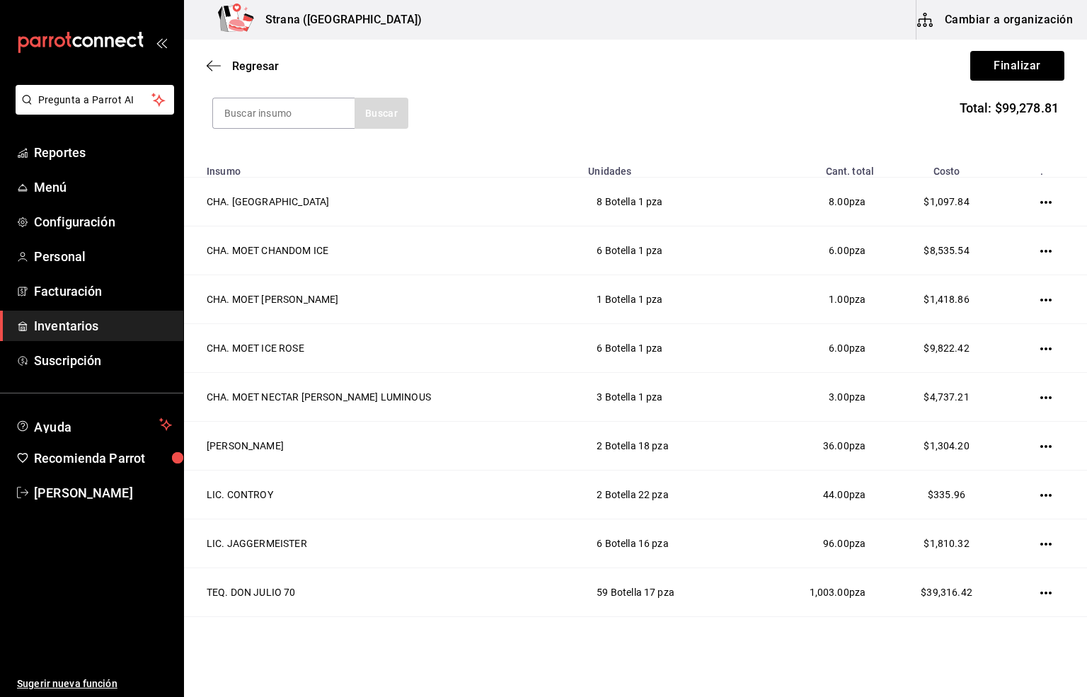
scroll to position [0, 0]
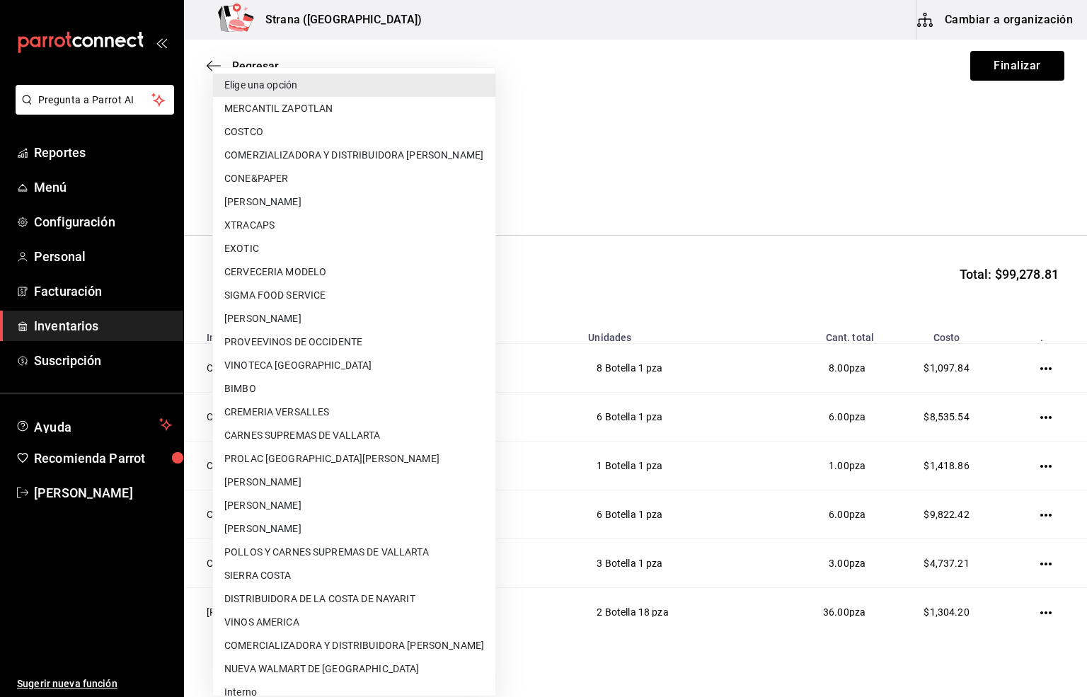
click at [279, 189] on body "Pregunta a Parrot AI Reportes Menú Configuración Personal Facturación Inventari…" at bounding box center [543, 308] width 1087 height 617
click at [321, 109] on li "MERCANTIL ZAPOTLAN" at bounding box center [354, 108] width 282 height 23
type input "9029996a-e7f7-48d6-95f0-e4462486326c"
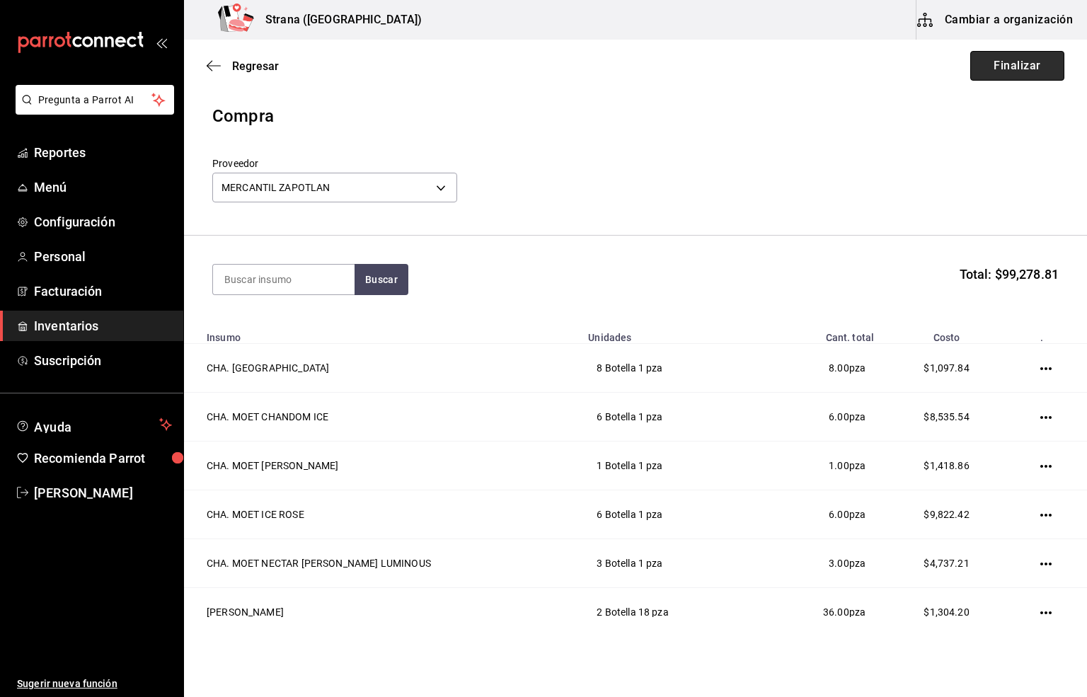
click at [996, 69] on button "Finalizar" at bounding box center [1018, 66] width 94 height 30
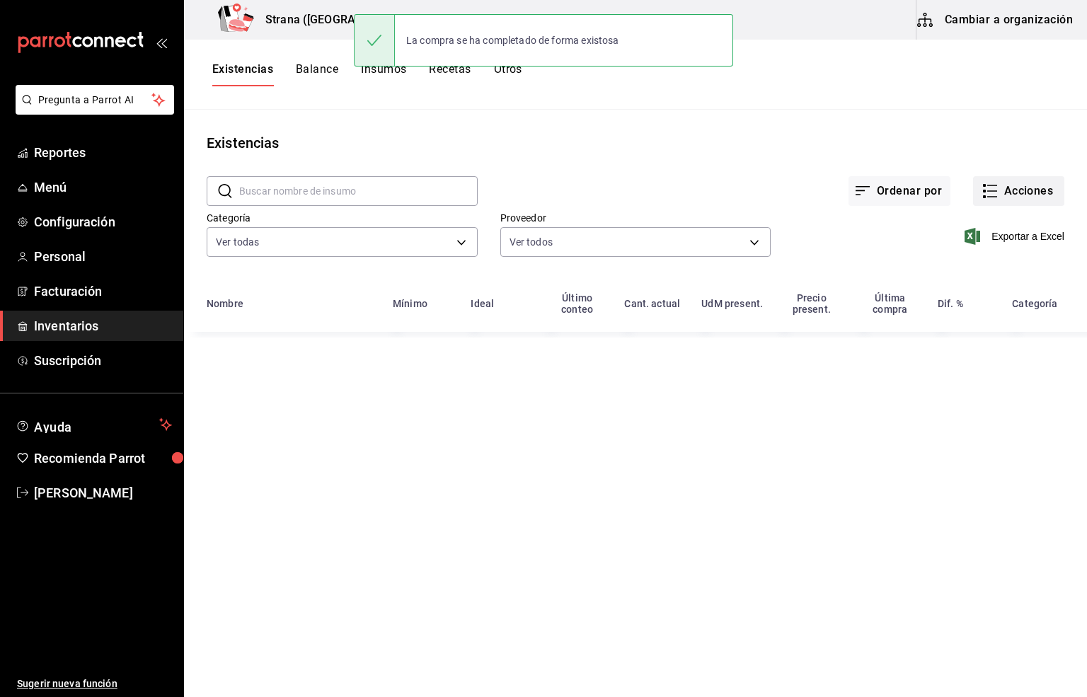
click at [1022, 185] on button "Acciones" at bounding box center [1018, 191] width 91 height 30
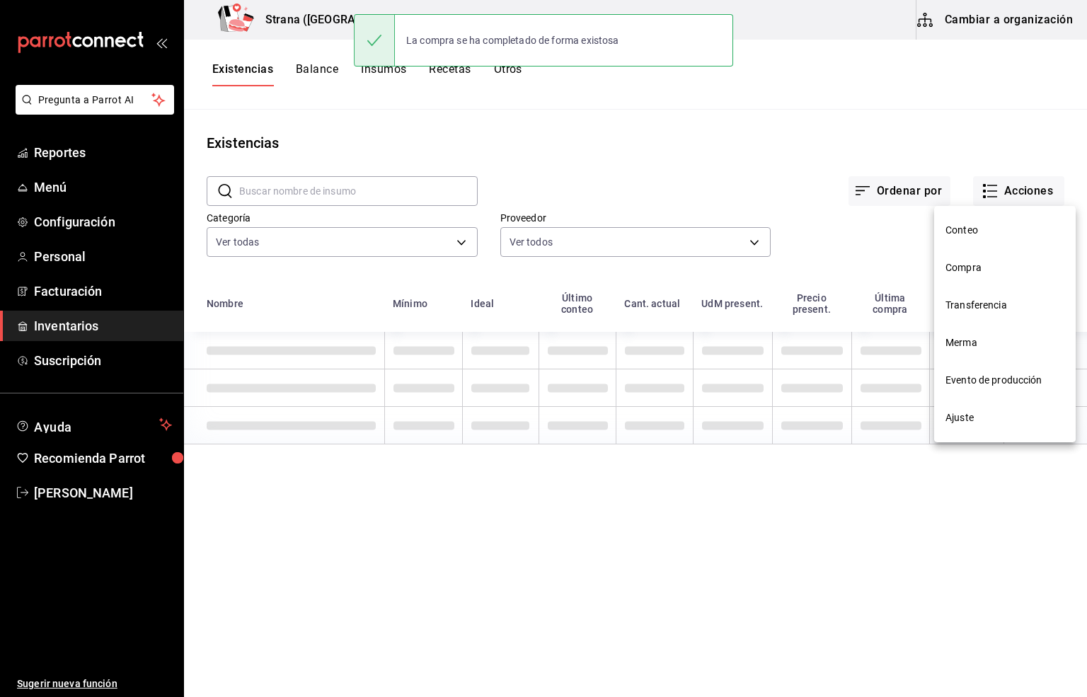
click at [971, 268] on span "Compra" at bounding box center [1005, 268] width 119 height 15
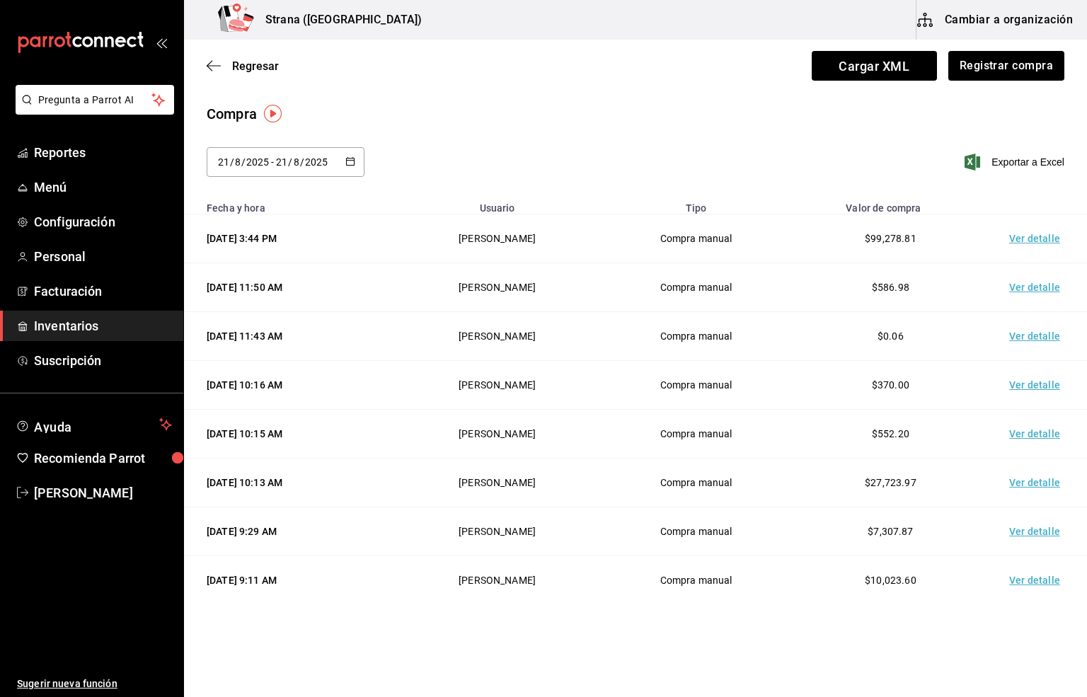
click at [1026, 236] on td "Ver detalle" at bounding box center [1037, 238] width 99 height 49
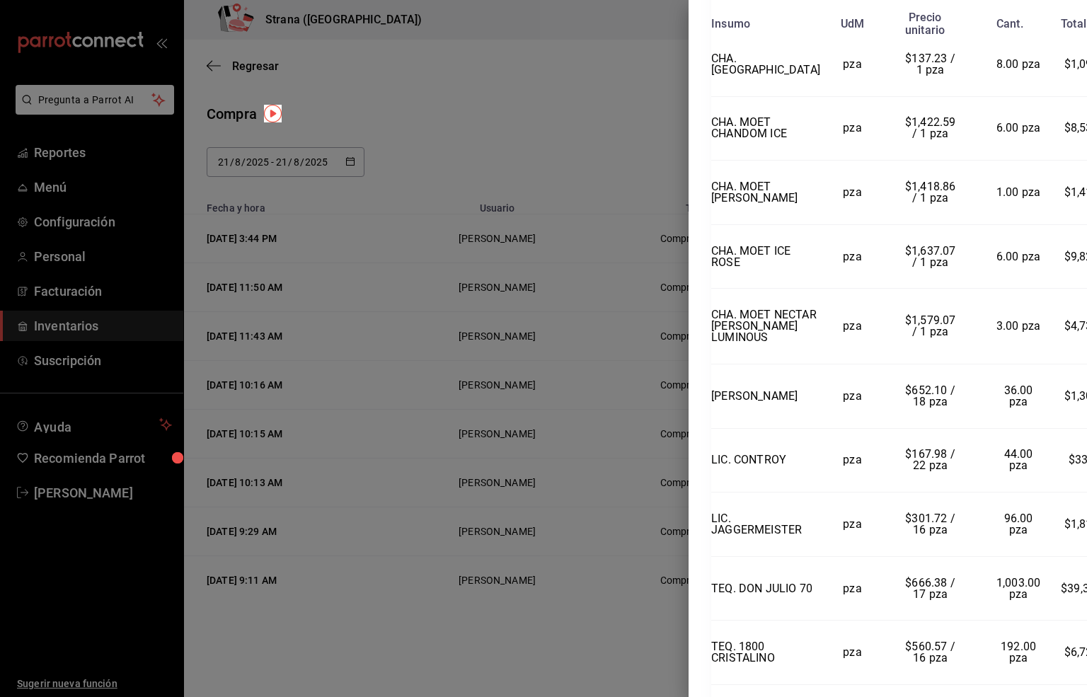
scroll to position [382, 0]
click at [1075, 636] on div "Compra Proveedor MERCANTIL ZAPOTLAN Usuario [PERSON_NAME] y hora [DATE] 3:44:28…" at bounding box center [888, 348] width 399 height 697
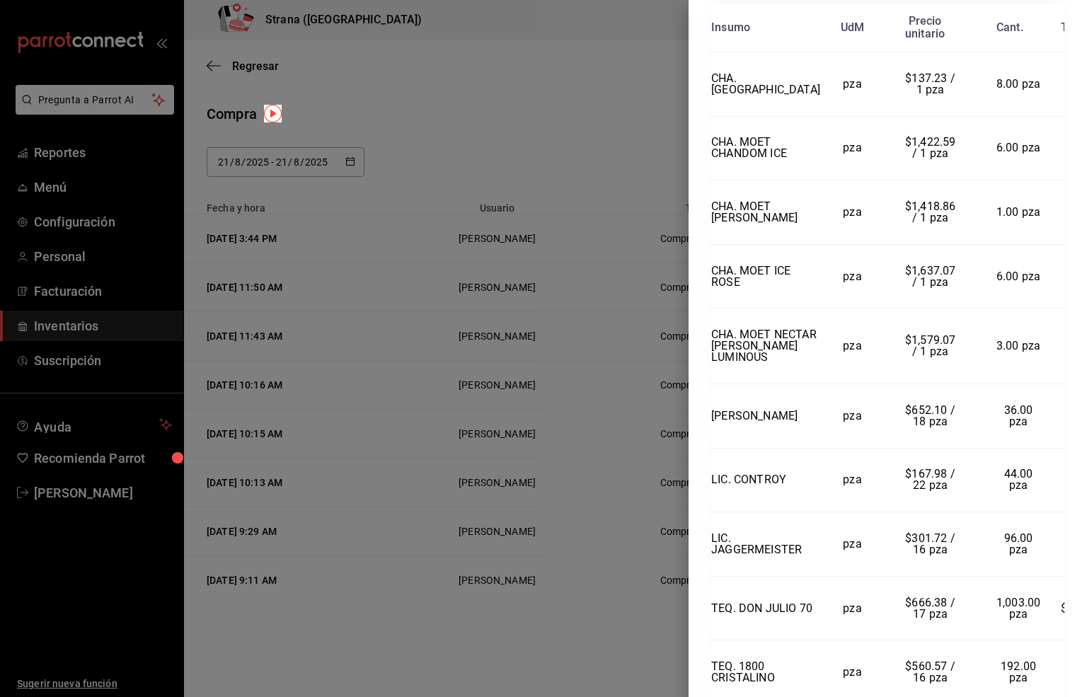
scroll to position [0, 0]
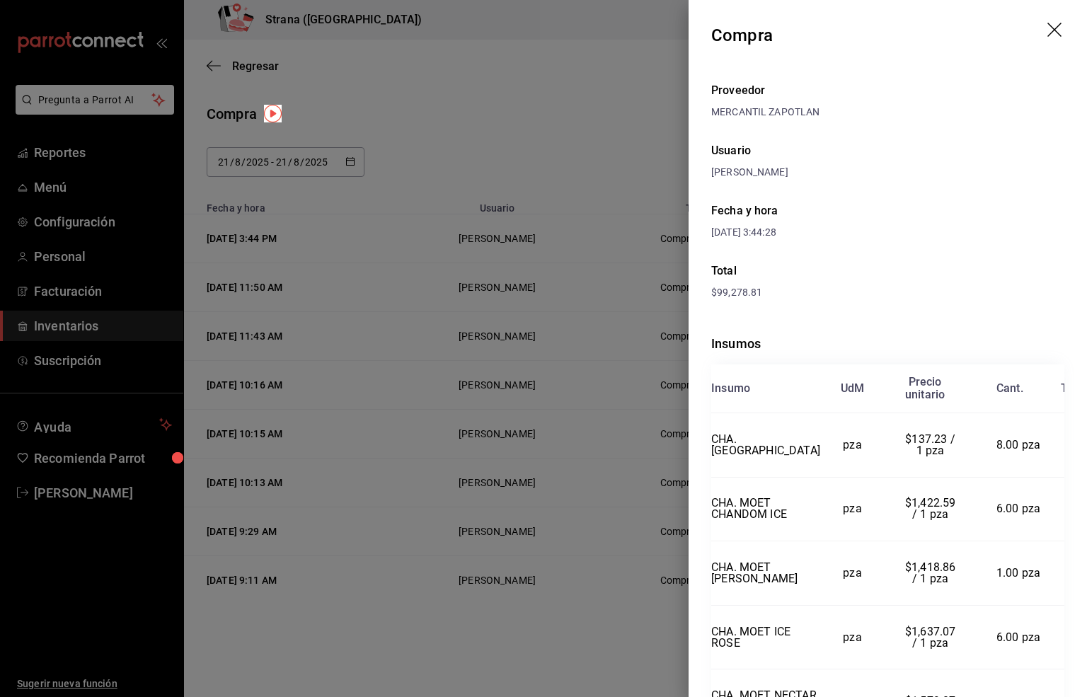
click at [1048, 24] on icon "drag" at bounding box center [1056, 31] width 17 height 17
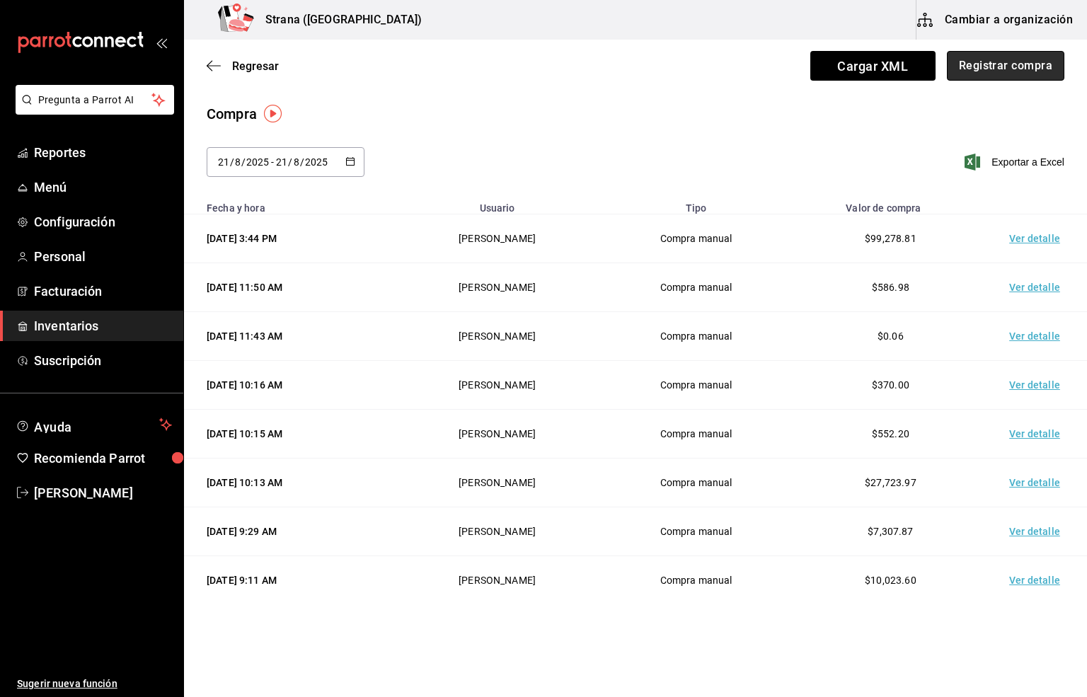
click at [961, 67] on button "Registrar compra" at bounding box center [1006, 66] width 118 height 30
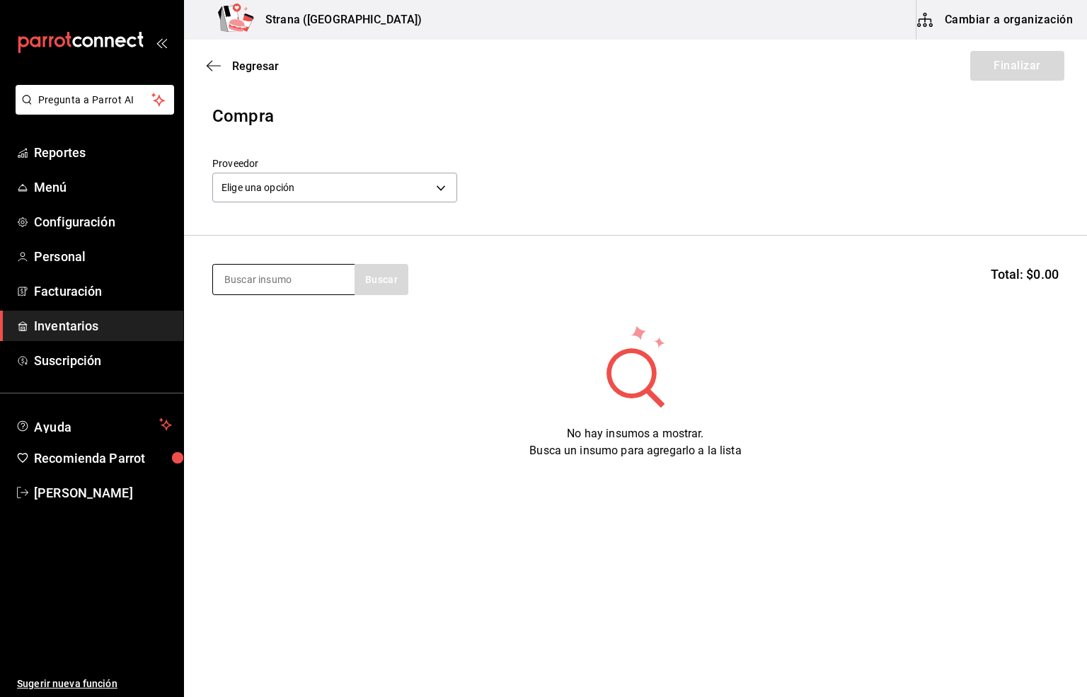
click at [270, 289] on input at bounding box center [284, 280] width 142 height 30
type input "MOET"
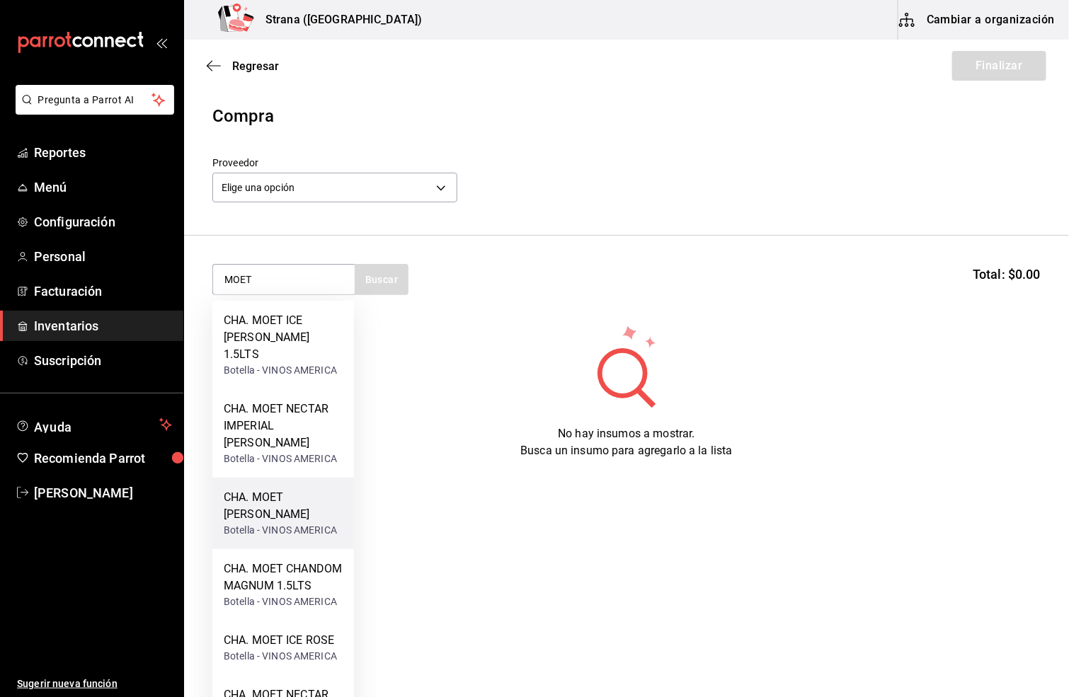
click at [278, 489] on div "CHA. MOET [PERSON_NAME]" at bounding box center [283, 506] width 119 height 34
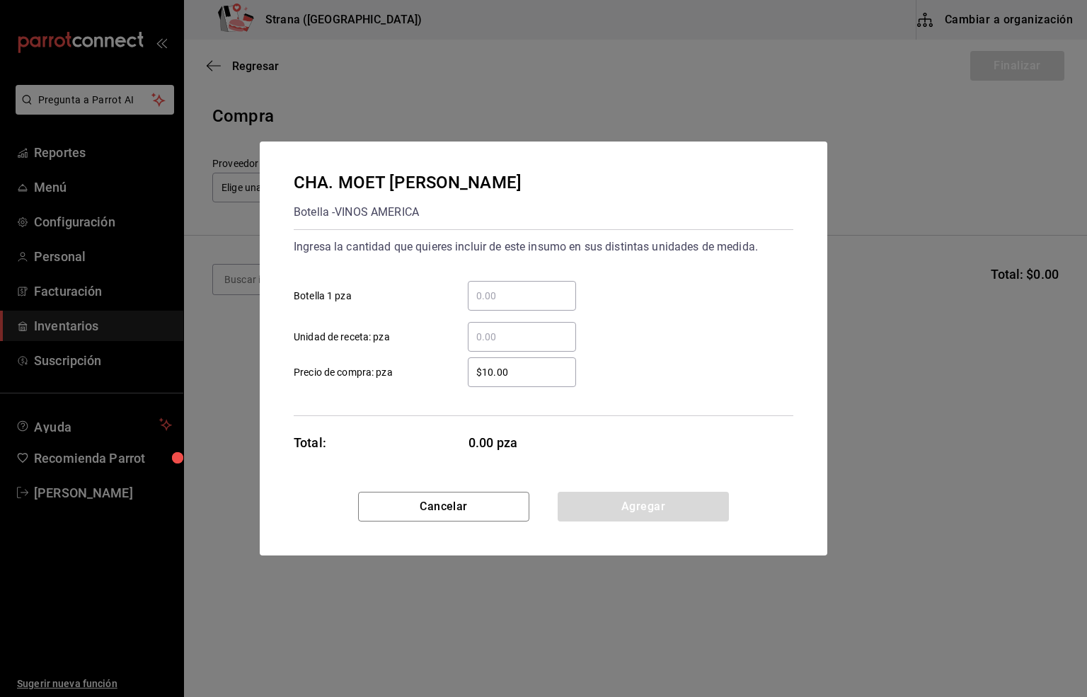
click at [491, 298] on input "​ Botella 1 pza" at bounding box center [522, 295] width 108 height 17
type input "1"
drag, startPoint x: 512, startPoint y: 367, endPoint x: 419, endPoint y: 367, distance: 92.7
click at [419, 367] on label "$10.00 ​ Precio de compra: pza" at bounding box center [435, 372] width 282 height 30
type input "$1,418.86"
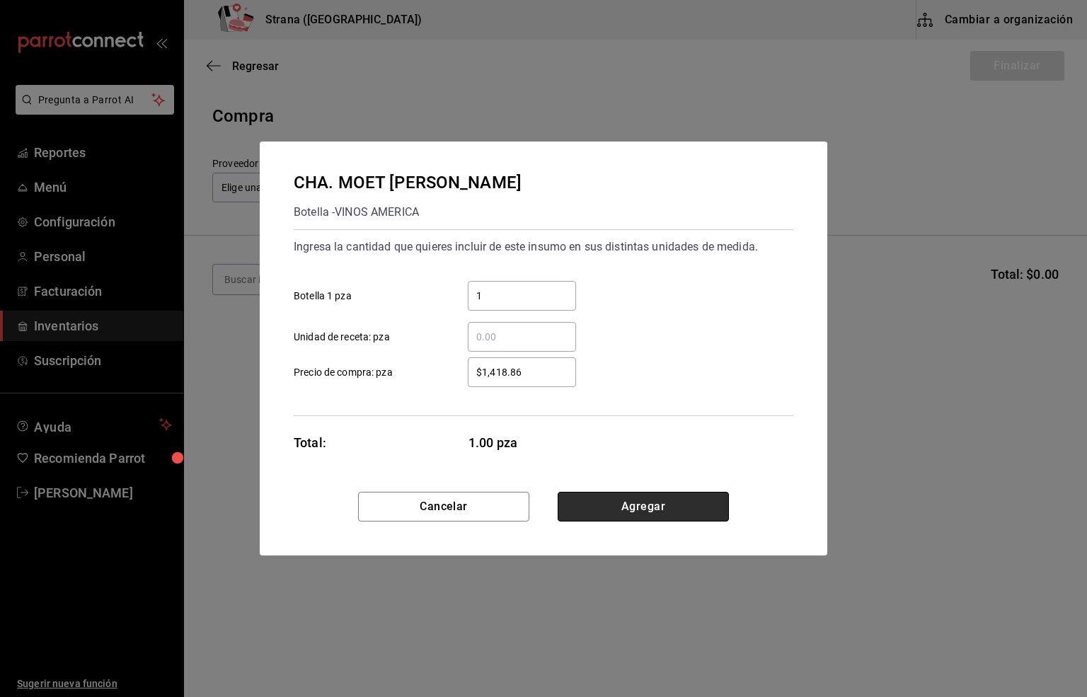
click at [631, 500] on button "Agregar" at bounding box center [643, 507] width 171 height 30
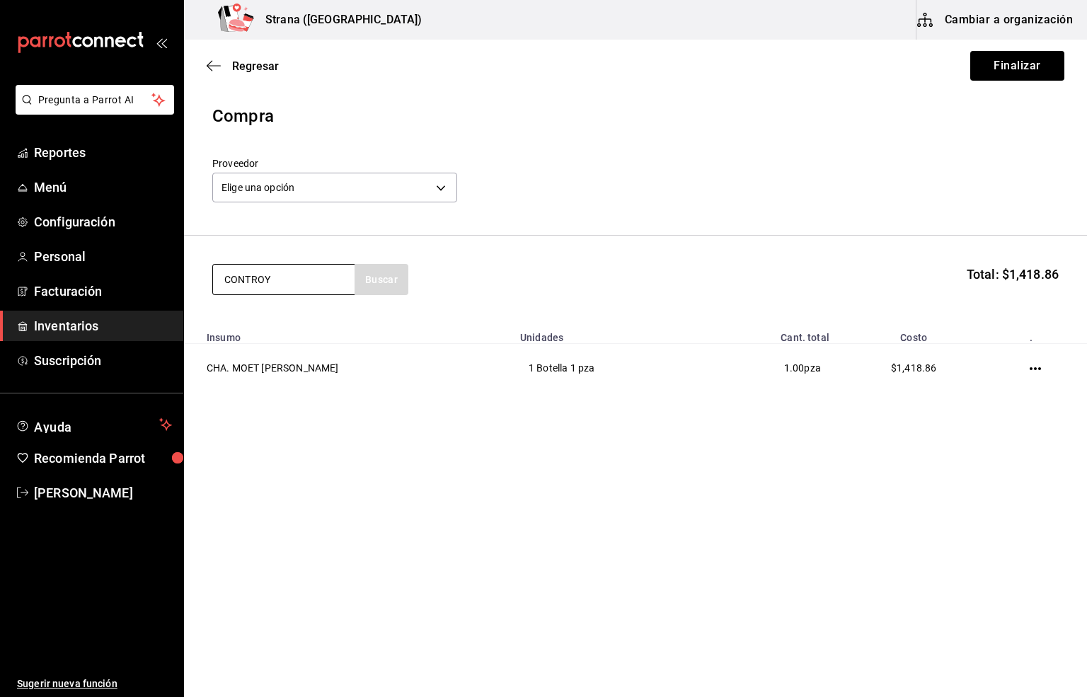
type input "CONTROY"
click at [287, 314] on div "LIC. CONTROY" at bounding box center [280, 320] width 113 height 17
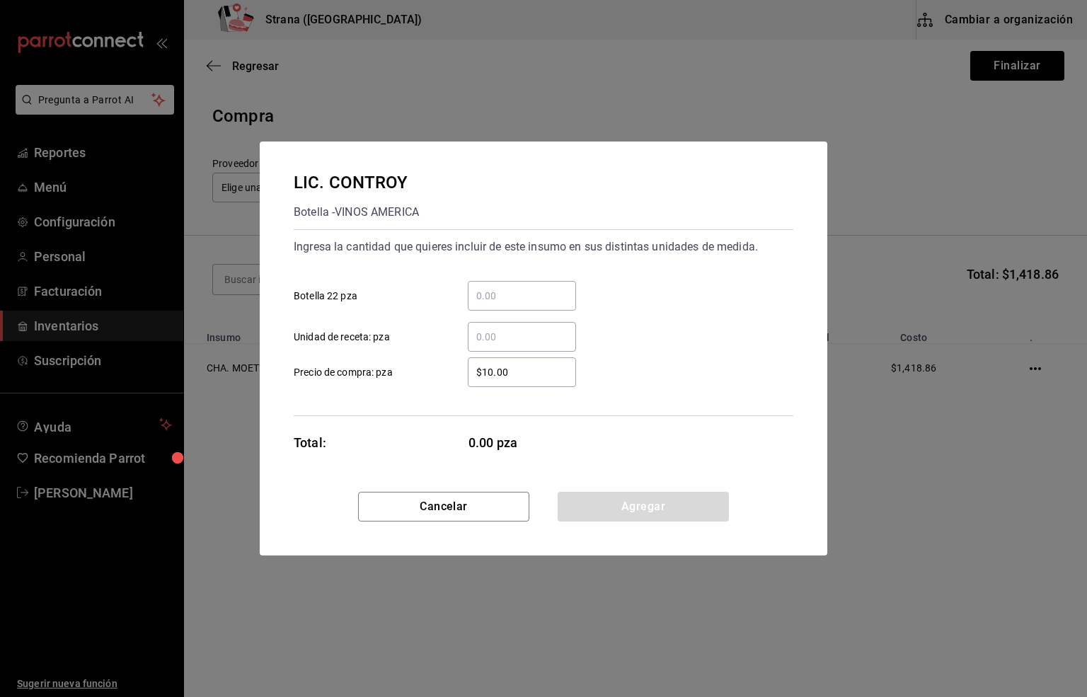
click at [493, 292] on input "​ Botella 22 pza" at bounding box center [522, 295] width 108 height 17
type input "2"
drag, startPoint x: 527, startPoint y: 372, endPoint x: 459, endPoint y: 376, distance: 68.8
click at [459, 376] on div "$10.00 ​" at bounding box center [510, 372] width 131 height 30
type input "$167.98"
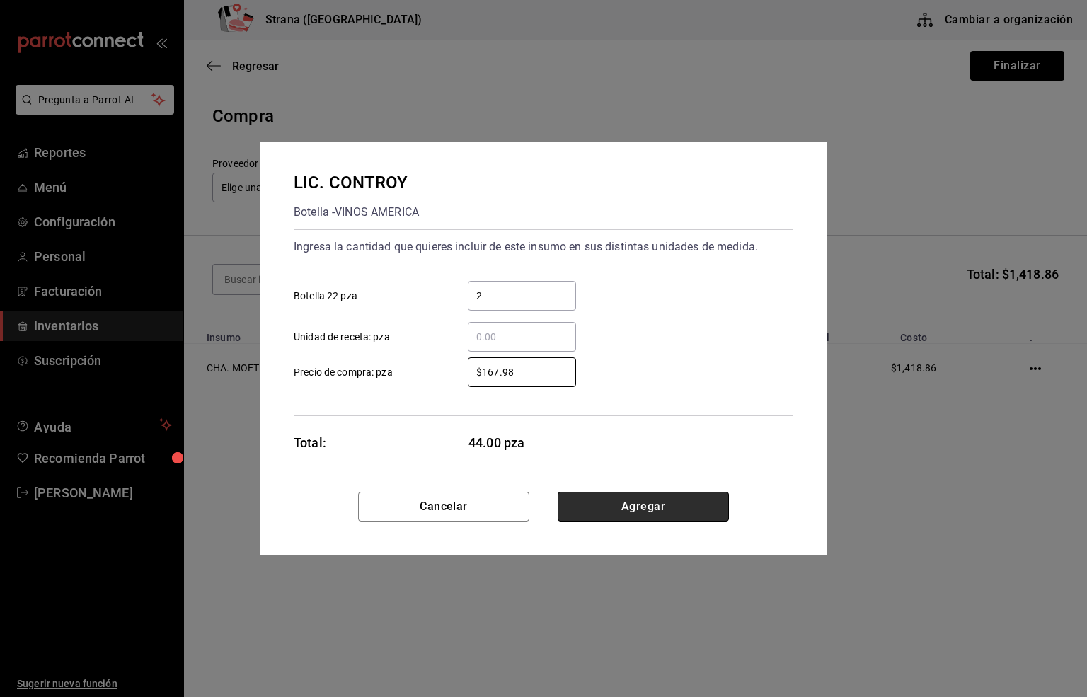
click at [657, 506] on button "Agregar" at bounding box center [643, 507] width 171 height 30
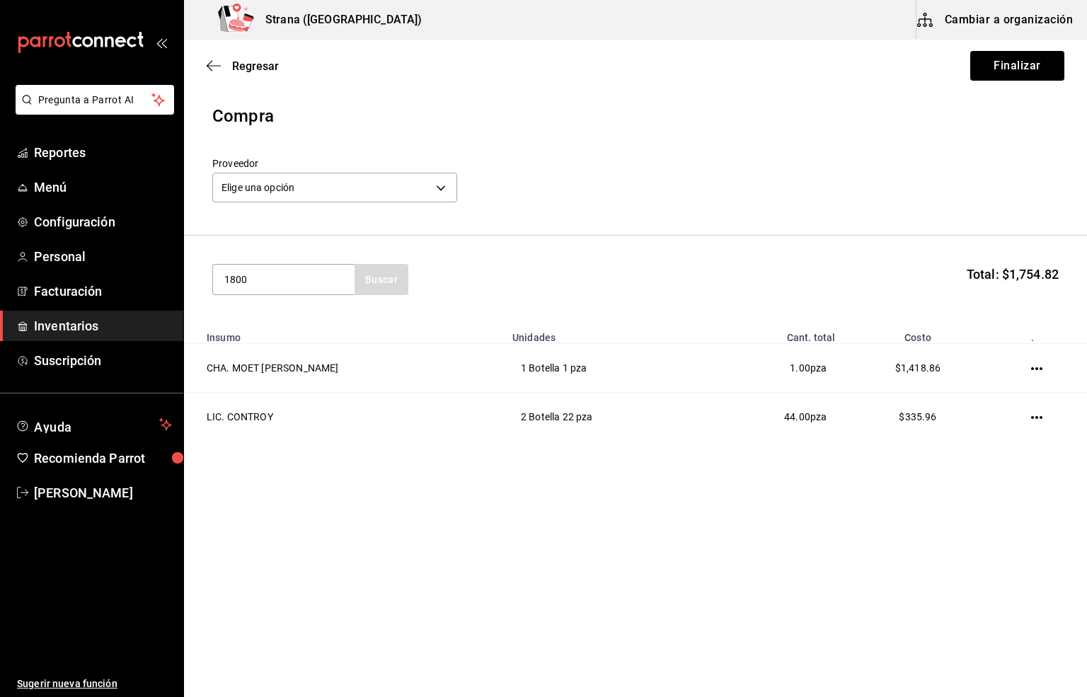
type input "1800"
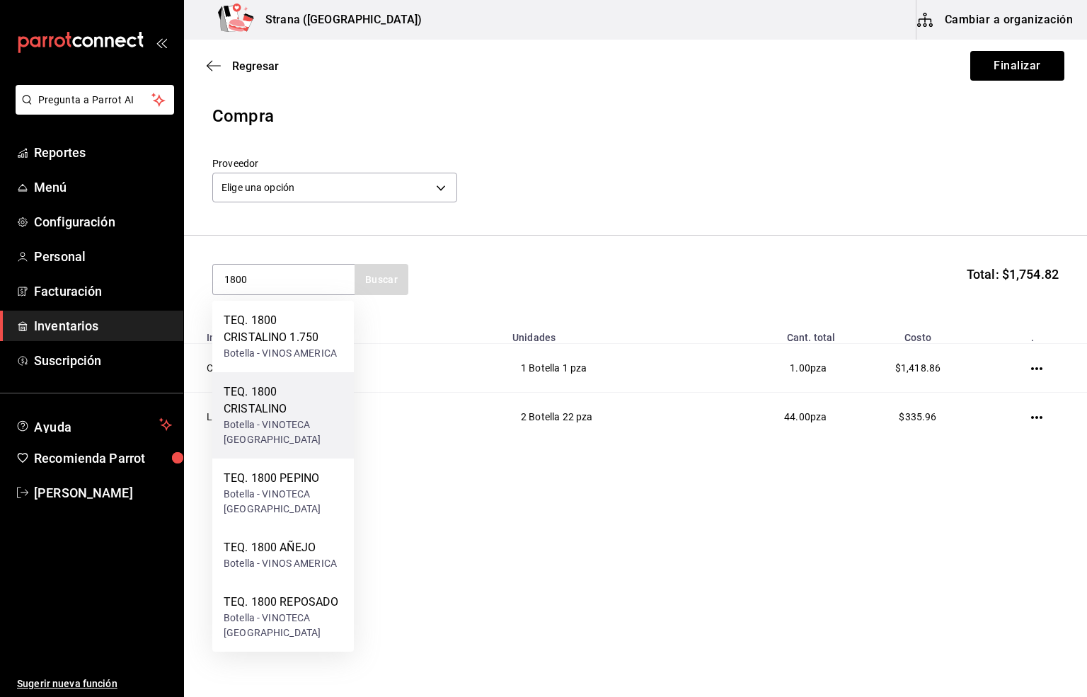
click at [275, 401] on div "TEQ. 1800 CRISTALINO" at bounding box center [283, 401] width 119 height 34
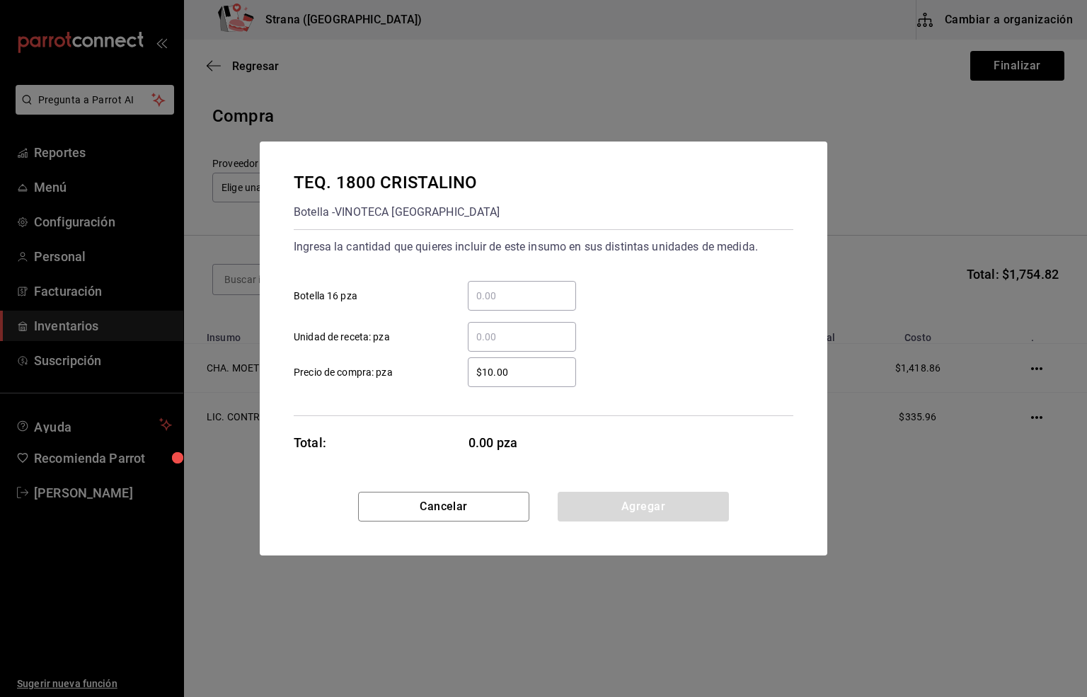
click at [493, 292] on input "​ Botella 16 pza" at bounding box center [522, 295] width 108 height 17
type input "10"
drag, startPoint x: 536, startPoint y: 377, endPoint x: 379, endPoint y: 378, distance: 157.2
click at [379, 378] on label "$10.00 ​ Precio de compra: pza" at bounding box center [435, 372] width 282 height 30
type input "$560.57"
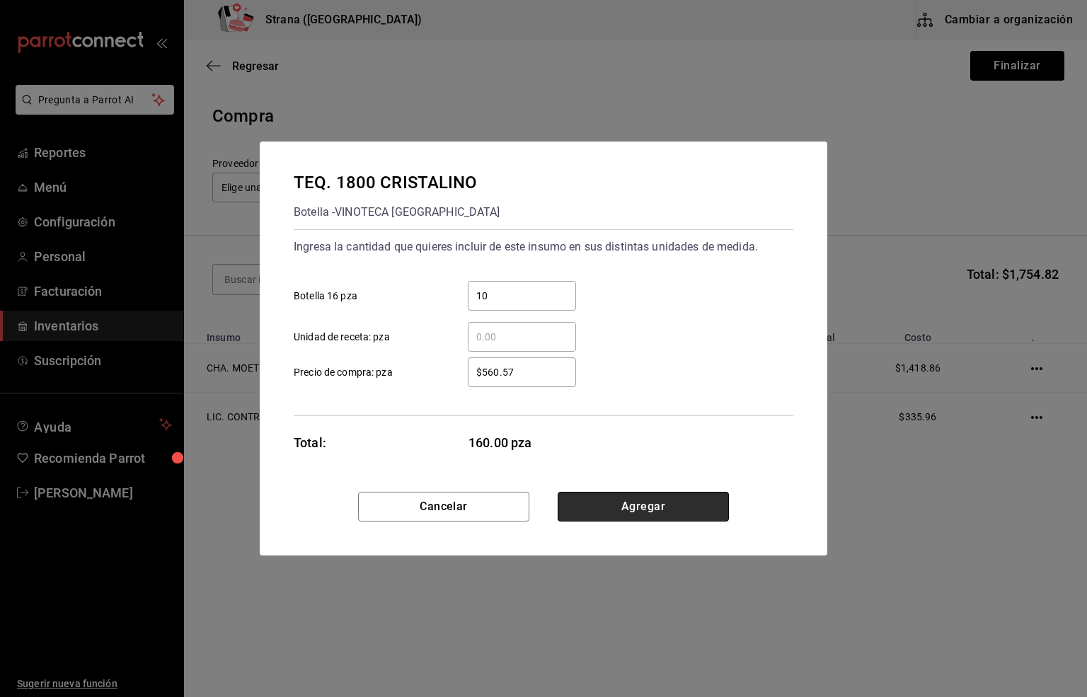
click at [658, 508] on button "Agregar" at bounding box center [643, 507] width 171 height 30
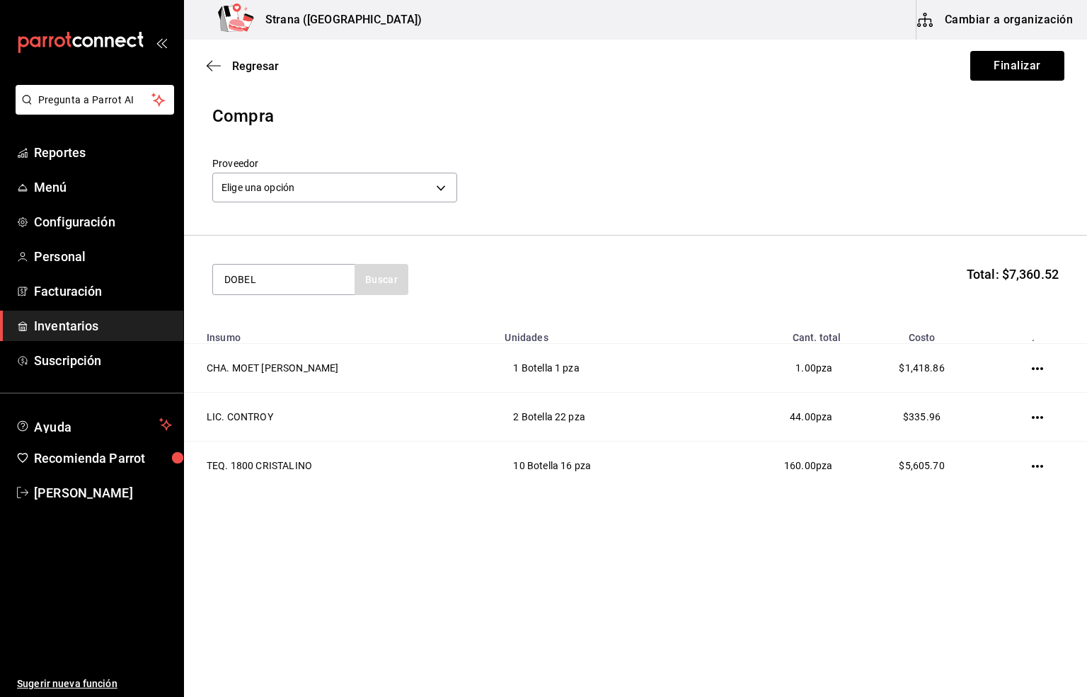
type input "DOBEL"
click at [268, 273] on input "DOBEL" at bounding box center [284, 280] width 142 height 30
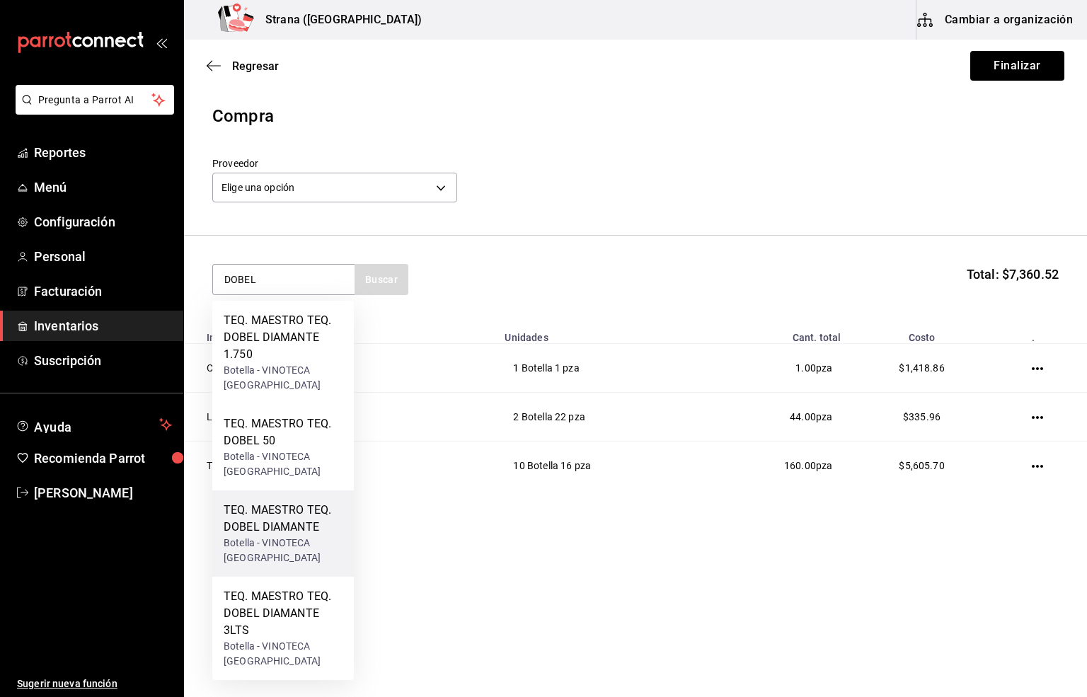
click at [270, 527] on div "TEQ. MAESTRO TEQ. DOBEL DIAMANTE" at bounding box center [283, 519] width 119 height 34
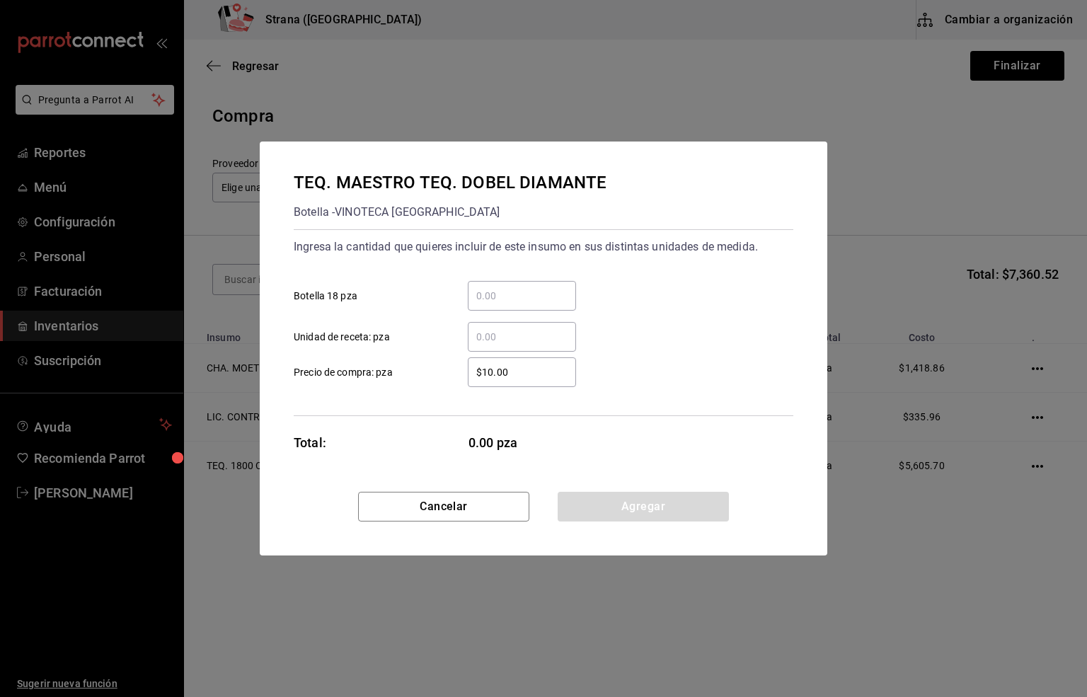
click at [485, 294] on input "​ Botella 18 pza" at bounding box center [522, 295] width 108 height 17
type input "32"
drag, startPoint x: 513, startPoint y: 372, endPoint x: 389, endPoint y: 383, distance: 123.7
click at [408, 374] on label "$10.00 ​ Precio de compra: pza" at bounding box center [435, 372] width 282 height 30
type input "$504.31"
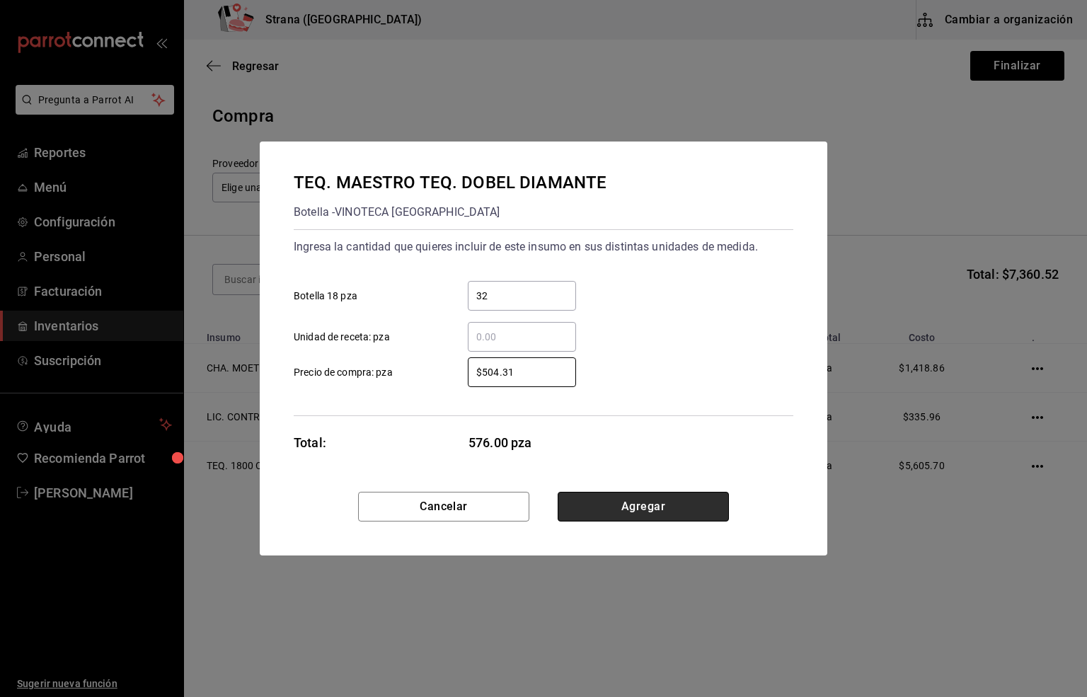
click at [646, 510] on button "Agregar" at bounding box center [643, 507] width 171 height 30
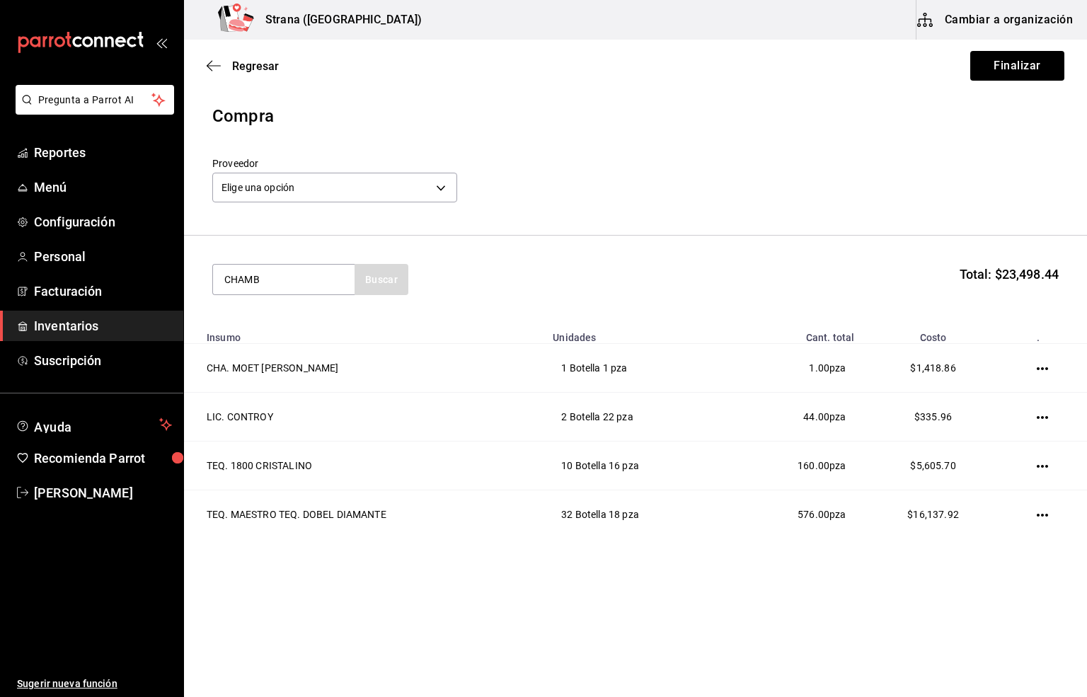
type input "CHAMB"
click at [299, 321] on div "CHA. [GEOGRAPHIC_DATA]" at bounding box center [283, 329] width 119 height 34
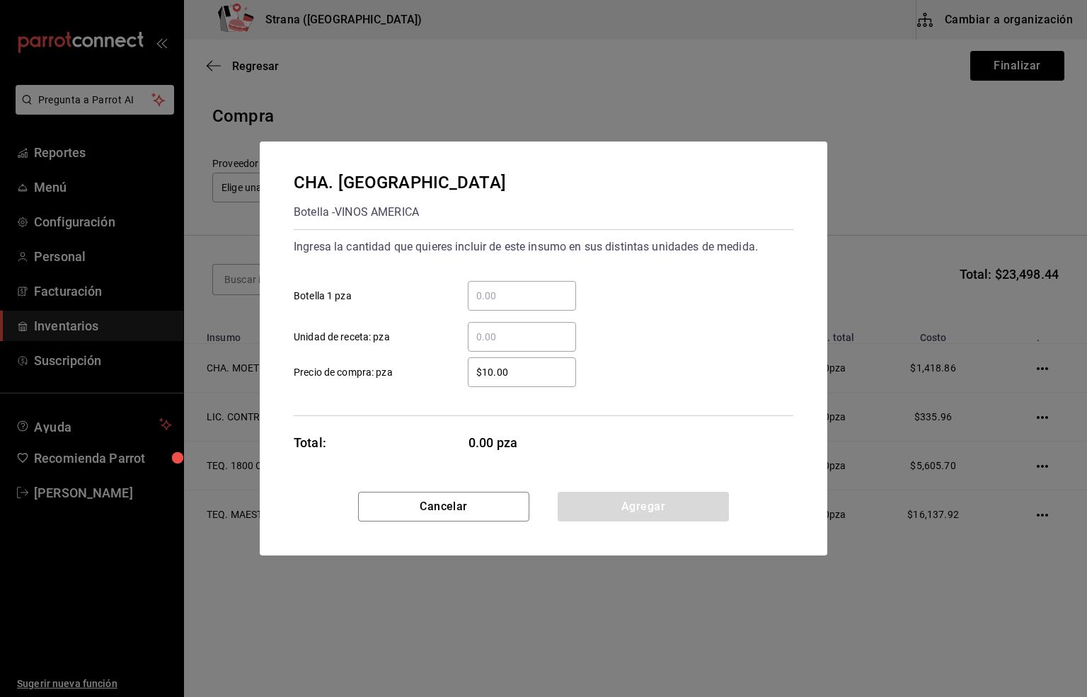
click at [483, 294] on input "​ Botella 1 pza" at bounding box center [522, 295] width 108 height 17
type input "1"
drag, startPoint x: 525, startPoint y: 374, endPoint x: 423, endPoint y: 374, distance: 102.6
click at [423, 374] on label "$10.00 ​ Precio de compra: pza" at bounding box center [435, 372] width 282 height 30
type input "$137.23"
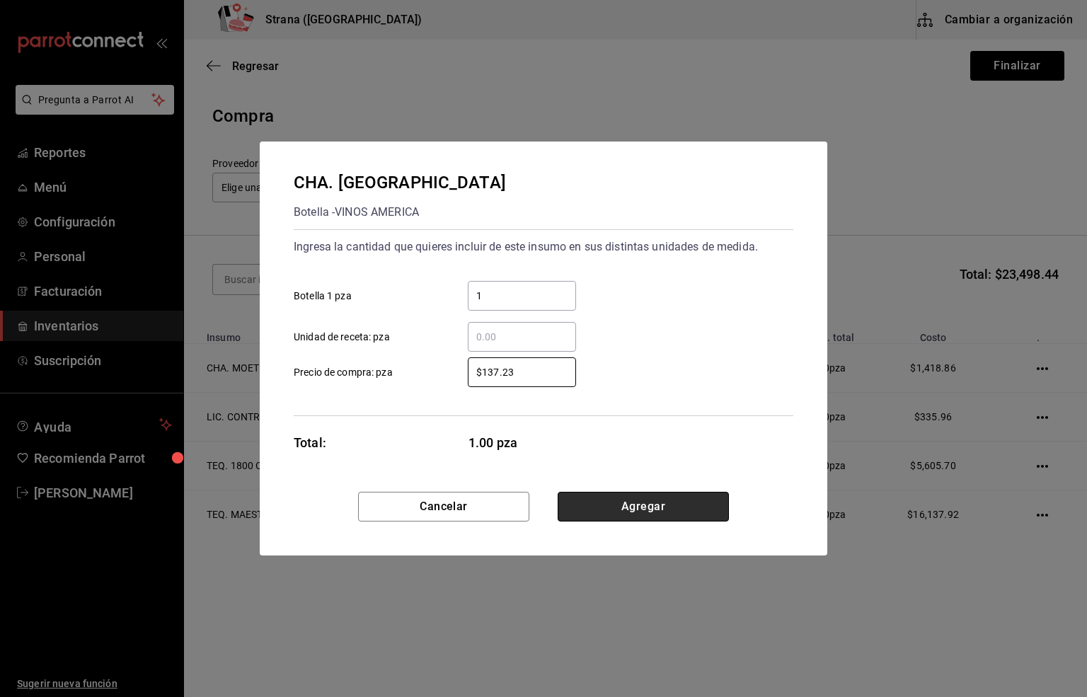
click at [624, 508] on button "Agregar" at bounding box center [643, 507] width 171 height 30
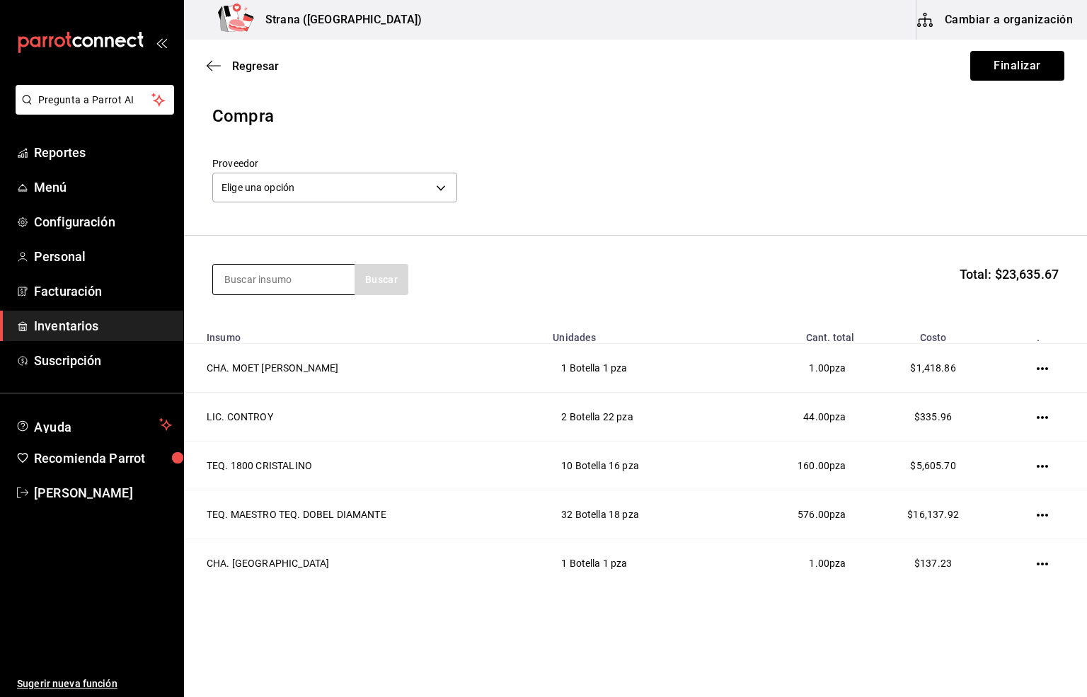
click at [274, 283] on input at bounding box center [284, 280] width 142 height 30
type input "[PERSON_NAME][DATE]"
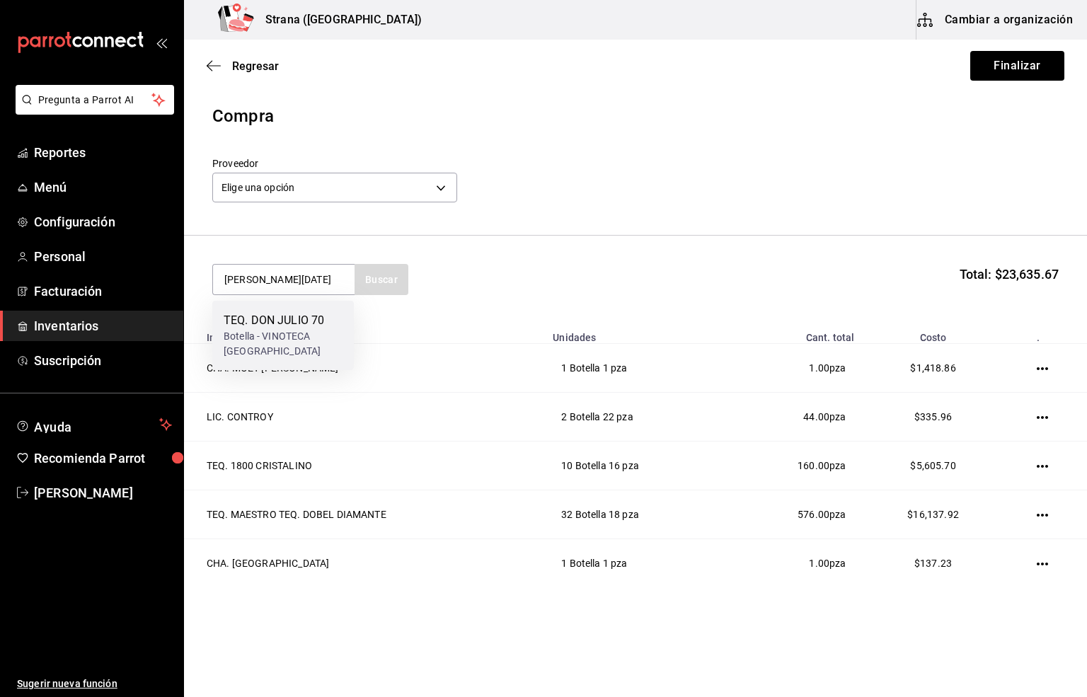
click at [278, 341] on div "Botella - VINOTECA [GEOGRAPHIC_DATA]" at bounding box center [283, 344] width 119 height 30
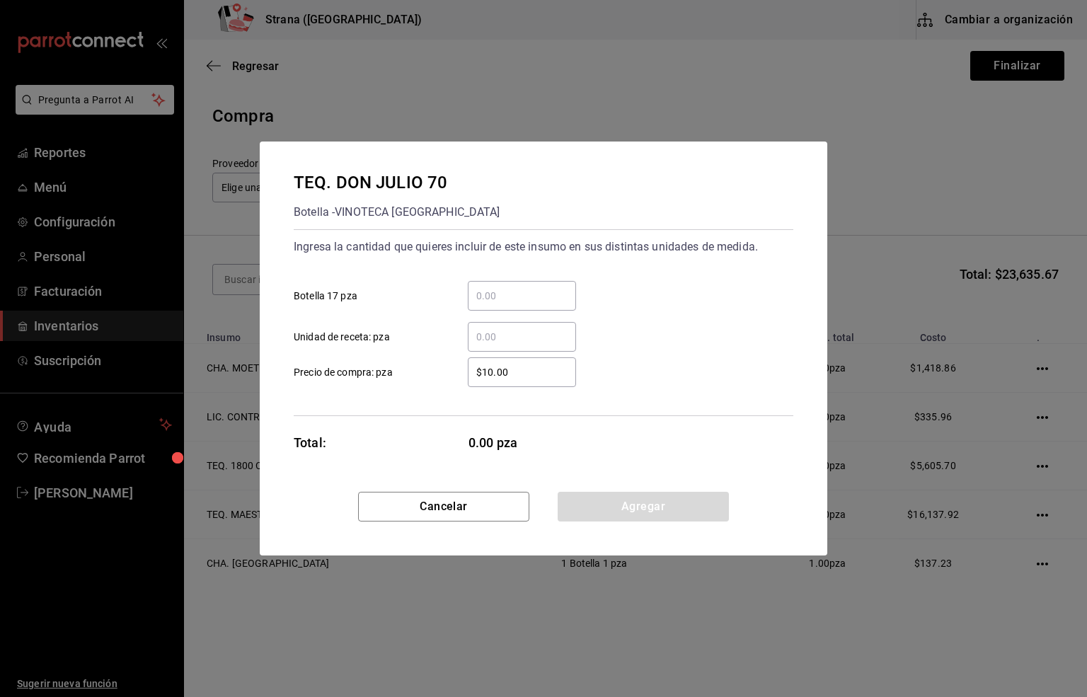
click at [480, 293] on input "​ Botella 17 pza" at bounding box center [522, 295] width 108 height 17
type input "59"
drag, startPoint x: 525, startPoint y: 366, endPoint x: 418, endPoint y: 384, distance: 107.8
click at [418, 384] on label "$10.00 ​ Precio de compra: pza" at bounding box center [435, 372] width 282 height 30
type input "$666.38"
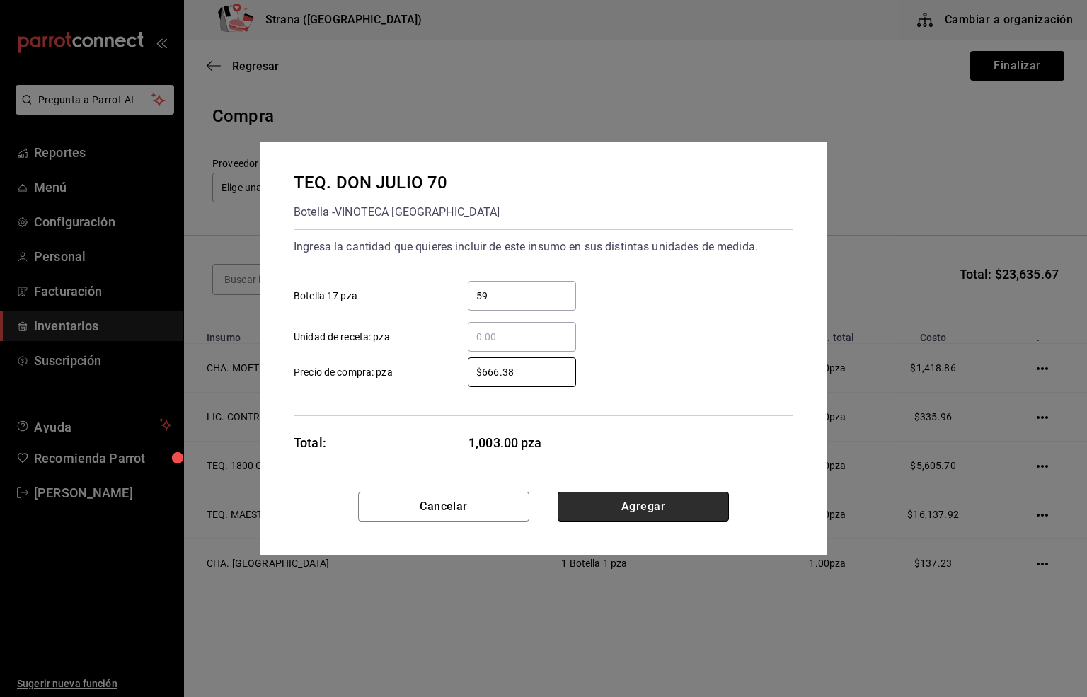
click at [637, 502] on button "Agregar" at bounding box center [643, 507] width 171 height 30
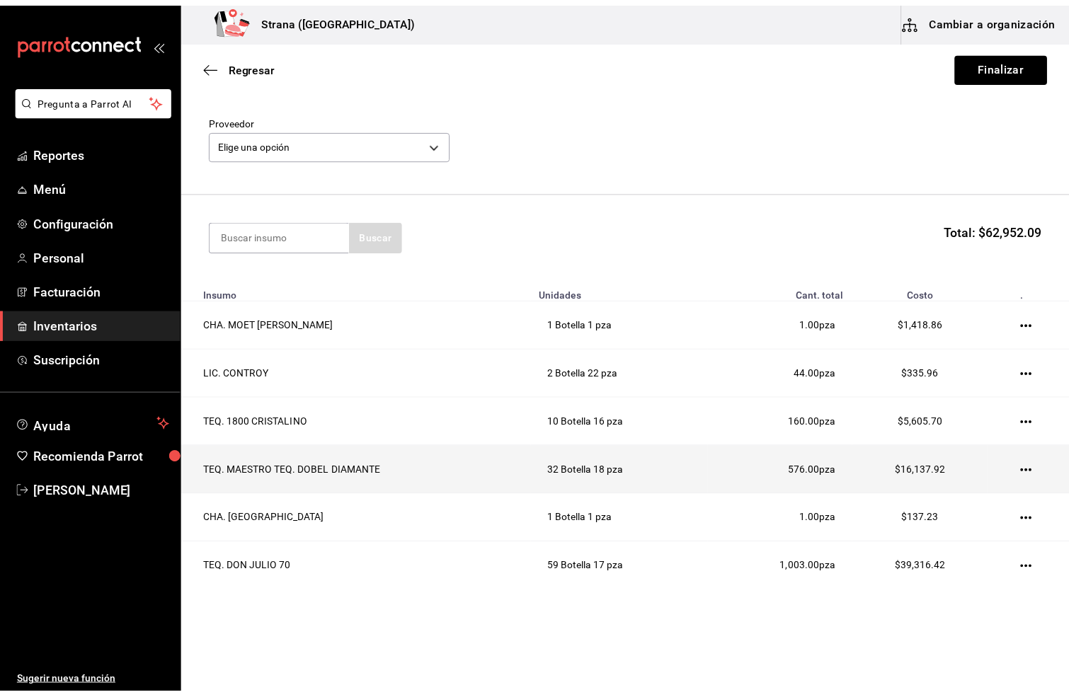
scroll to position [67, 0]
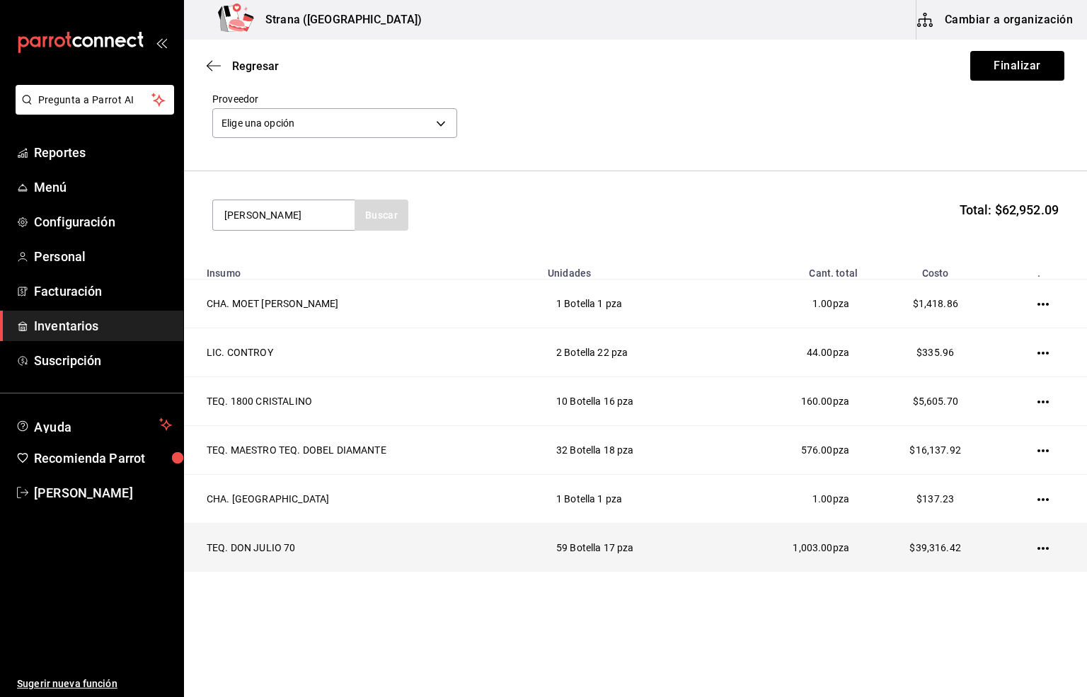
type input "[PERSON_NAME]"
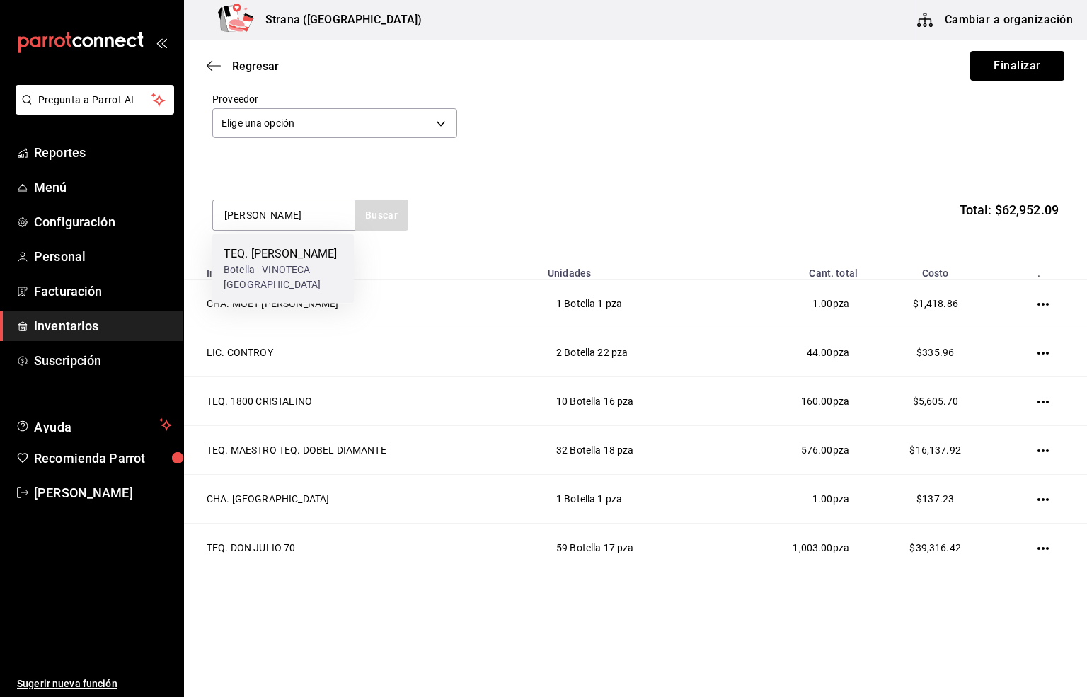
click at [260, 263] on div "TEQ. [PERSON_NAME]" at bounding box center [283, 254] width 119 height 17
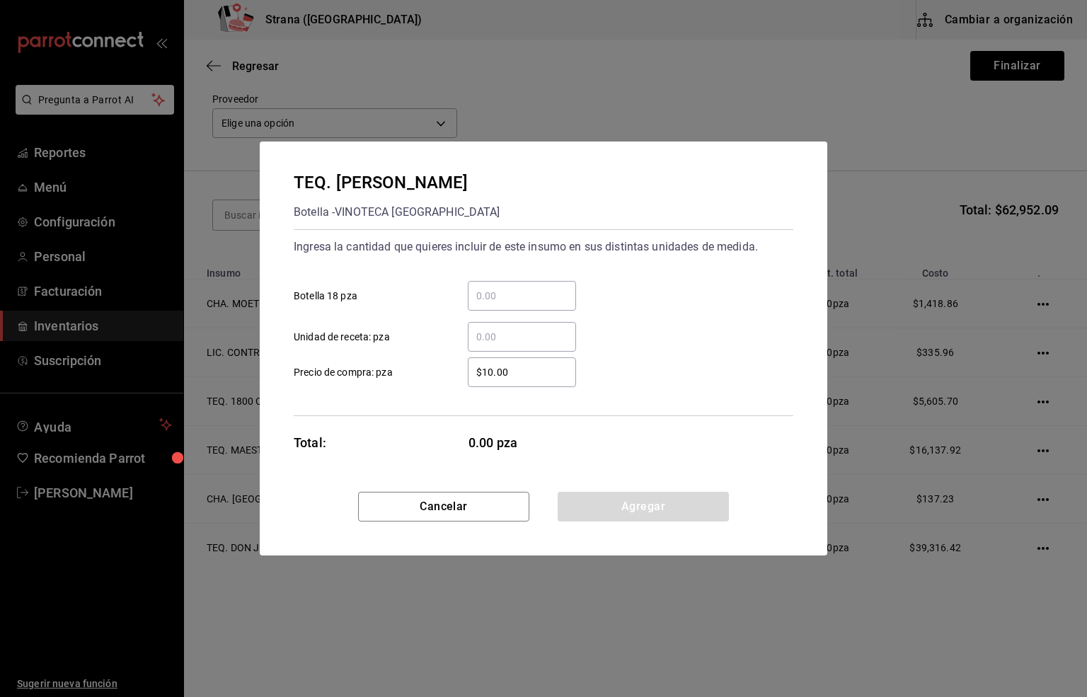
click at [491, 296] on input "​ Botella 18 pza" at bounding box center [522, 295] width 108 height 17
type input "4"
drag, startPoint x: 518, startPoint y: 377, endPoint x: 457, endPoint y: 377, distance: 60.9
click at [457, 377] on div "$10.00 ​" at bounding box center [510, 372] width 131 height 30
type input "$403.45"
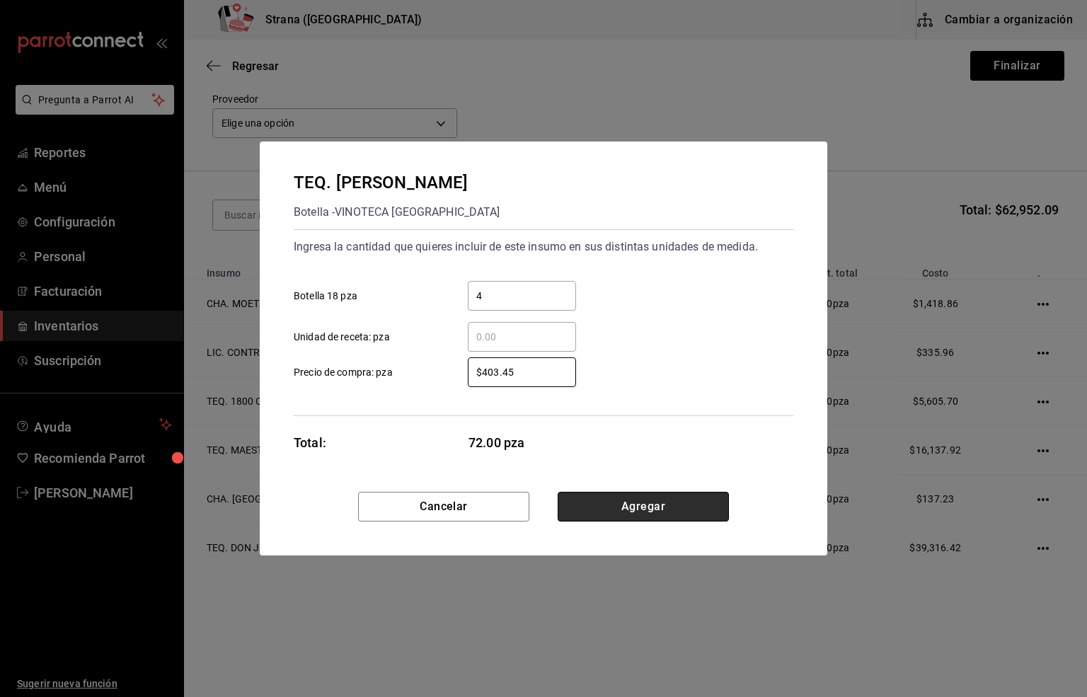
click at [673, 510] on button "Agregar" at bounding box center [643, 507] width 171 height 30
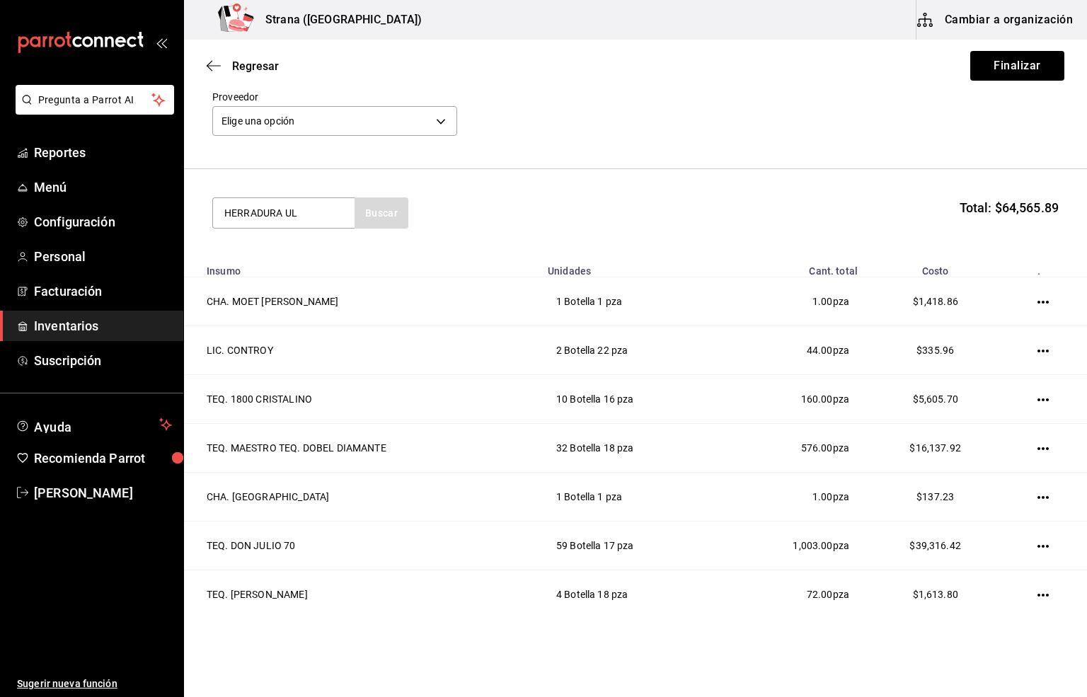
type input "HERRADURA UL"
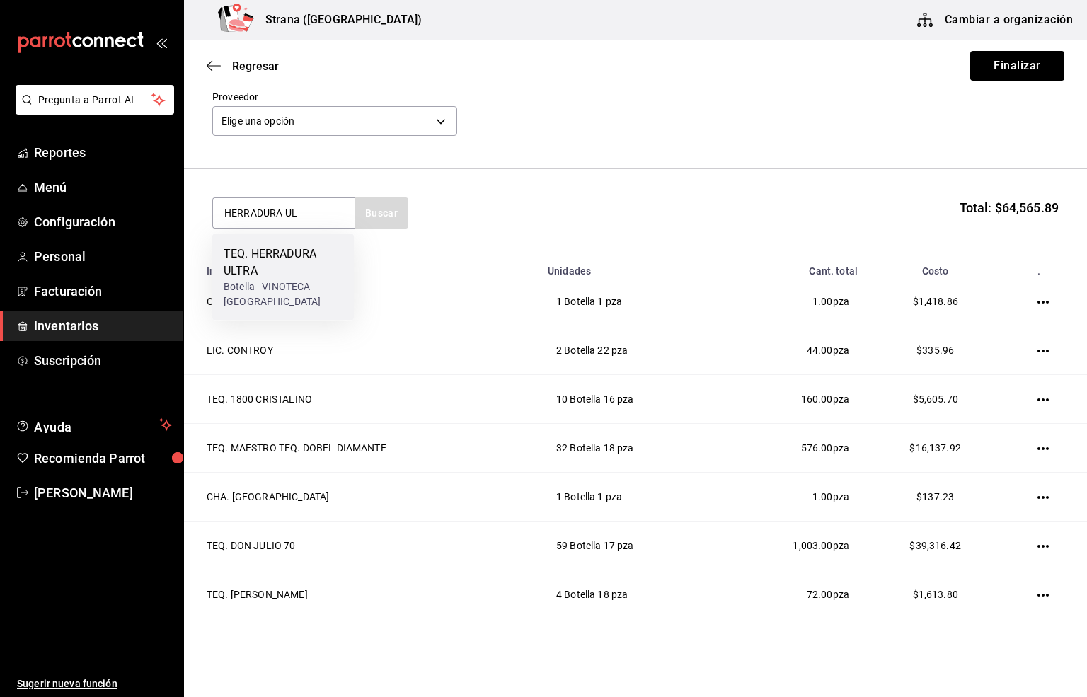
click at [234, 275] on div "TEQ. HERRADURA ULTRA" at bounding box center [283, 263] width 119 height 34
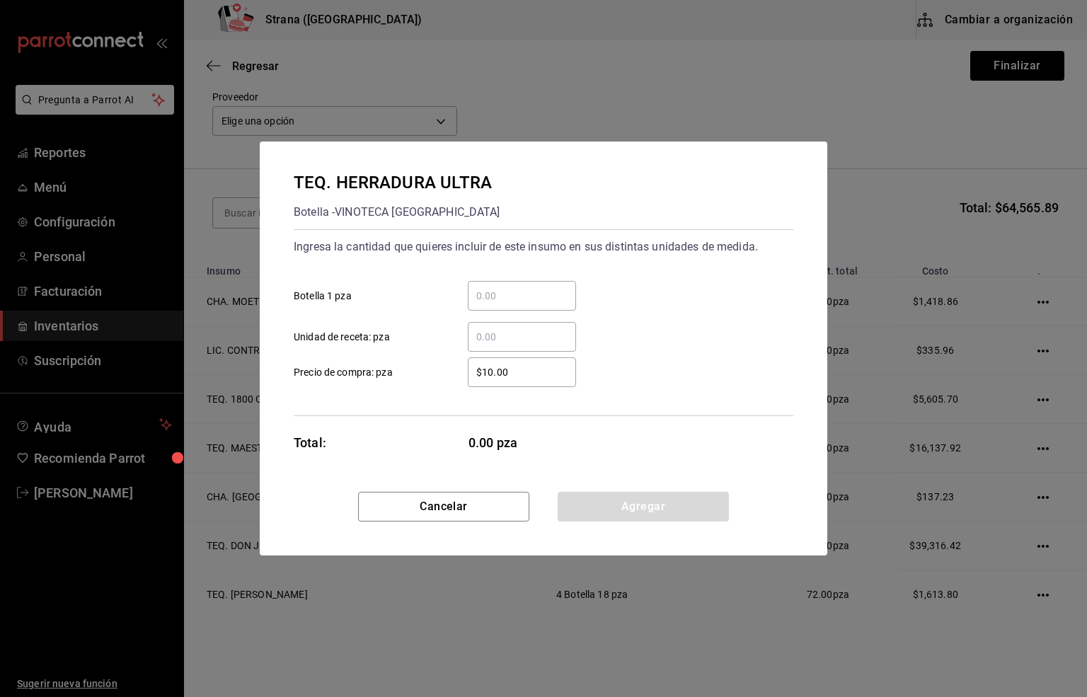
click at [498, 289] on input "​ Botella 1 pza" at bounding box center [522, 295] width 108 height 17
type input "3"
drag, startPoint x: 515, startPoint y: 370, endPoint x: 452, endPoint y: 361, distance: 63.0
click at [452, 361] on div "$10.00 ​" at bounding box center [510, 372] width 131 height 30
type input "$542.24"
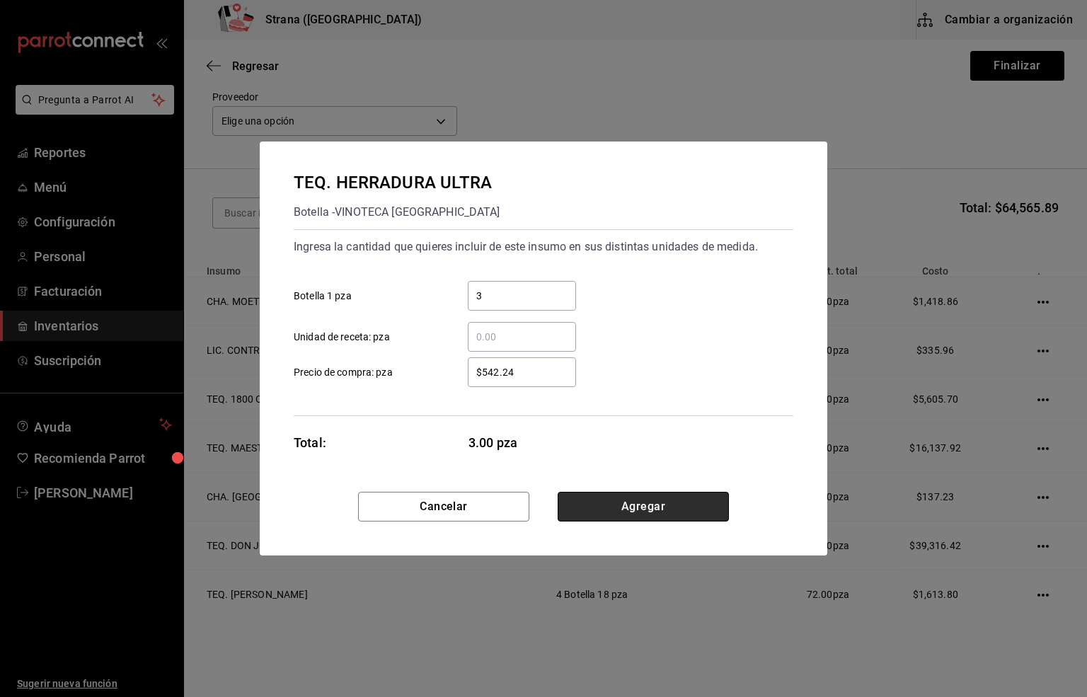
click at [636, 508] on button "Agregar" at bounding box center [643, 507] width 171 height 30
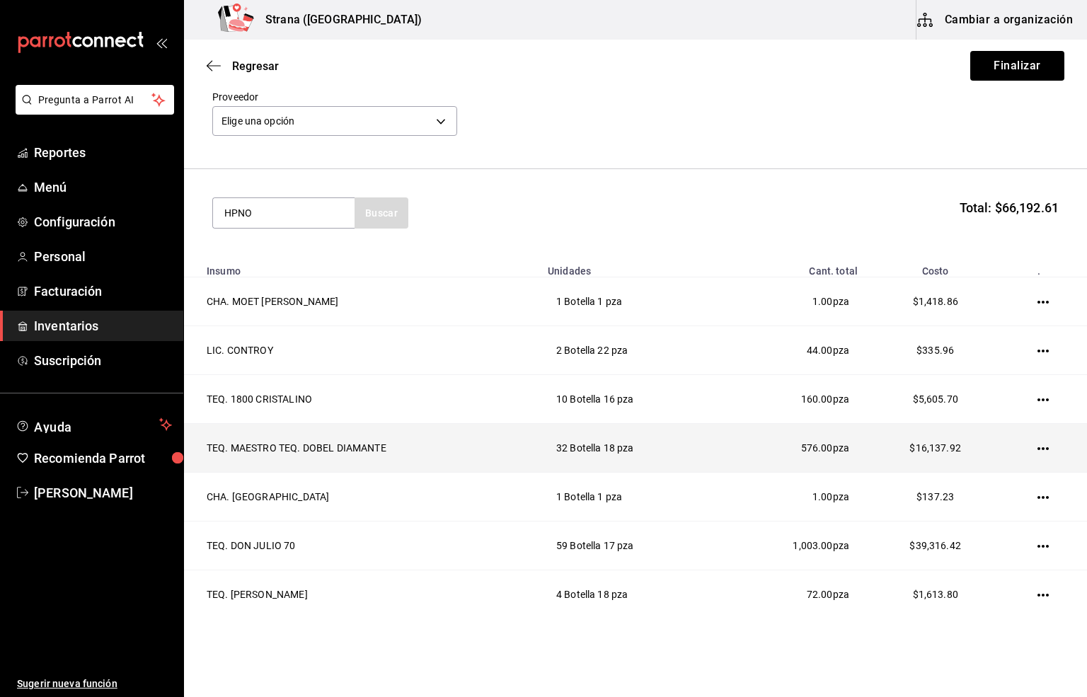
type input "HPNO"
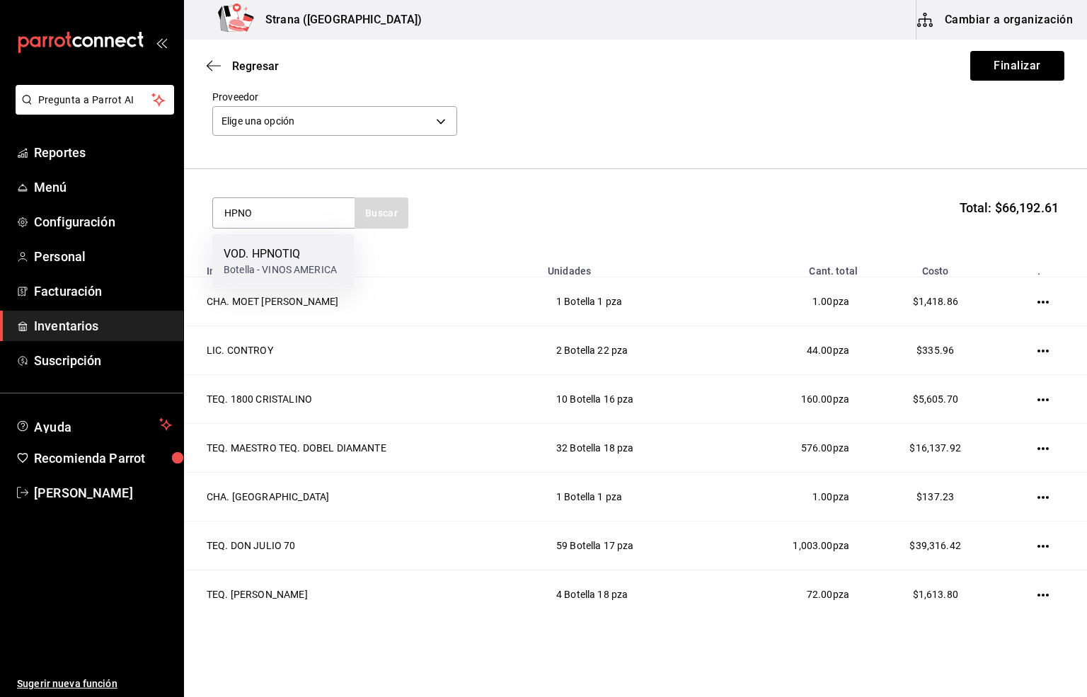
click at [255, 260] on div "VOD. HPNOTIQ" at bounding box center [280, 254] width 113 height 17
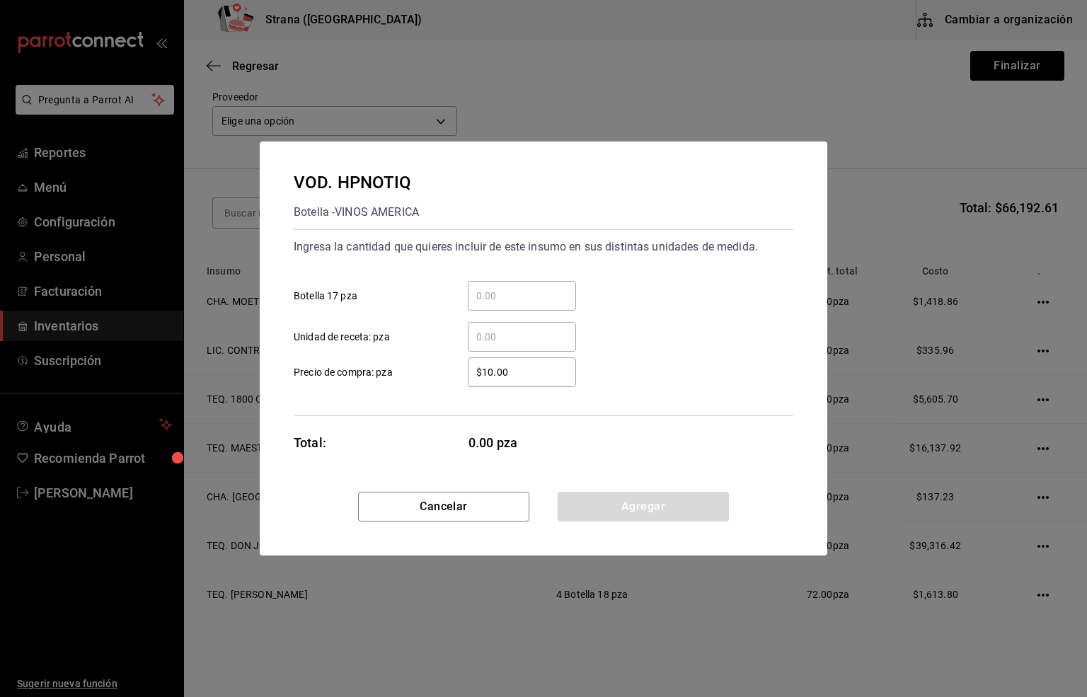
click at [489, 296] on input "​ Botella 17 pza" at bounding box center [522, 295] width 108 height 17
type input "10"
drag, startPoint x: 525, startPoint y: 372, endPoint x: 398, endPoint y: 395, distance: 129.4
click at [398, 395] on div "Ingresa la cantidad que quieres incluir de este insumo en sus distintas unidade…" at bounding box center [544, 322] width 500 height 187
type input "$465.52"
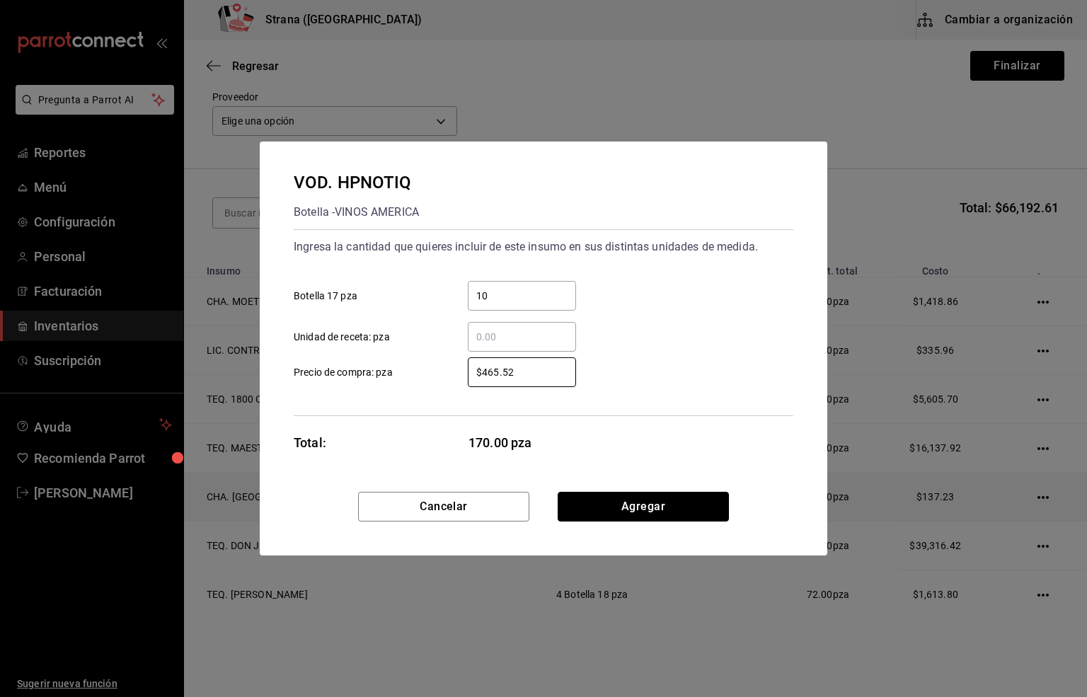
click at [593, 505] on button "Agregar" at bounding box center [643, 507] width 171 height 30
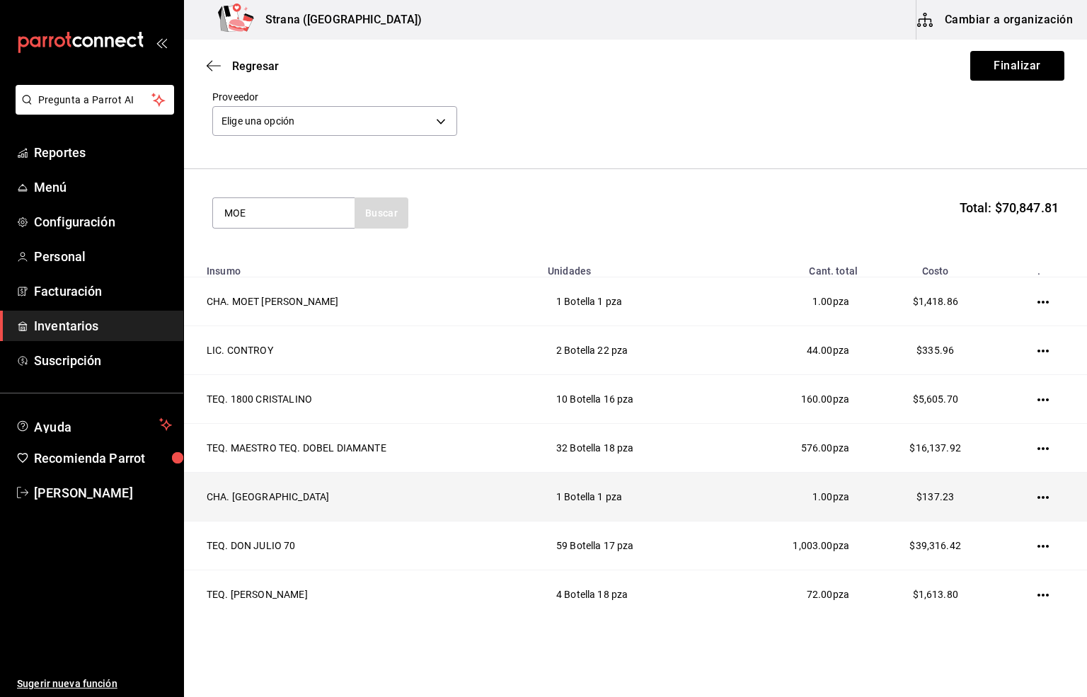
type input "MOET"
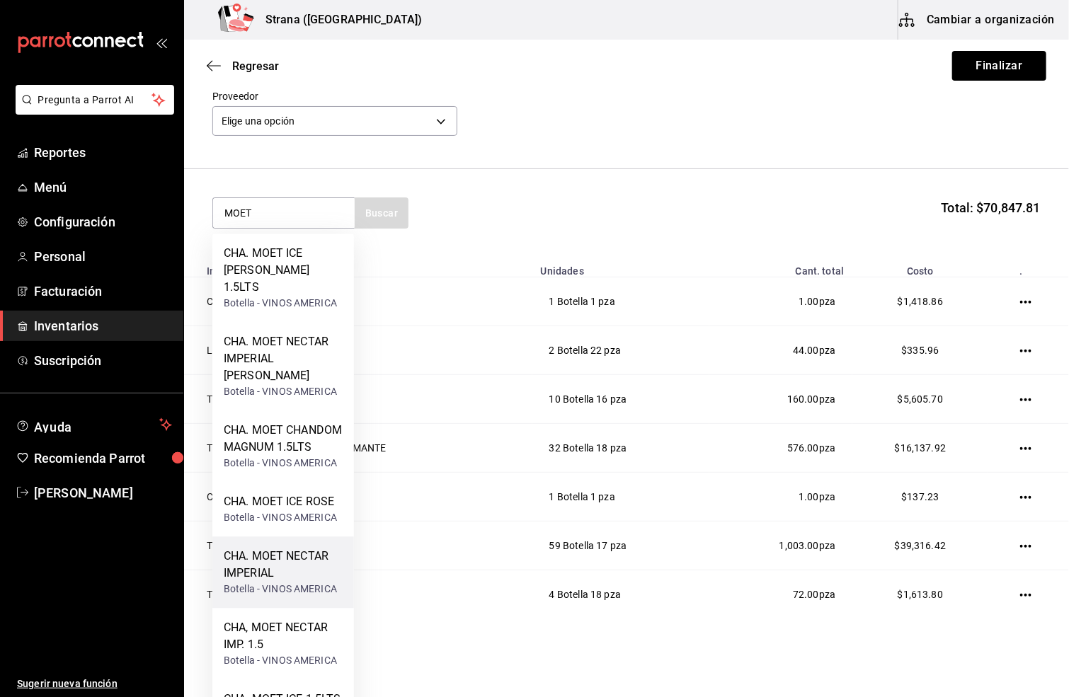
scroll to position [106, 0]
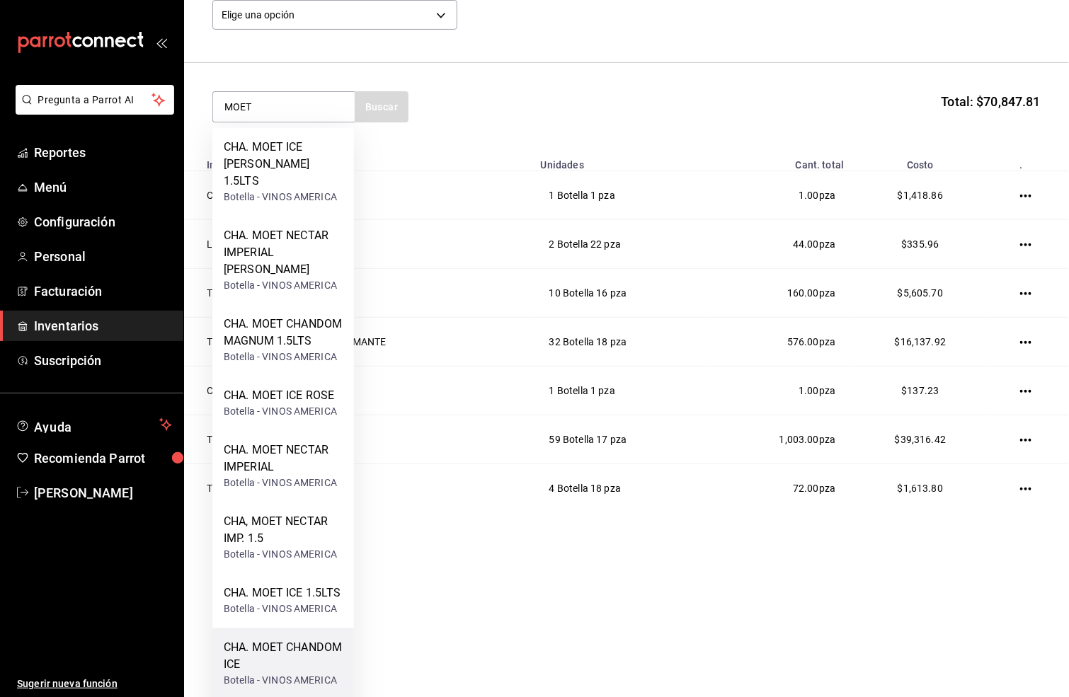
click at [268, 636] on div "Botella - VINOS AMERICA" at bounding box center [283, 681] width 119 height 15
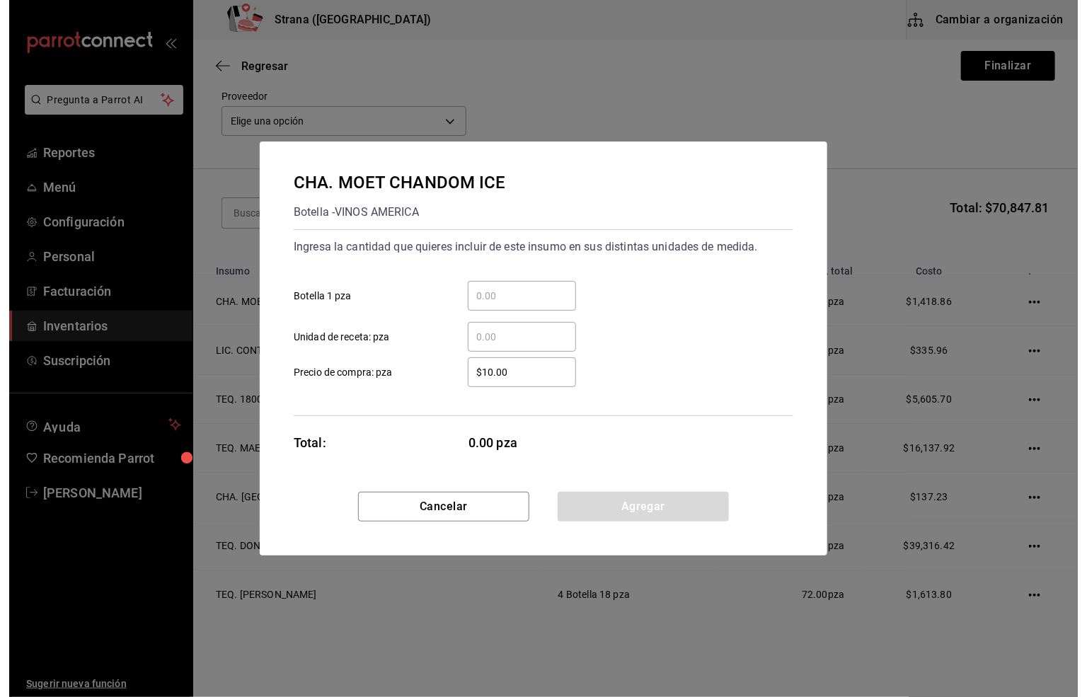
scroll to position [0, 0]
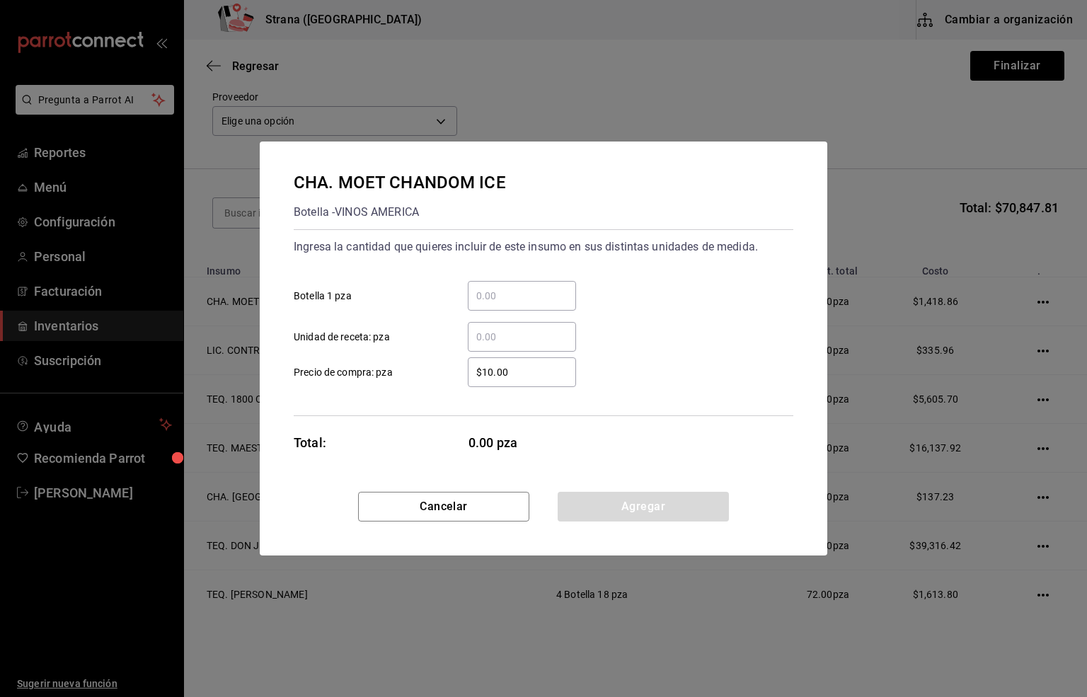
click at [506, 294] on input "​ Botella 1 pza" at bounding box center [522, 295] width 108 height 17
type input "1"
drag, startPoint x: 527, startPoint y: 376, endPoint x: 417, endPoint y: 391, distance: 111.5
click at [417, 391] on div "Ingresa la cantidad que quieres incluir de este insumo en sus distintas unidade…" at bounding box center [544, 322] width 500 height 187
type input "$1,422.59"
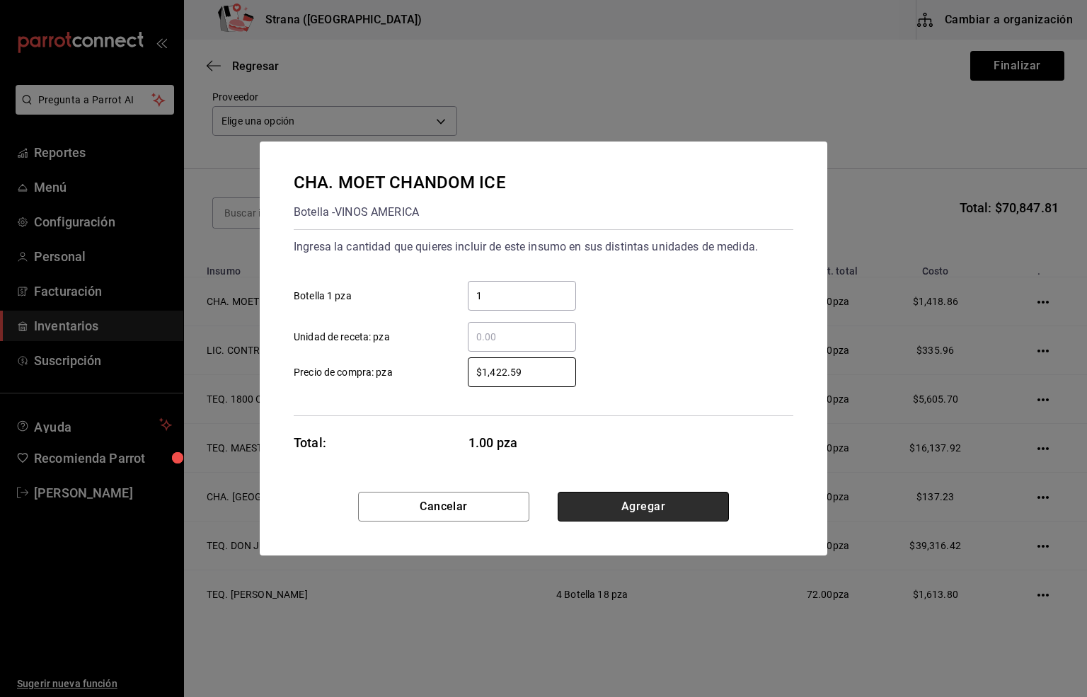
click at [651, 508] on button "Agregar" at bounding box center [643, 507] width 171 height 30
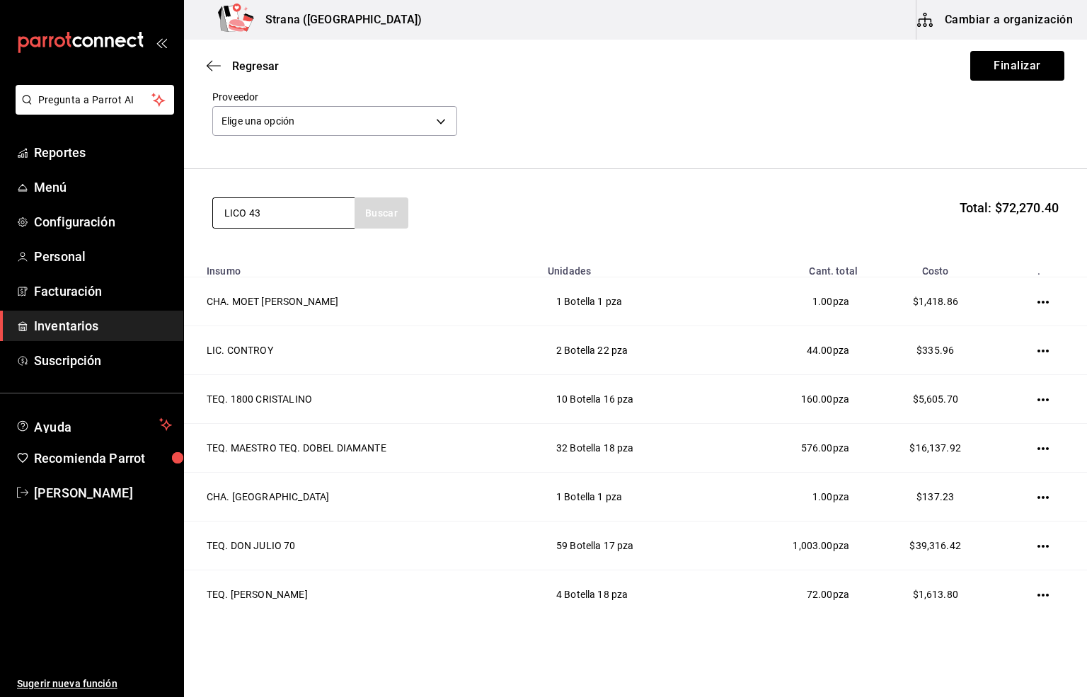
click at [240, 213] on input "LICO 43" at bounding box center [284, 213] width 142 height 30
click at [263, 214] on input "LIC 43" at bounding box center [284, 213] width 142 height 30
drag, startPoint x: 264, startPoint y: 214, endPoint x: 170, endPoint y: 221, distance: 94.4
click at [170, 221] on div "Pregunta a Parrot AI Reportes Menú Configuración Personal Facturación Inventari…" at bounding box center [543, 308] width 1087 height 617
drag, startPoint x: 272, startPoint y: 213, endPoint x: 143, endPoint y: 244, distance: 132.6
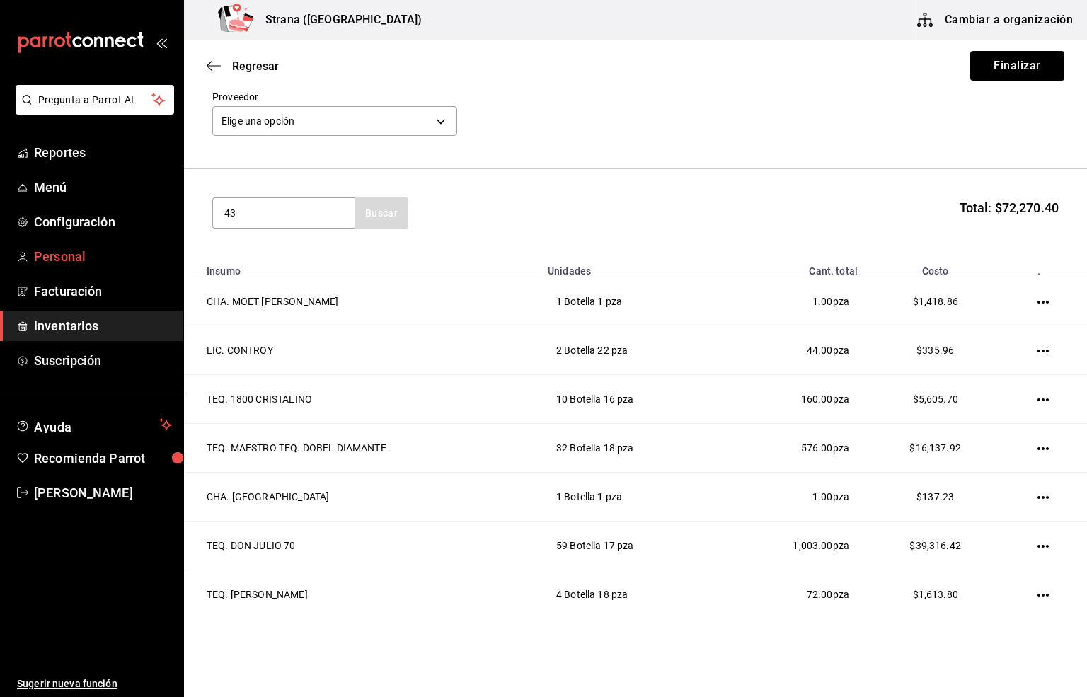
click at [136, 244] on div "Pregunta a Parrot AI Reportes Menú Configuración Personal Facturación Inventari…" at bounding box center [543, 308] width 1087 height 617
type input "LIC. 43"
click at [261, 251] on div "LIC. 43" at bounding box center [280, 254] width 113 height 17
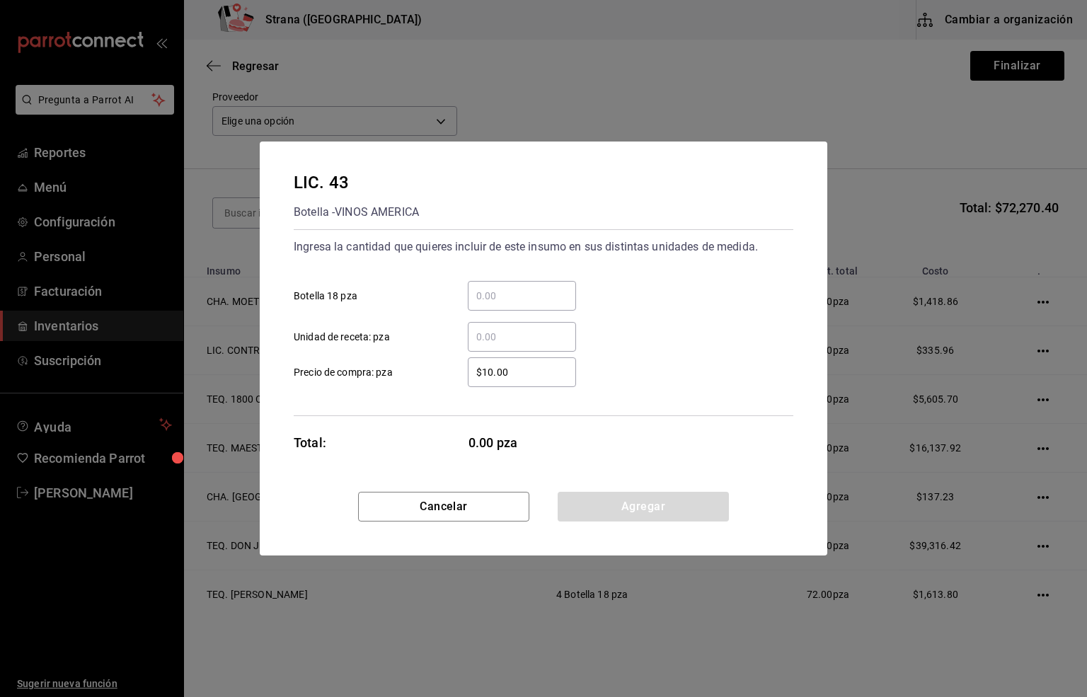
click at [503, 297] on input "​ Botella 18 pza" at bounding box center [522, 295] width 108 height 17
type input "1"
drag, startPoint x: 527, startPoint y: 366, endPoint x: 370, endPoint y: 389, distance: 158.2
click at [370, 389] on div "Ingresa la cantidad que quieres incluir de este insumo en sus distintas unidade…" at bounding box center [544, 322] width 500 height 187
type input "$357.76"
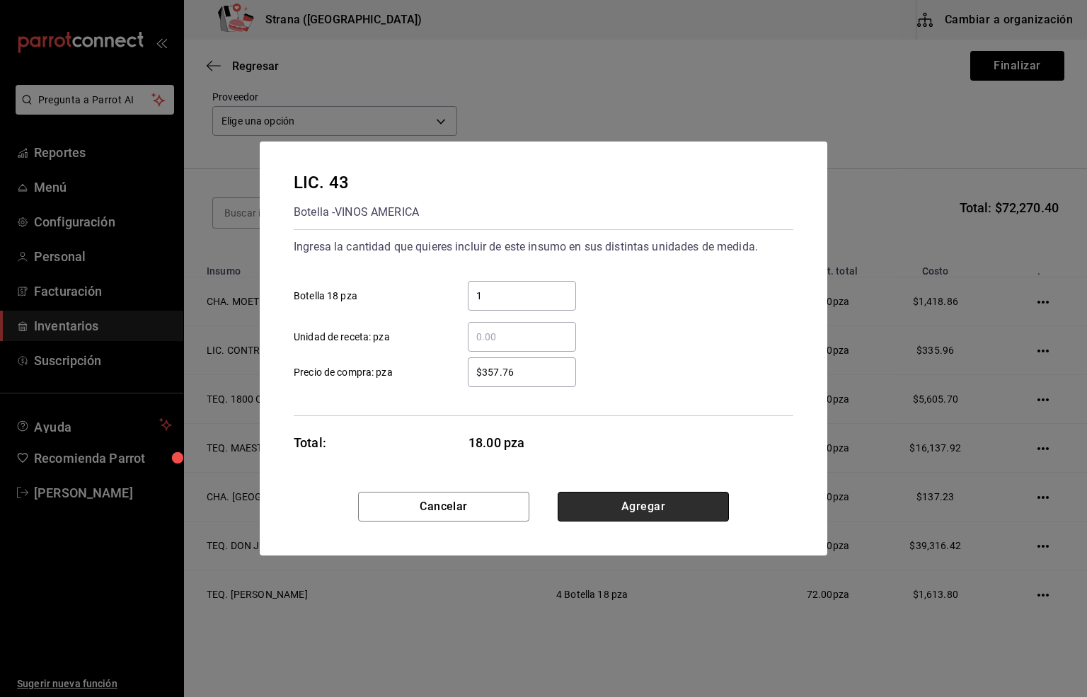
click at [624, 508] on button "Agregar" at bounding box center [643, 507] width 171 height 30
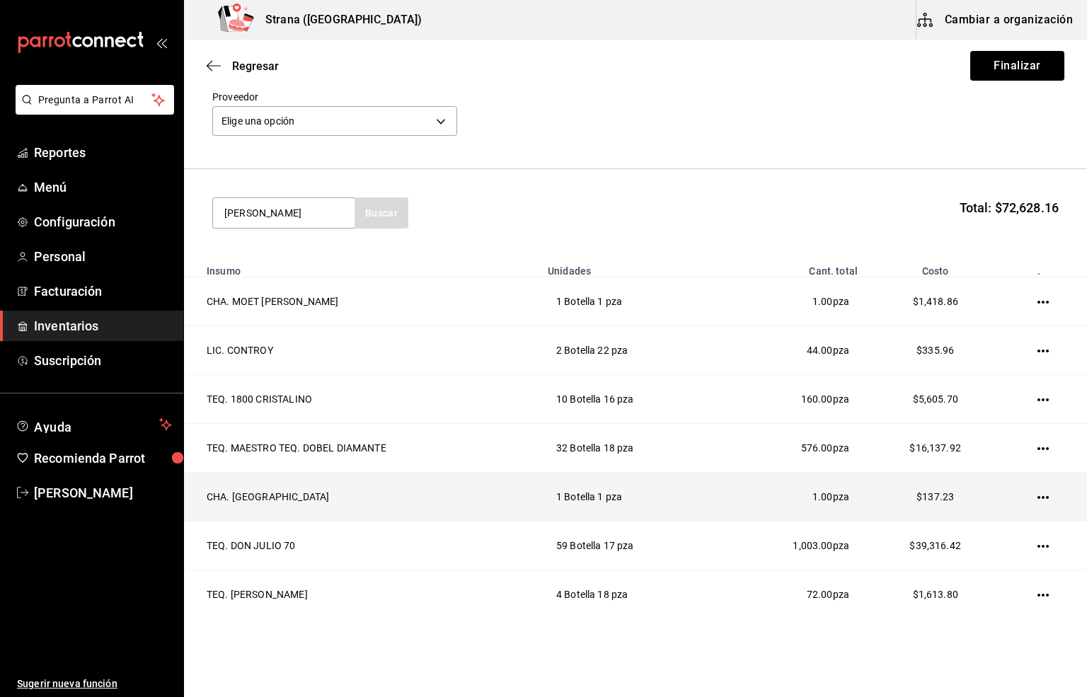
type input "[PERSON_NAME]"
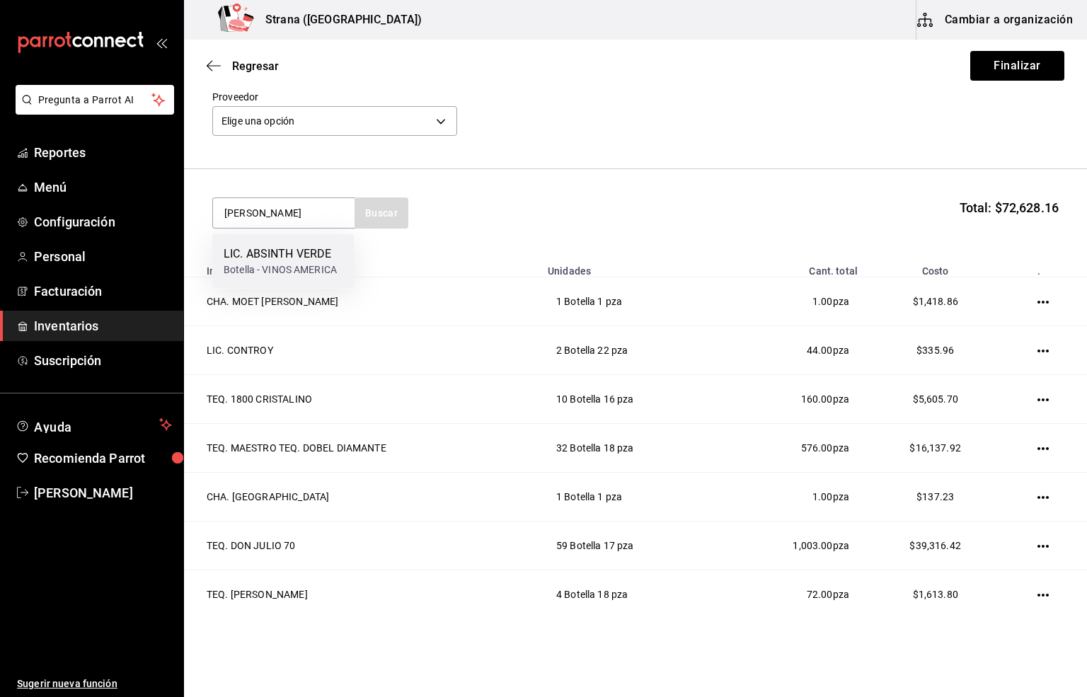
click at [276, 257] on div "LIC. ABSINTH VERDE" at bounding box center [280, 254] width 113 height 17
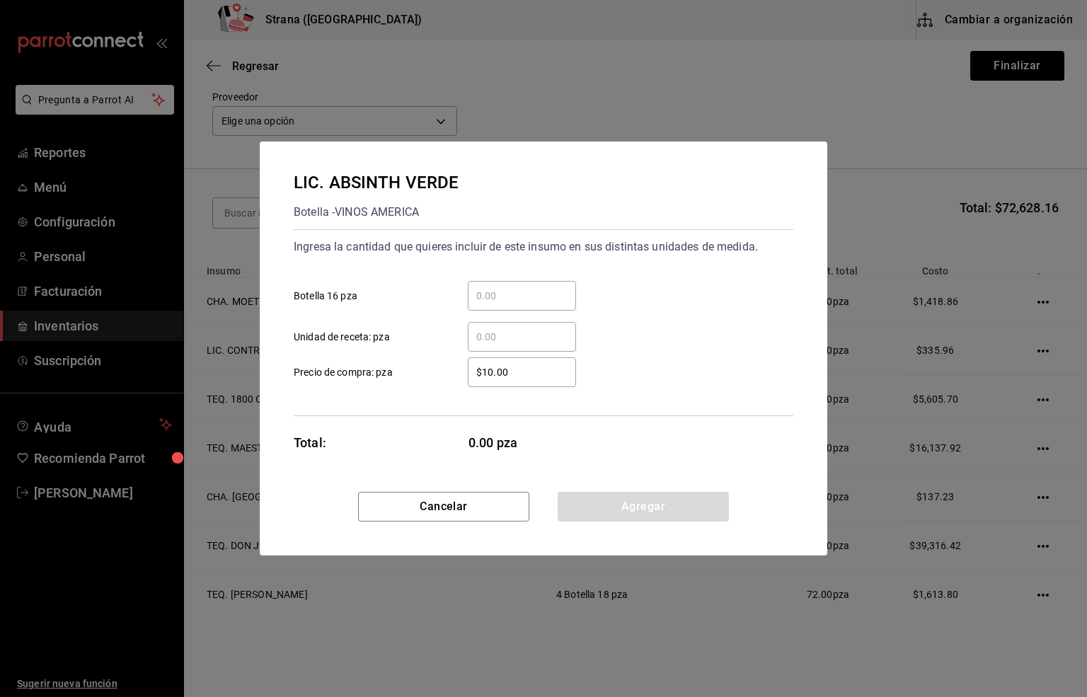
click at [498, 299] on input "​ Botella 16 pza" at bounding box center [522, 295] width 108 height 17
type input "1"
drag, startPoint x: 483, startPoint y: 372, endPoint x: 408, endPoint y: 377, distance: 74.5
click at [408, 377] on label "$10.00 ​ Precio de compra: pza" at bounding box center [435, 372] width 282 height 30
type input "$500.23"
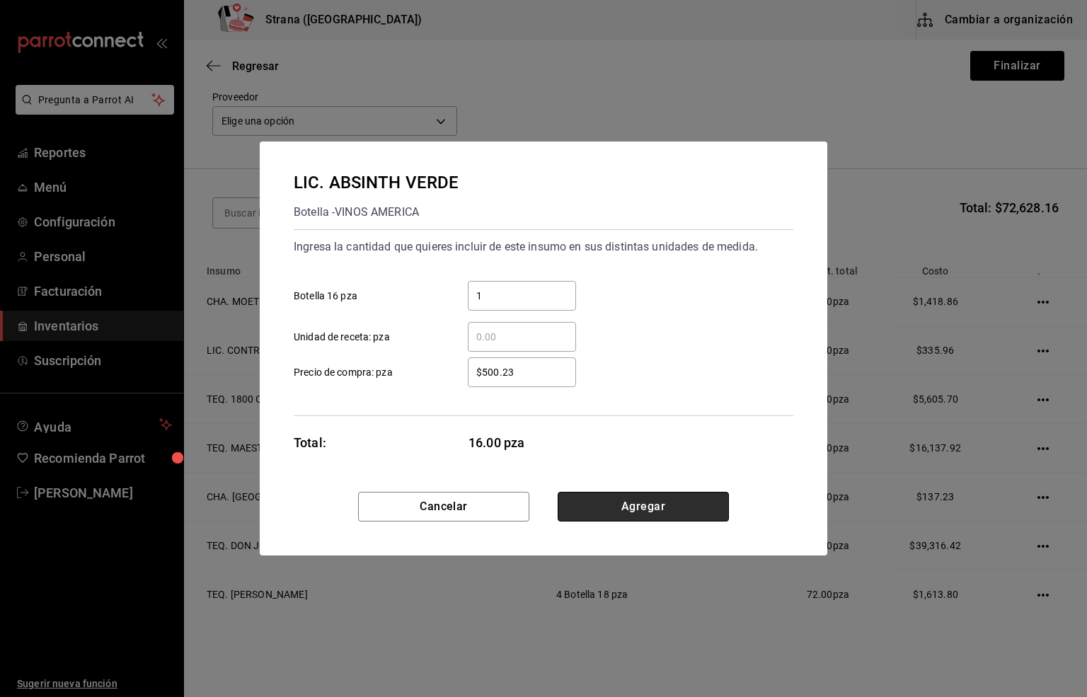
click at [629, 503] on button "Agregar" at bounding box center [643, 507] width 171 height 30
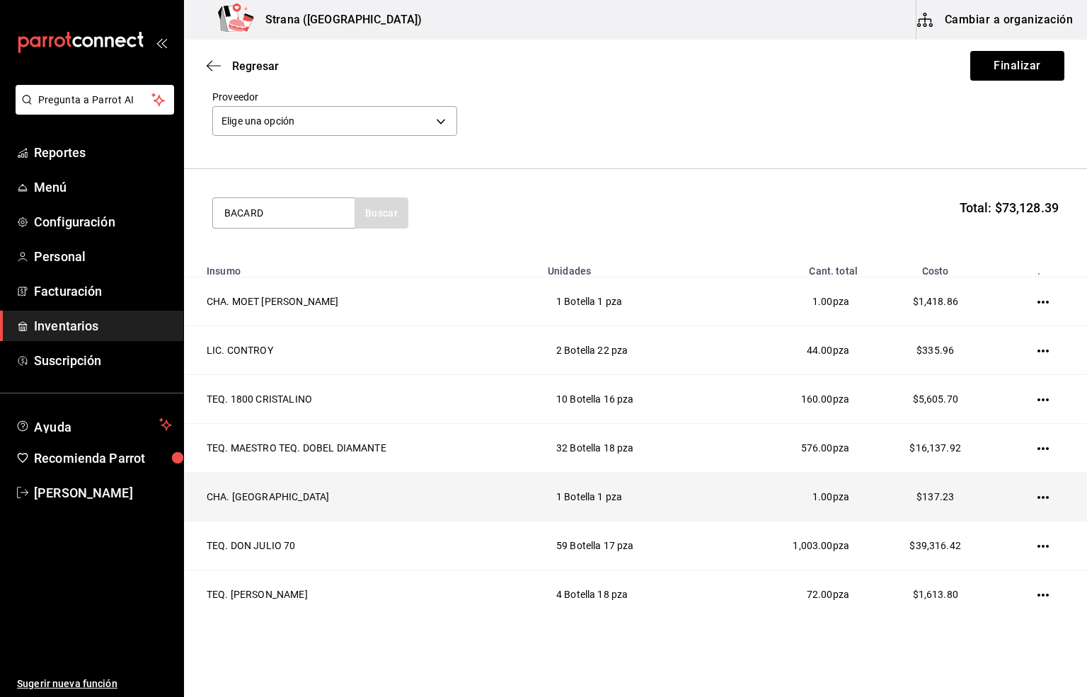
type input "BACARD"
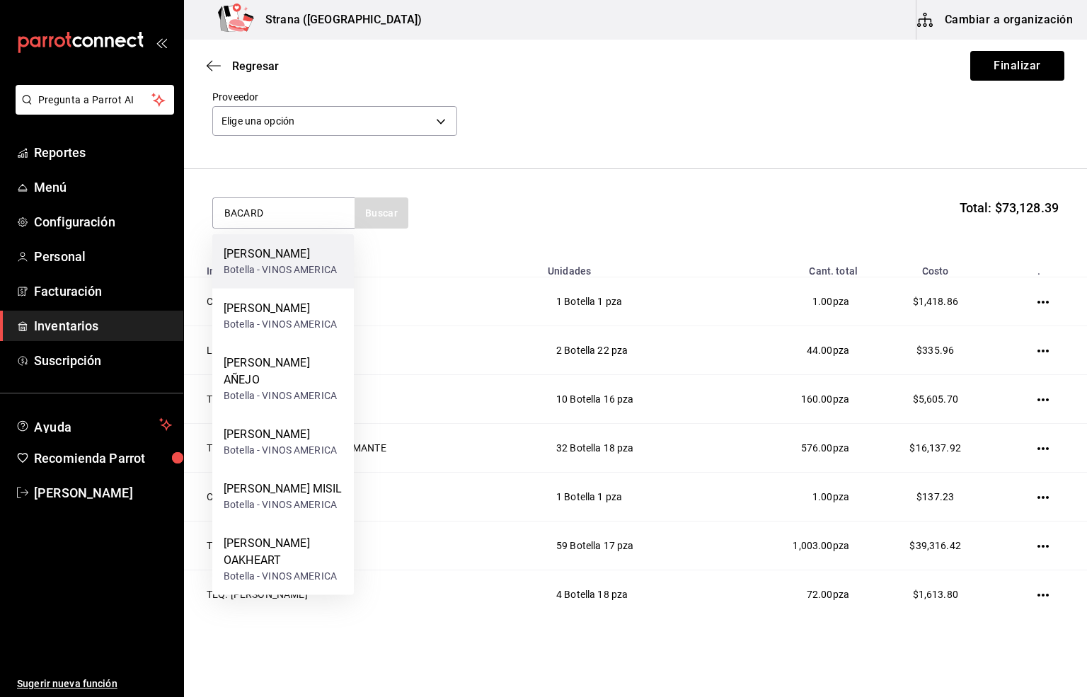
click at [276, 263] on div "[PERSON_NAME]" at bounding box center [280, 254] width 113 height 17
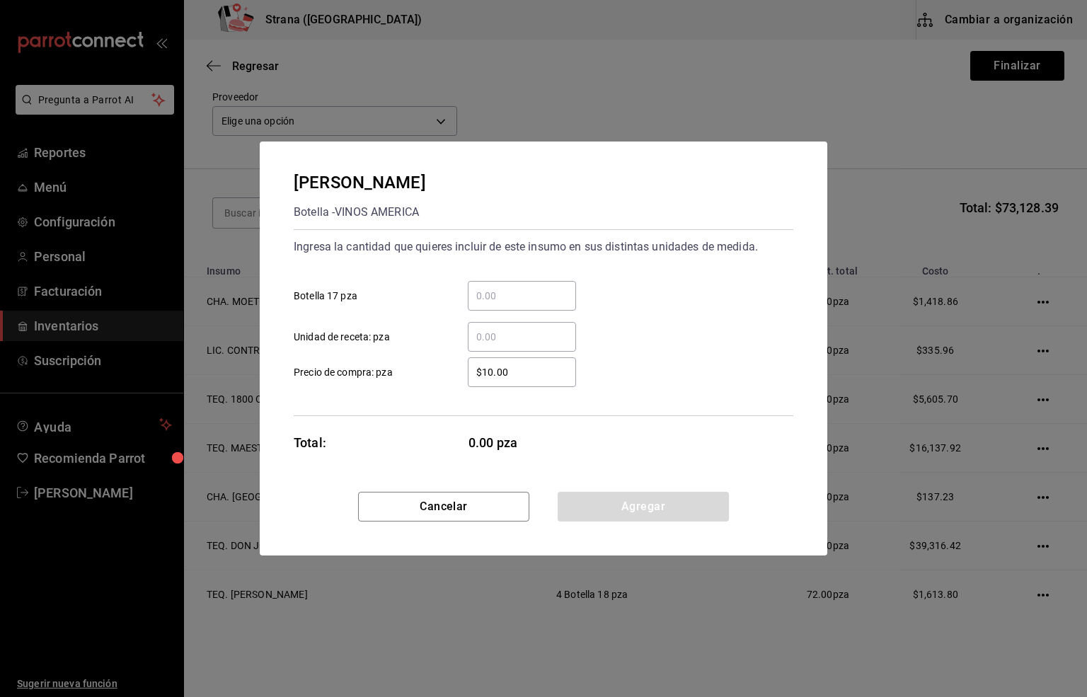
click at [486, 289] on input "​ Botella 17 pza" at bounding box center [522, 295] width 108 height 17
type input "12"
drag, startPoint x: 523, startPoint y: 377, endPoint x: 411, endPoint y: 389, distance: 113.3
click at [411, 389] on div "Ingresa la cantidad que quieres incluir de este insumo en sus distintas unidade…" at bounding box center [544, 322] width 500 height 187
type input "$126.72"
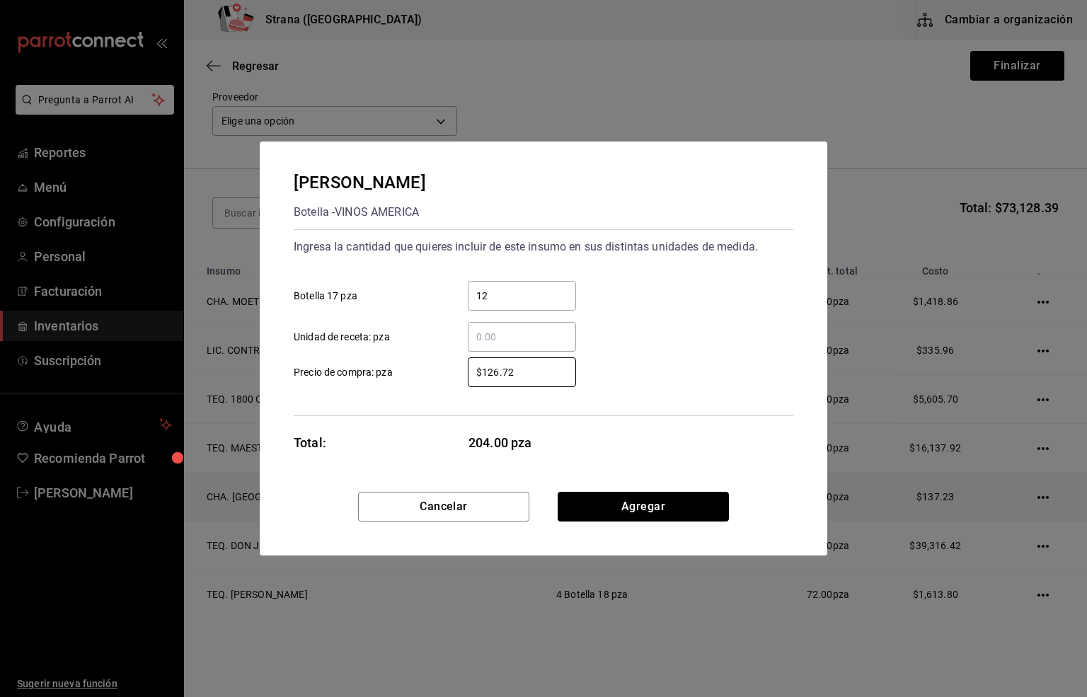
click at [629, 512] on button "Agregar" at bounding box center [643, 507] width 171 height 30
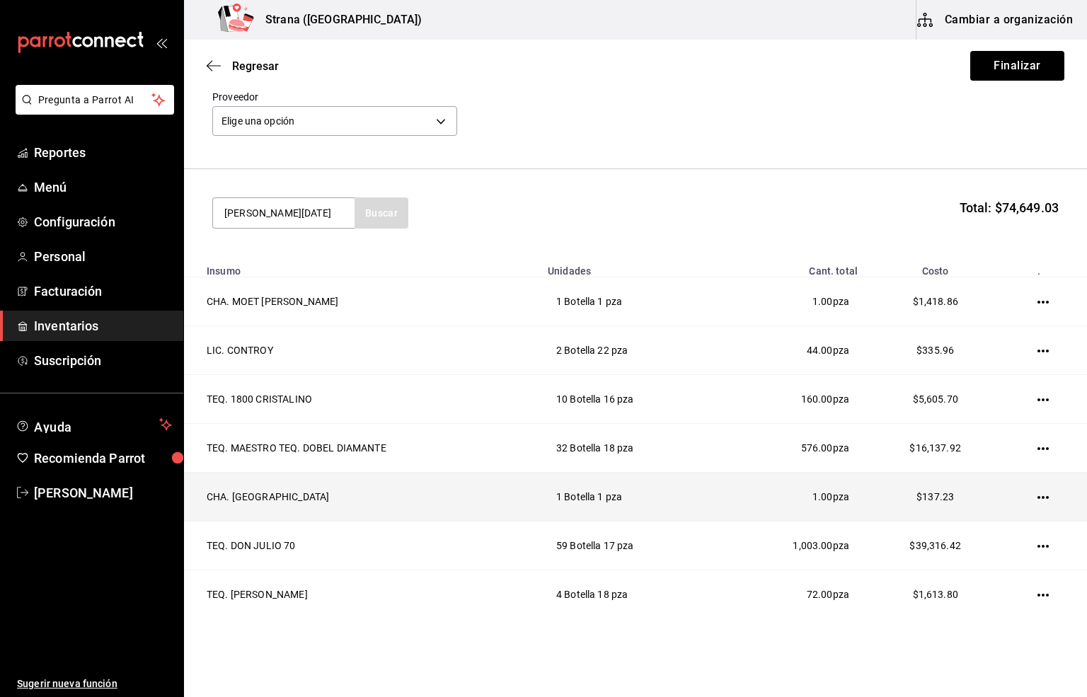
type input "[PERSON_NAME][DATE]"
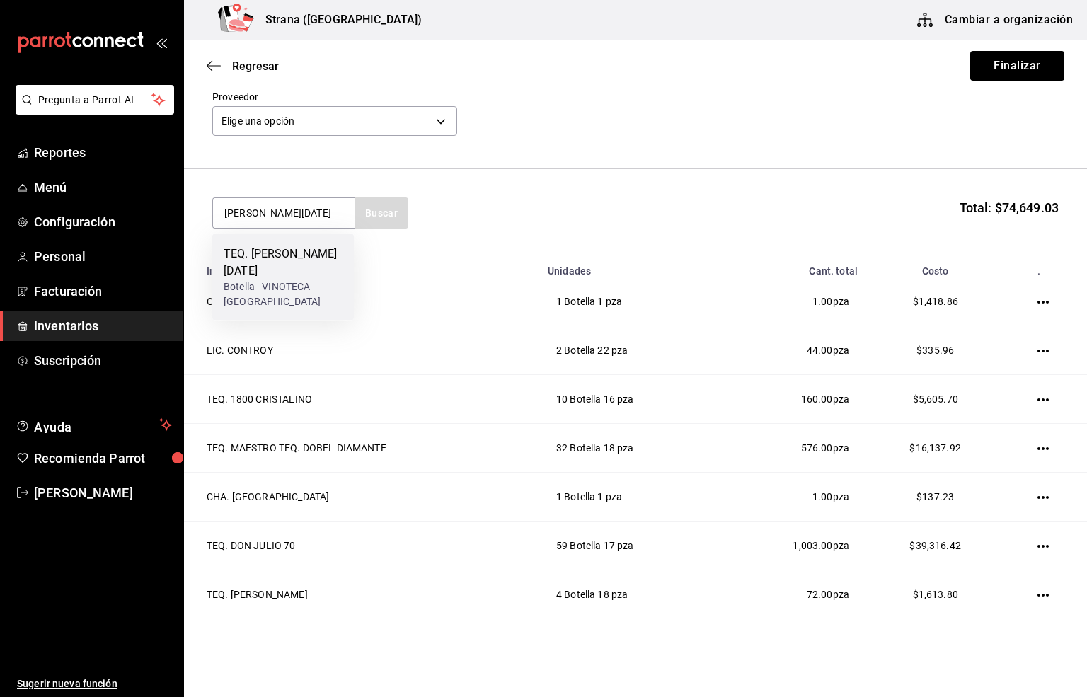
click at [272, 280] on div "Botella - VINOTECA [GEOGRAPHIC_DATA]" at bounding box center [283, 295] width 119 height 30
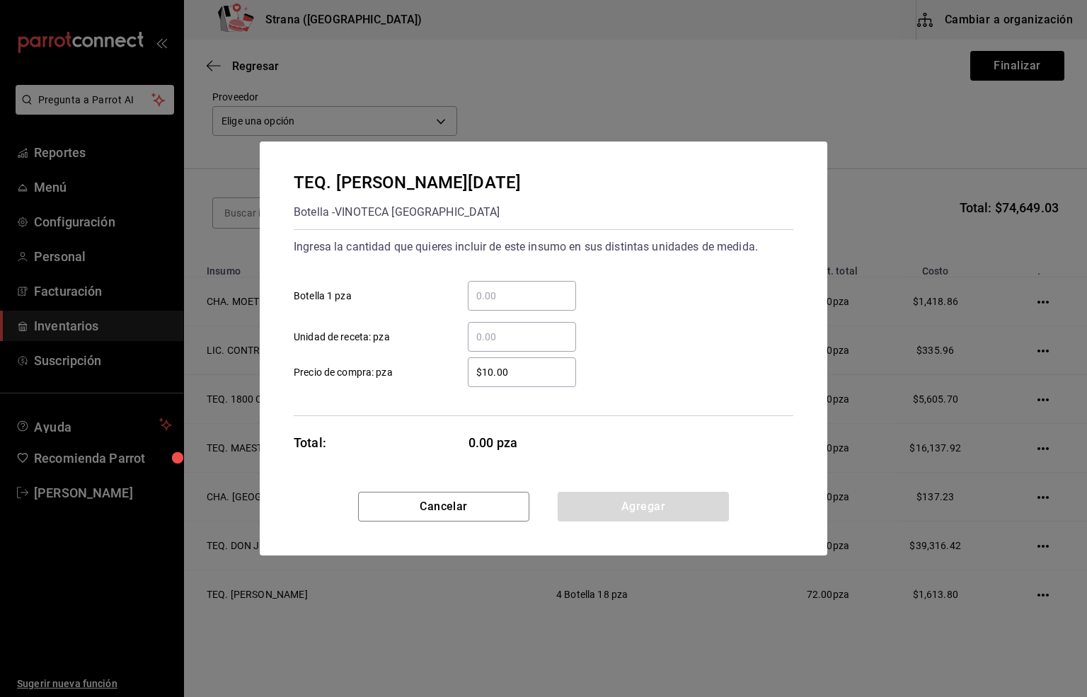
click at [506, 292] on input "​ Botella 1 pza" at bounding box center [522, 295] width 108 height 17
type input "7"
drag, startPoint x: 540, startPoint y: 374, endPoint x: 476, endPoint y: 374, distance: 64.4
click at [476, 374] on input "$10.00" at bounding box center [522, 372] width 108 height 17
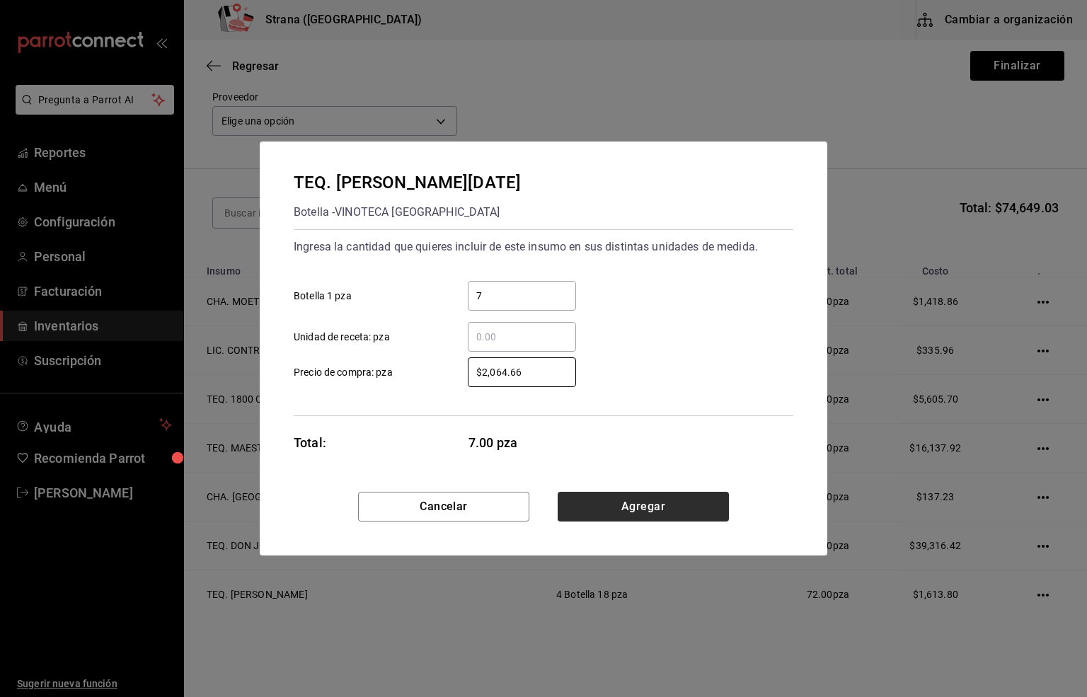
type input "$2,064.66"
click at [650, 508] on button "Agregar" at bounding box center [643, 507] width 171 height 30
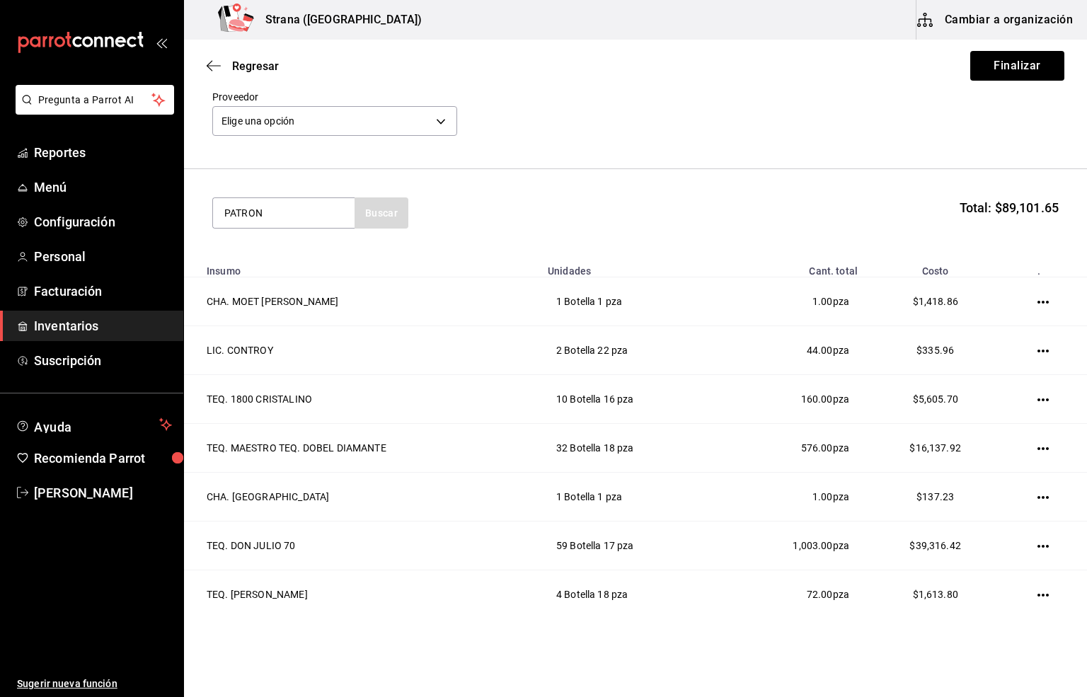
type input "PATRON"
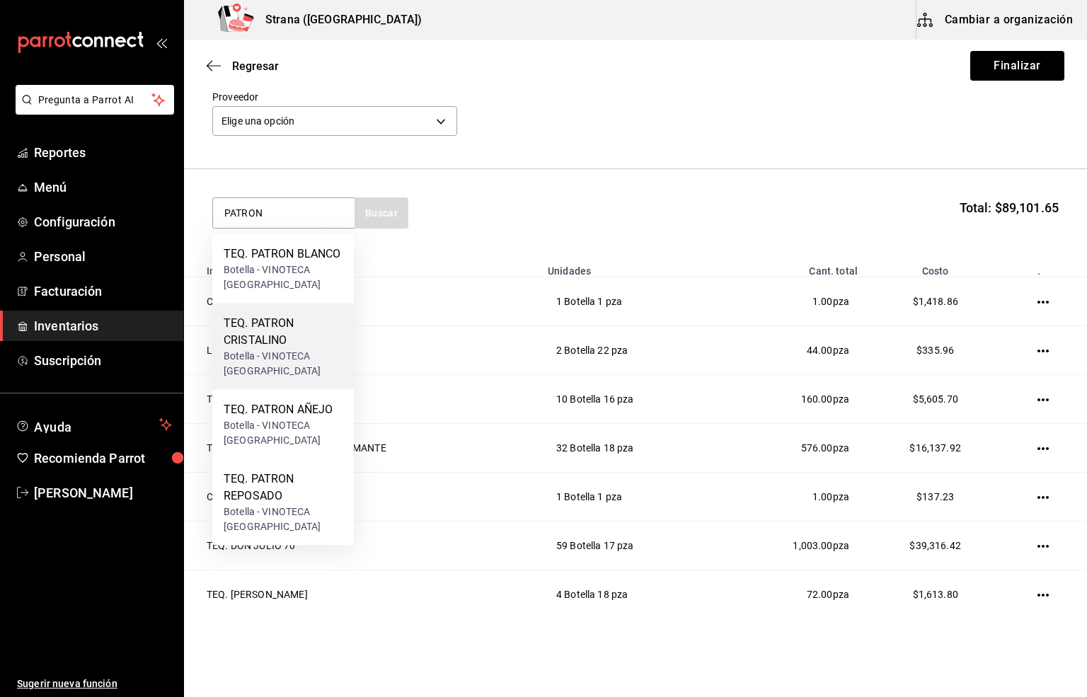
click at [244, 329] on div "TEQ. PATRON CRISTALINO" at bounding box center [283, 332] width 119 height 34
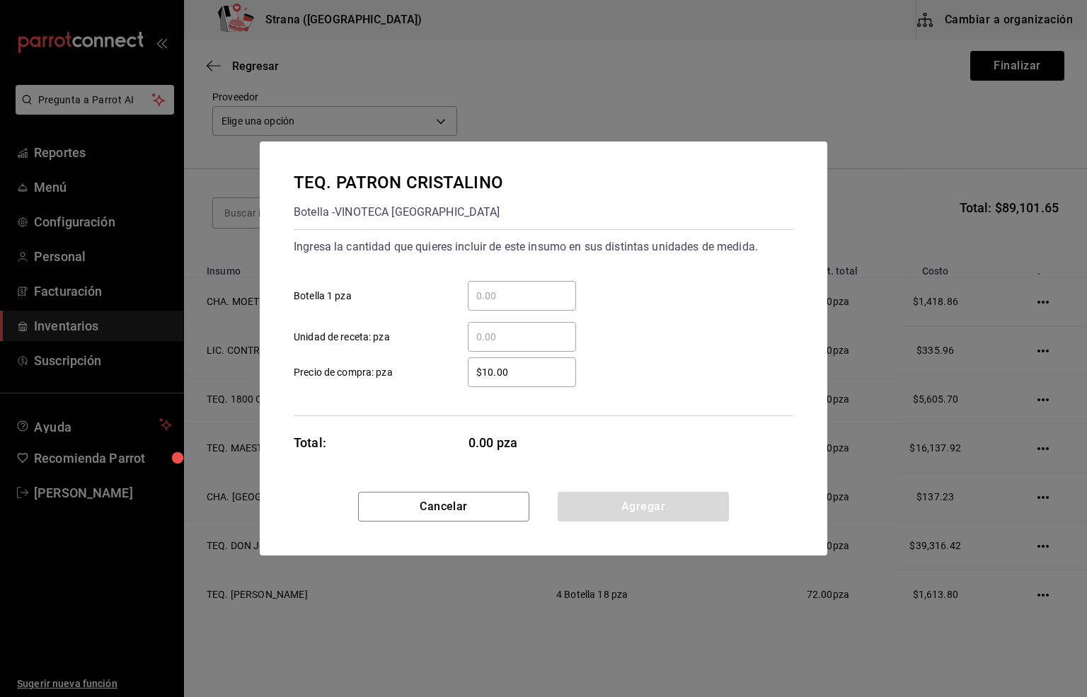
click at [497, 291] on input "​ Botella 1 pza" at bounding box center [522, 295] width 108 height 17
type input "2"
drag, startPoint x: 532, startPoint y: 374, endPoint x: 401, endPoint y: 394, distance: 131.7
click at [401, 394] on div "Ingresa la cantidad que quieres incluir de este insumo en sus distintas unidade…" at bounding box center [544, 322] width 500 height 187
type input "$495.69"
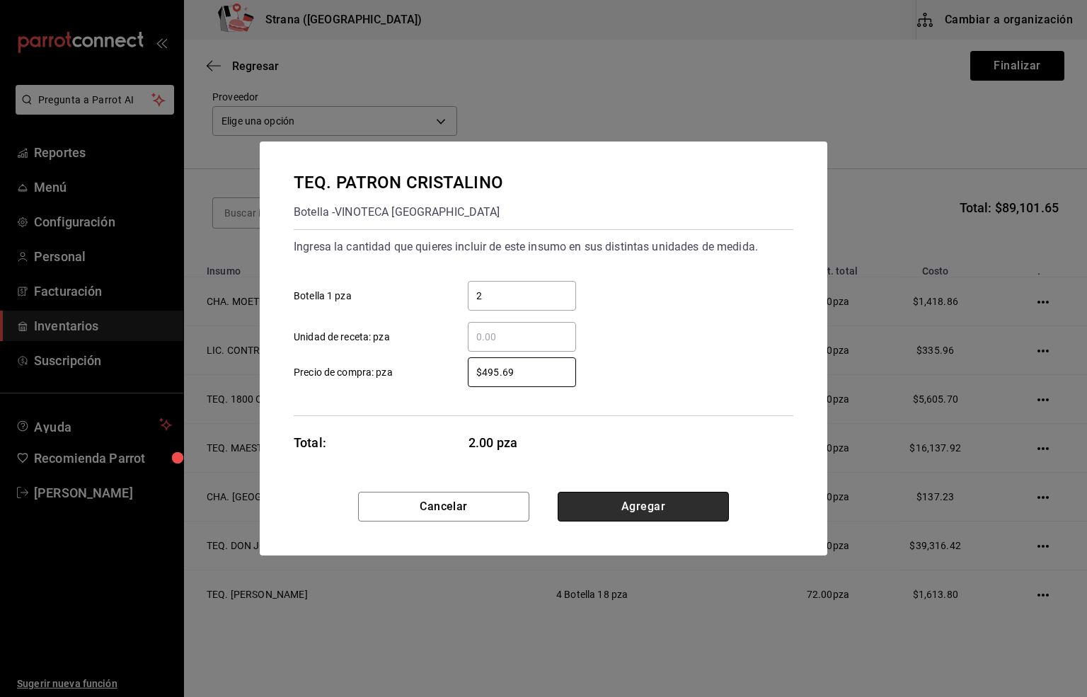
click at [620, 508] on button "Agregar" at bounding box center [643, 507] width 171 height 30
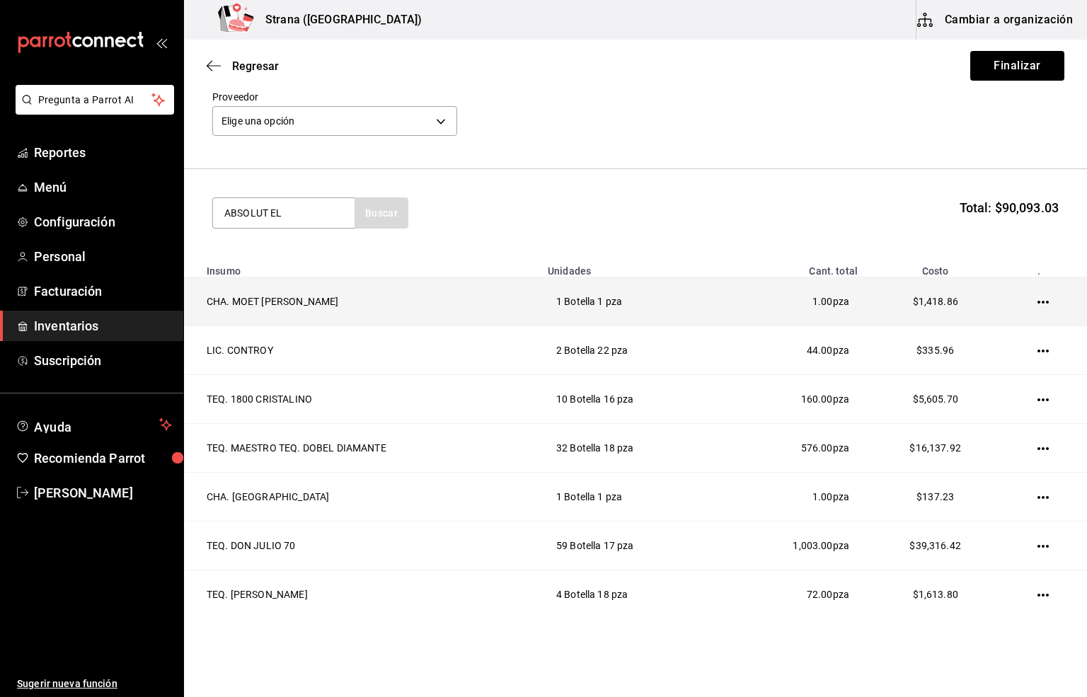
type input "ABSOLUT EL"
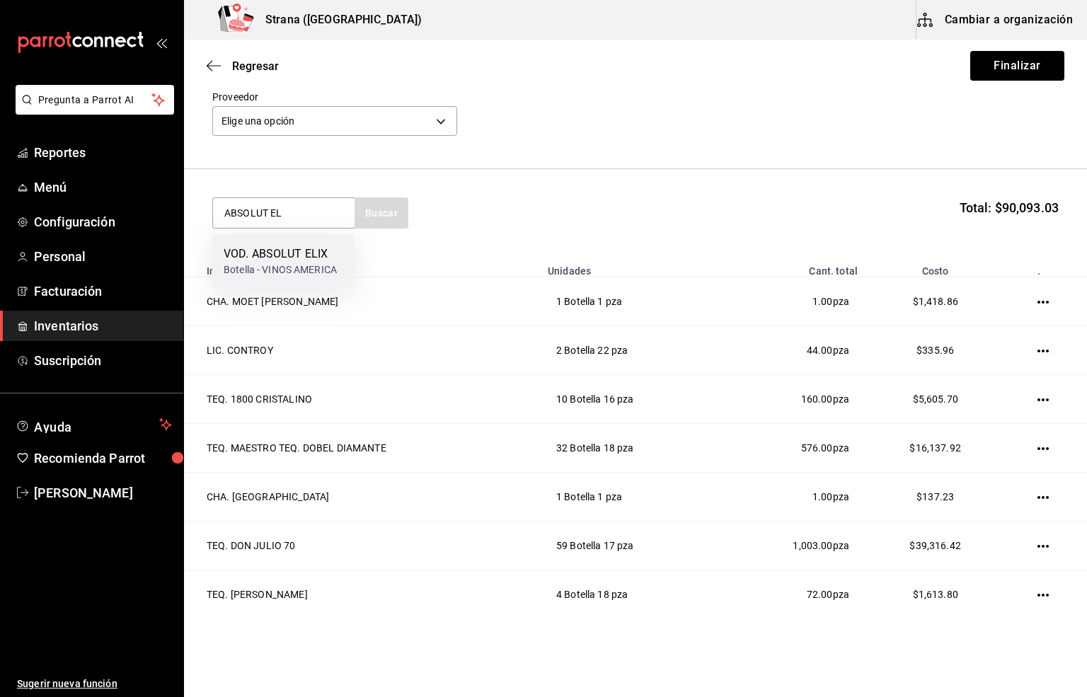
click at [293, 253] on div "VOD. ABSOLUT ELIX" at bounding box center [280, 254] width 113 height 17
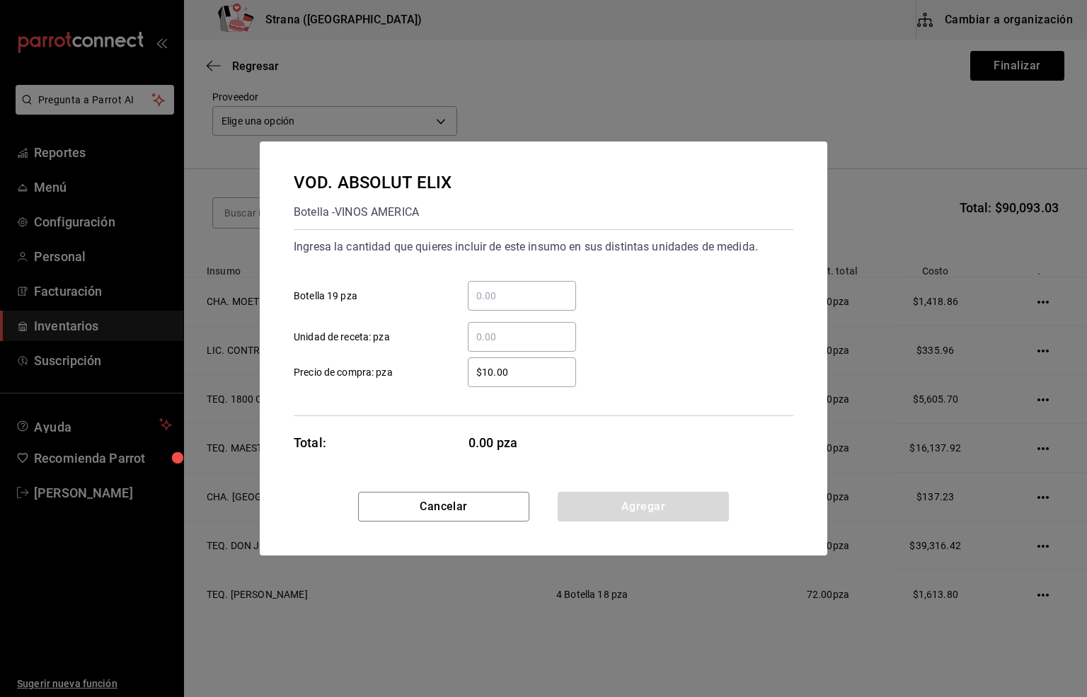
click at [499, 287] on input "​ Botella 19 pza" at bounding box center [522, 295] width 108 height 17
type input "1"
drag, startPoint x: 513, startPoint y: 370, endPoint x: 432, endPoint y: 367, distance: 80.7
click at [432, 367] on label "$10.00 ​ Precio de compra: pza" at bounding box center [435, 372] width 282 height 30
type input "$413.79"
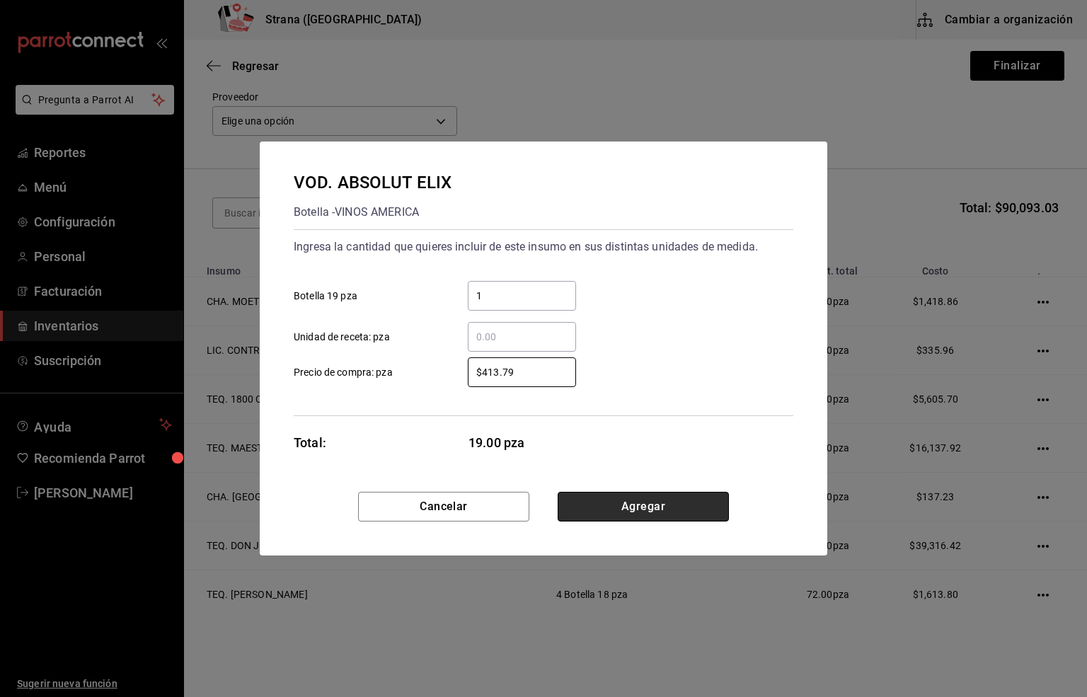
click at [631, 504] on button "Agregar" at bounding box center [643, 507] width 171 height 30
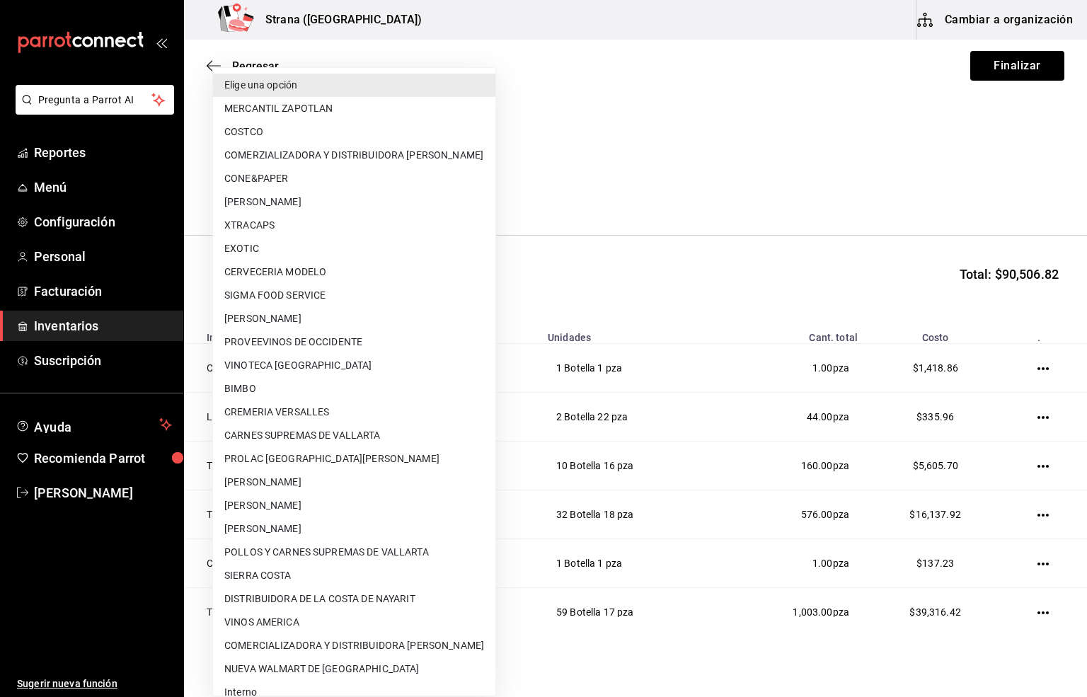
click at [236, 183] on body "Pregunta a Parrot AI Reportes Menú Configuración Personal Facturación Inventari…" at bounding box center [543, 308] width 1087 height 617
click at [295, 105] on li "MERCANTIL ZAPOTLAN" at bounding box center [354, 108] width 282 height 23
type input "9029996a-e7f7-48d6-95f0-e4462486326c"
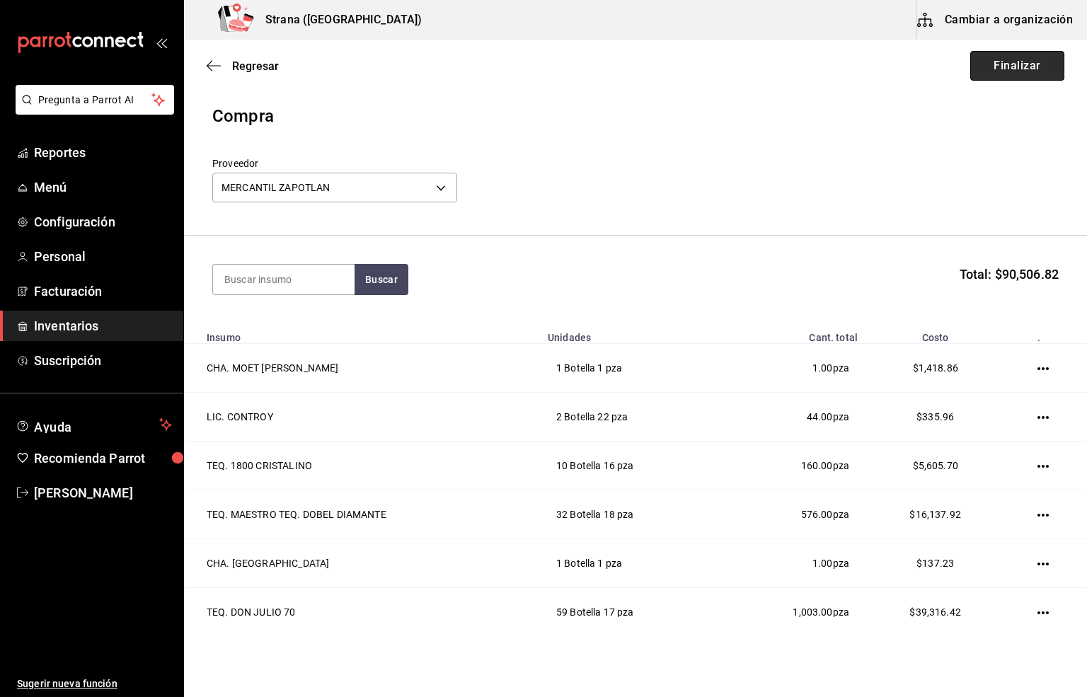
click at [988, 64] on button "Finalizar" at bounding box center [1018, 66] width 94 height 30
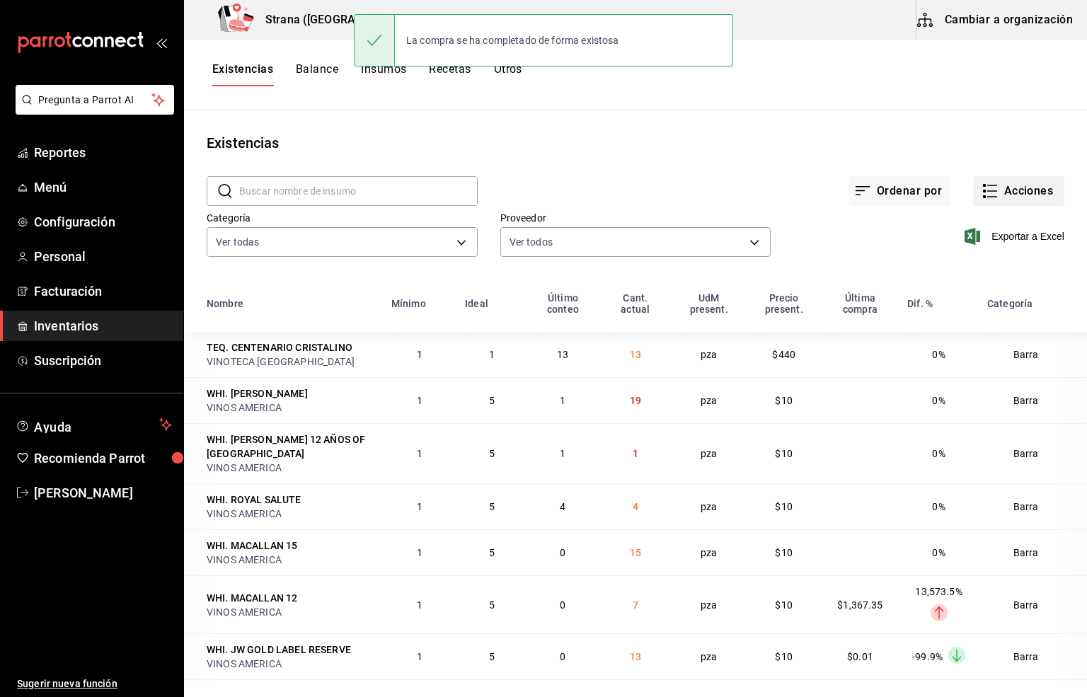
click at [990, 192] on button "Acciones" at bounding box center [1018, 191] width 91 height 30
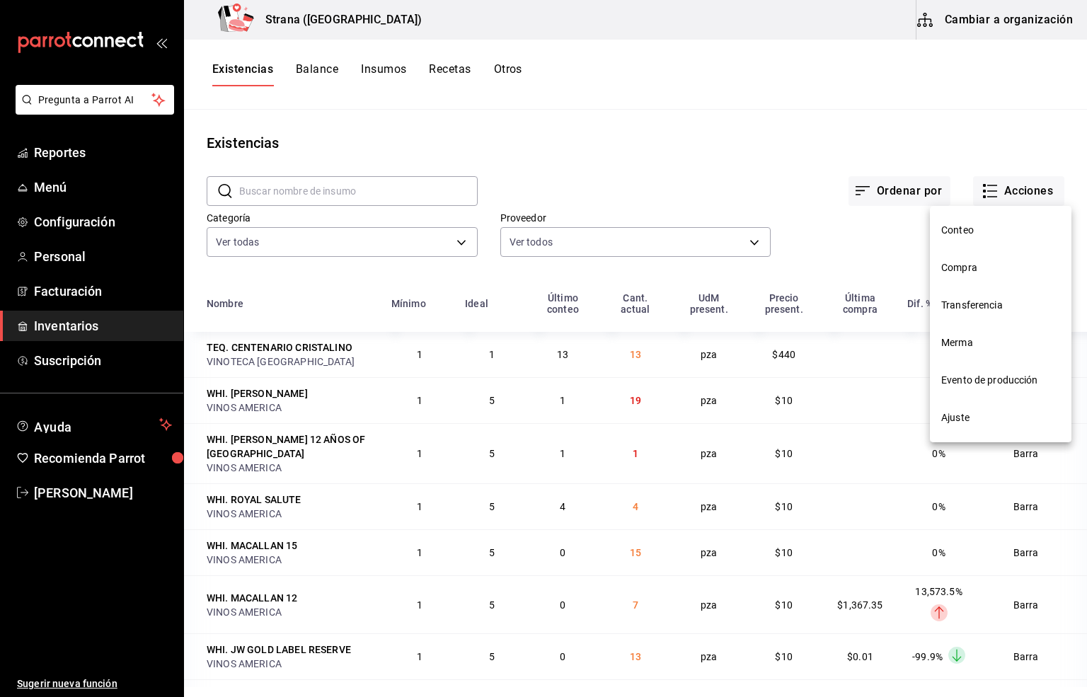
click at [952, 268] on span "Compra" at bounding box center [1001, 268] width 119 height 15
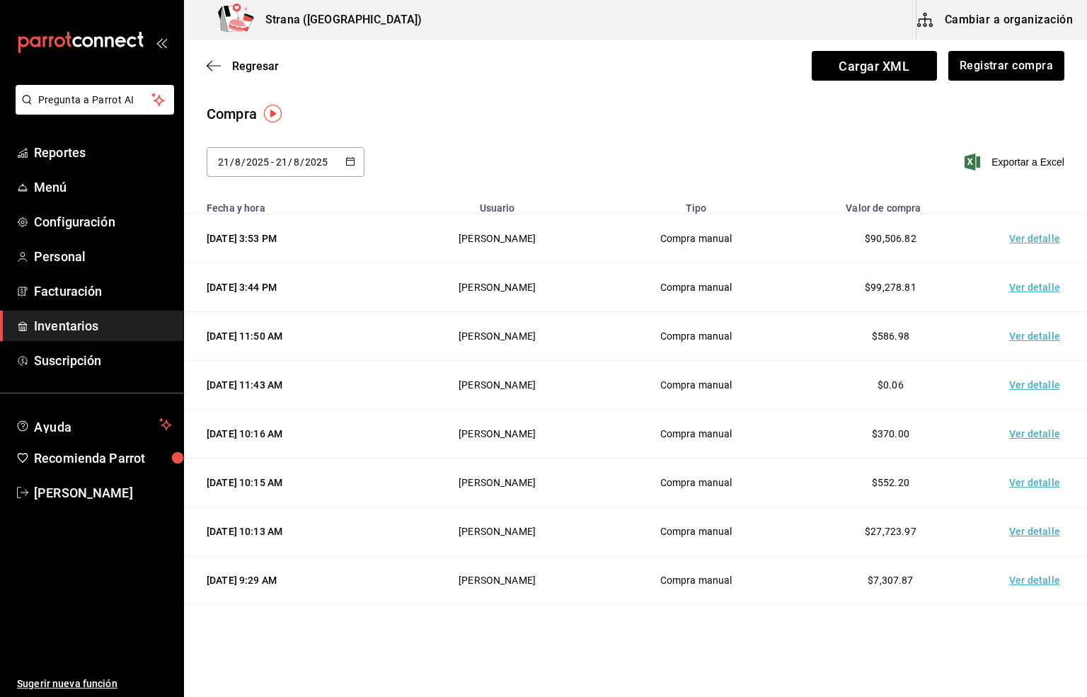
click at [1013, 241] on td "Ver detalle" at bounding box center [1037, 238] width 99 height 49
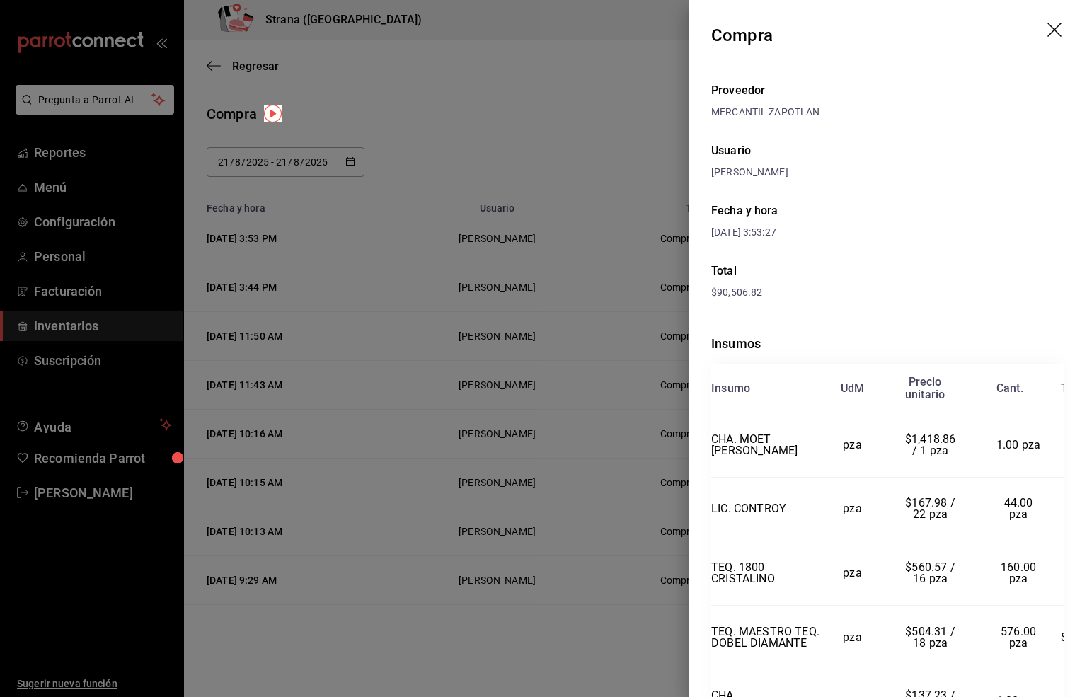
click at [1048, 26] on icon "drag" at bounding box center [1056, 31] width 17 height 17
